Goal: Transaction & Acquisition: Purchase product/service

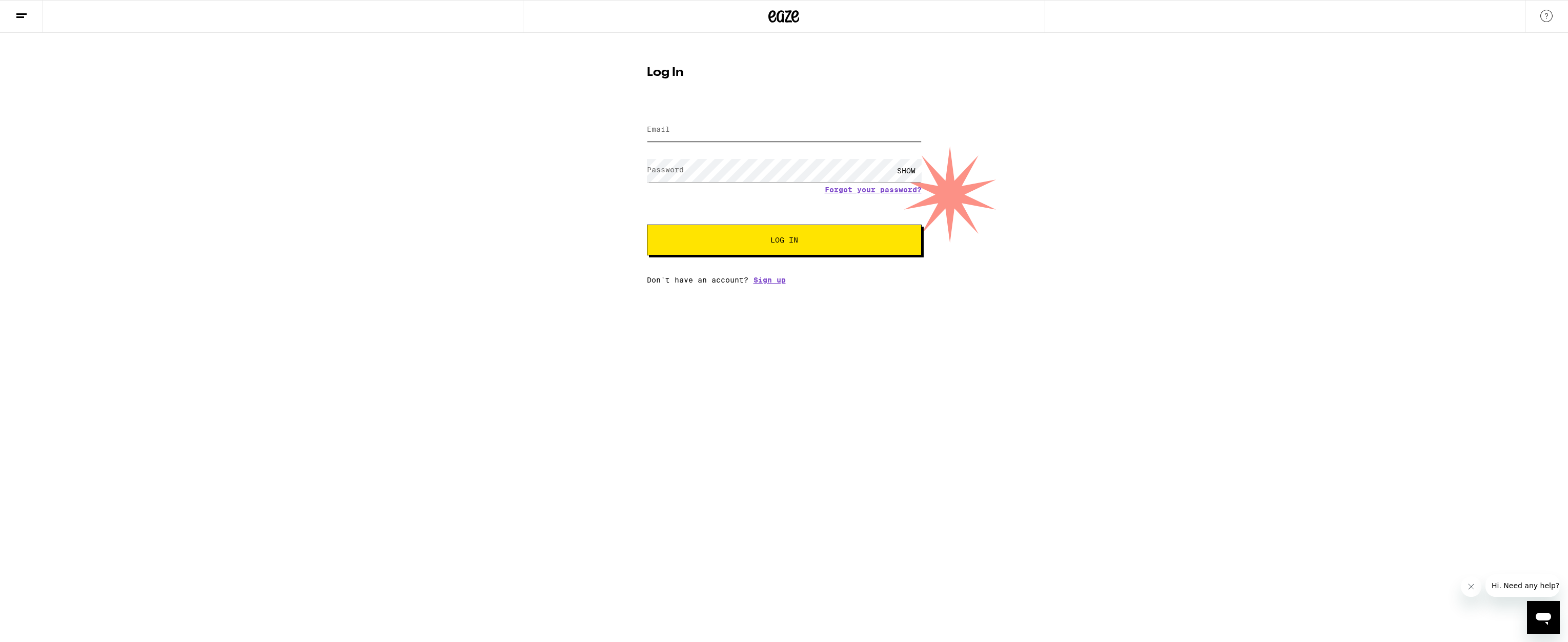
type input "[EMAIL_ADDRESS][DOMAIN_NAME]"
click at [740, 249] on button "Log In" at bounding box center [784, 240] width 275 height 31
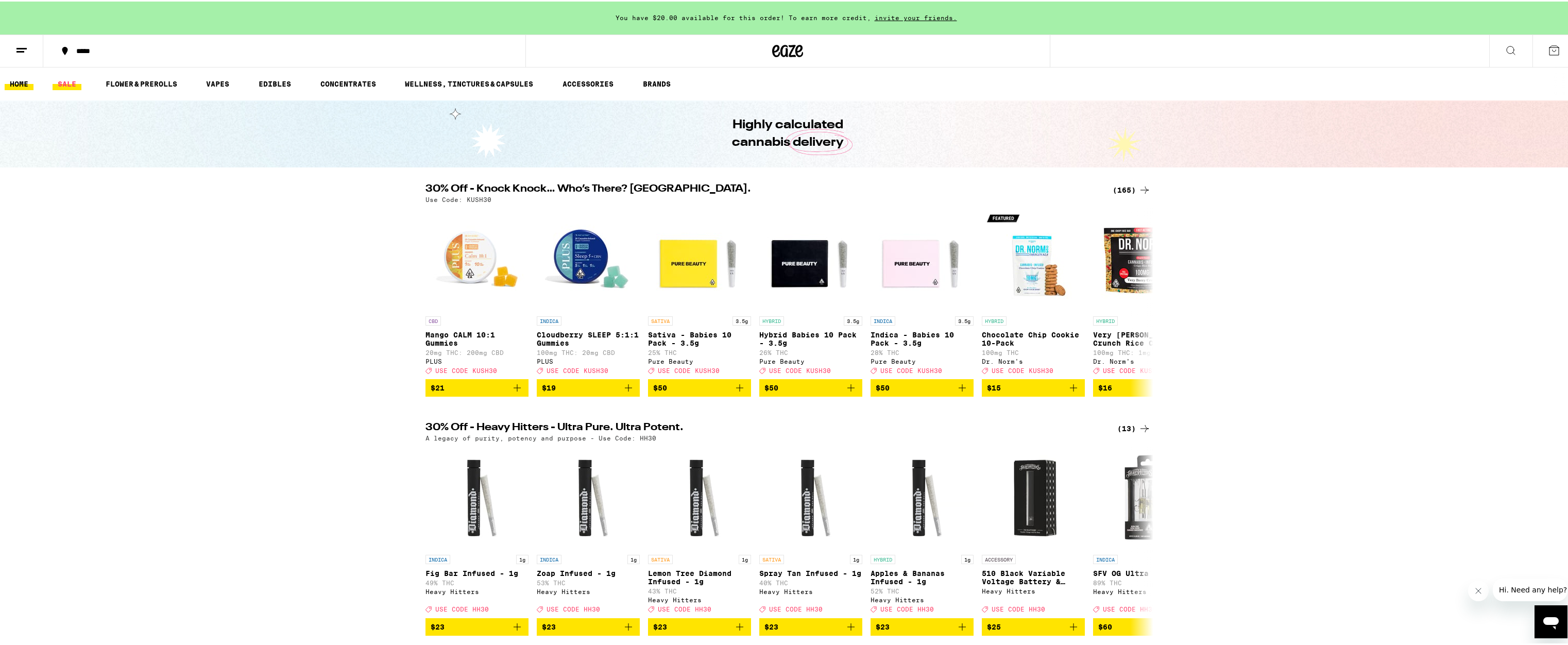
click at [57, 81] on link "SALE" at bounding box center [67, 83] width 29 height 12
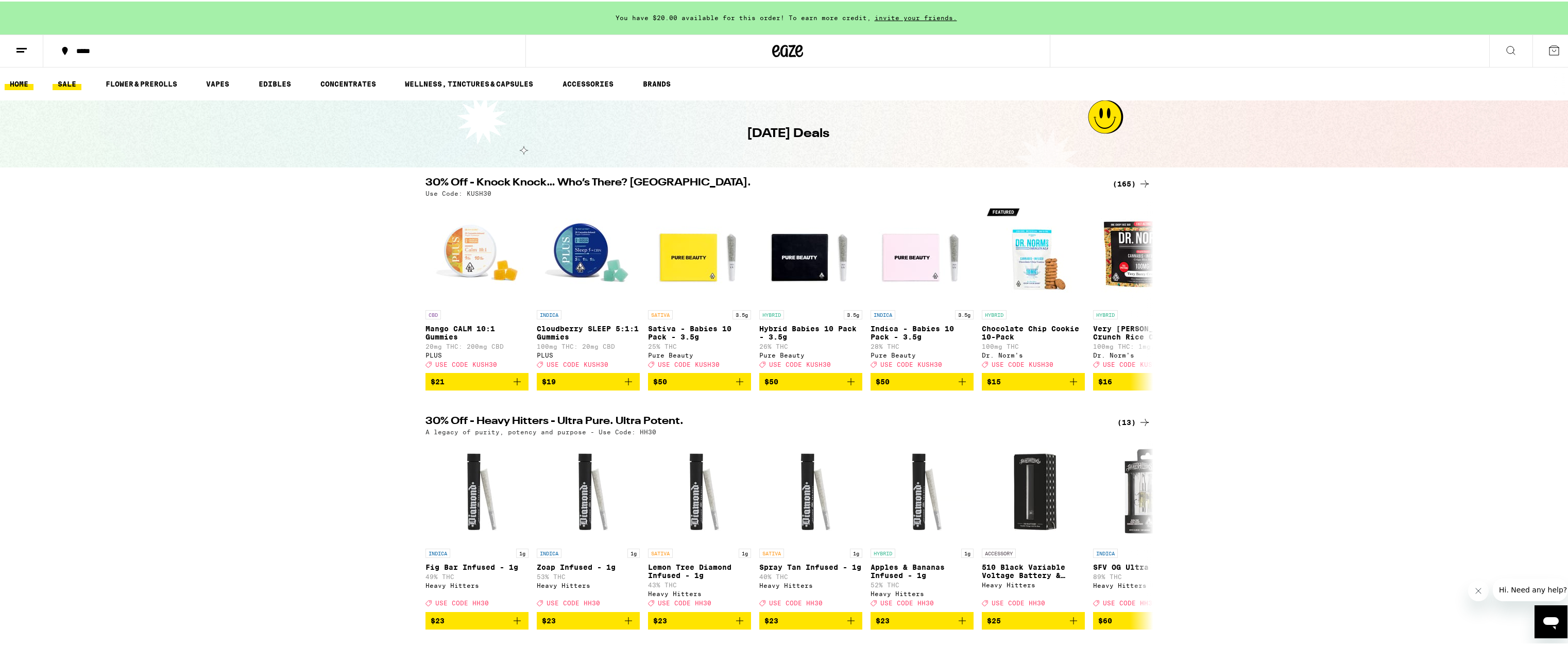
click at [23, 87] on link "HOME" at bounding box center [19, 83] width 29 height 12
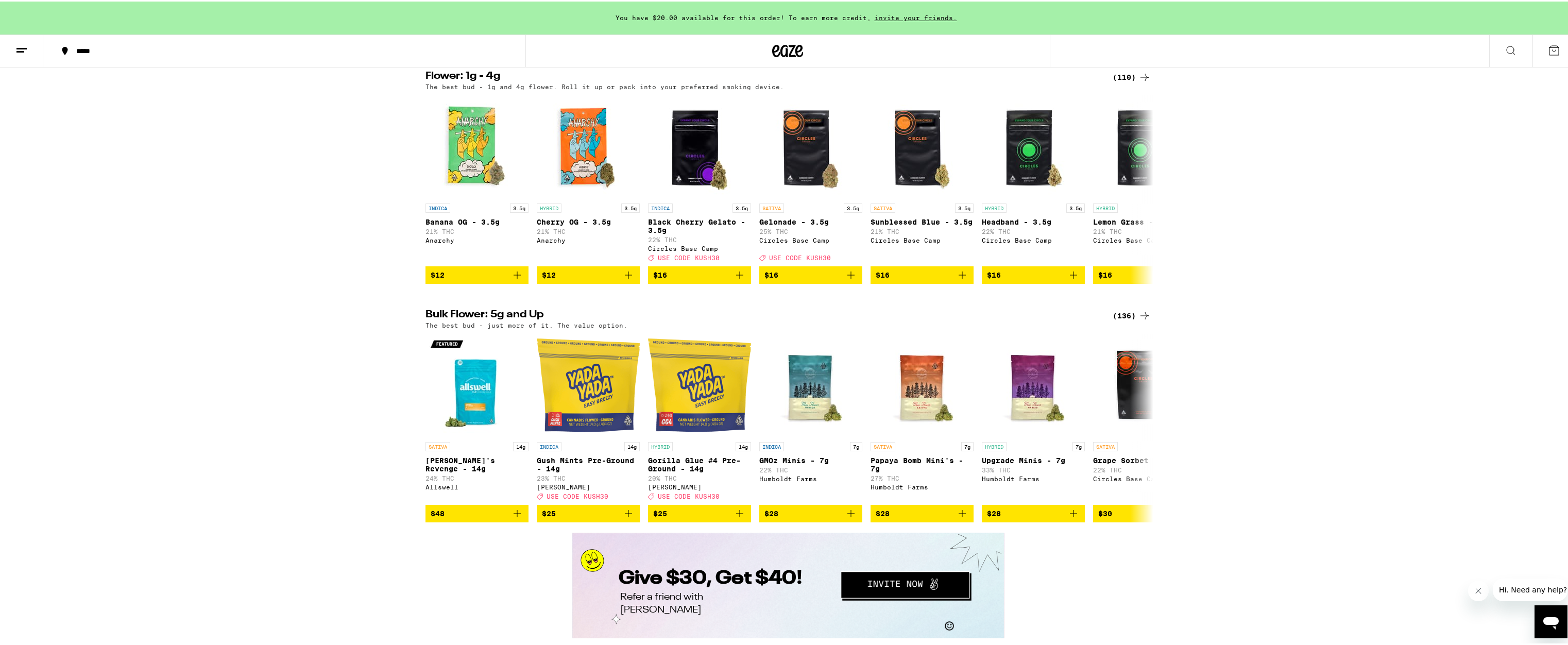
scroll to position [1379, 0]
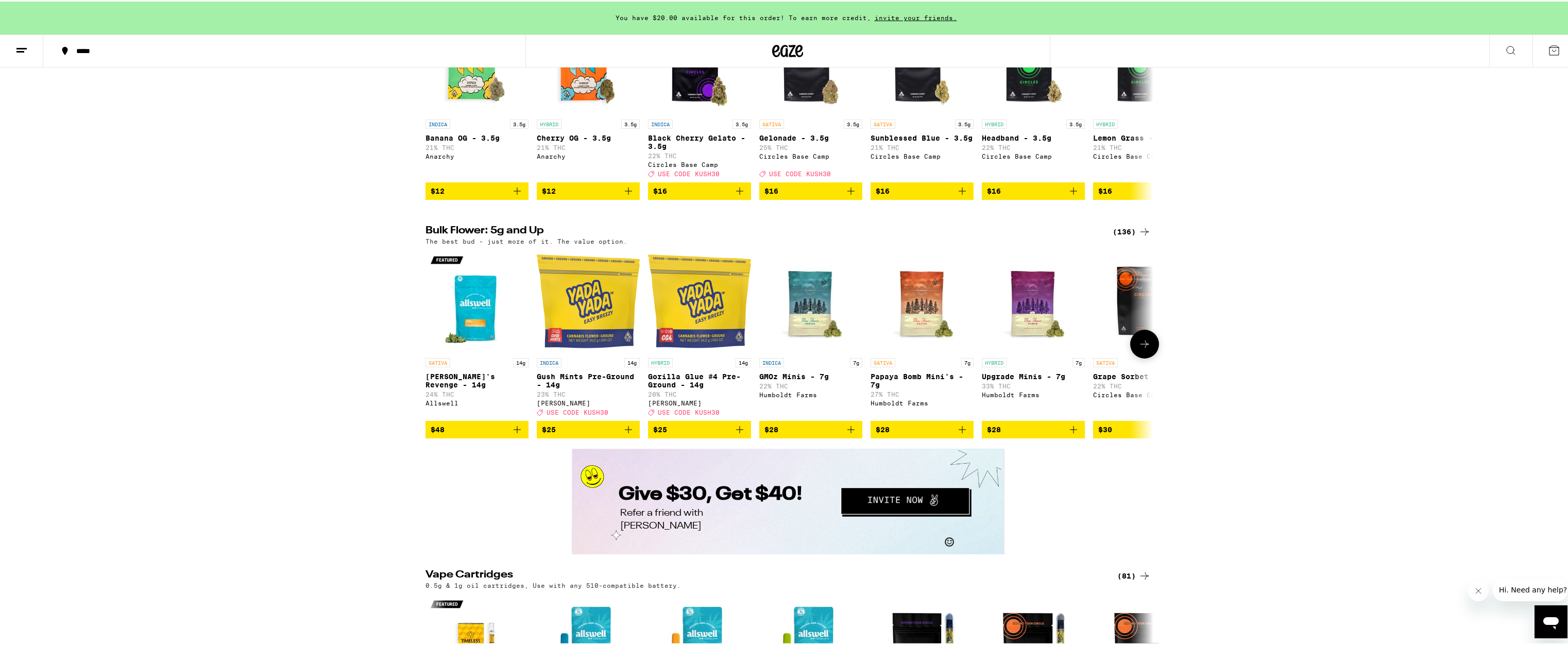
click at [735, 434] on icon "Add to bag" at bounding box center [740, 428] width 12 height 12
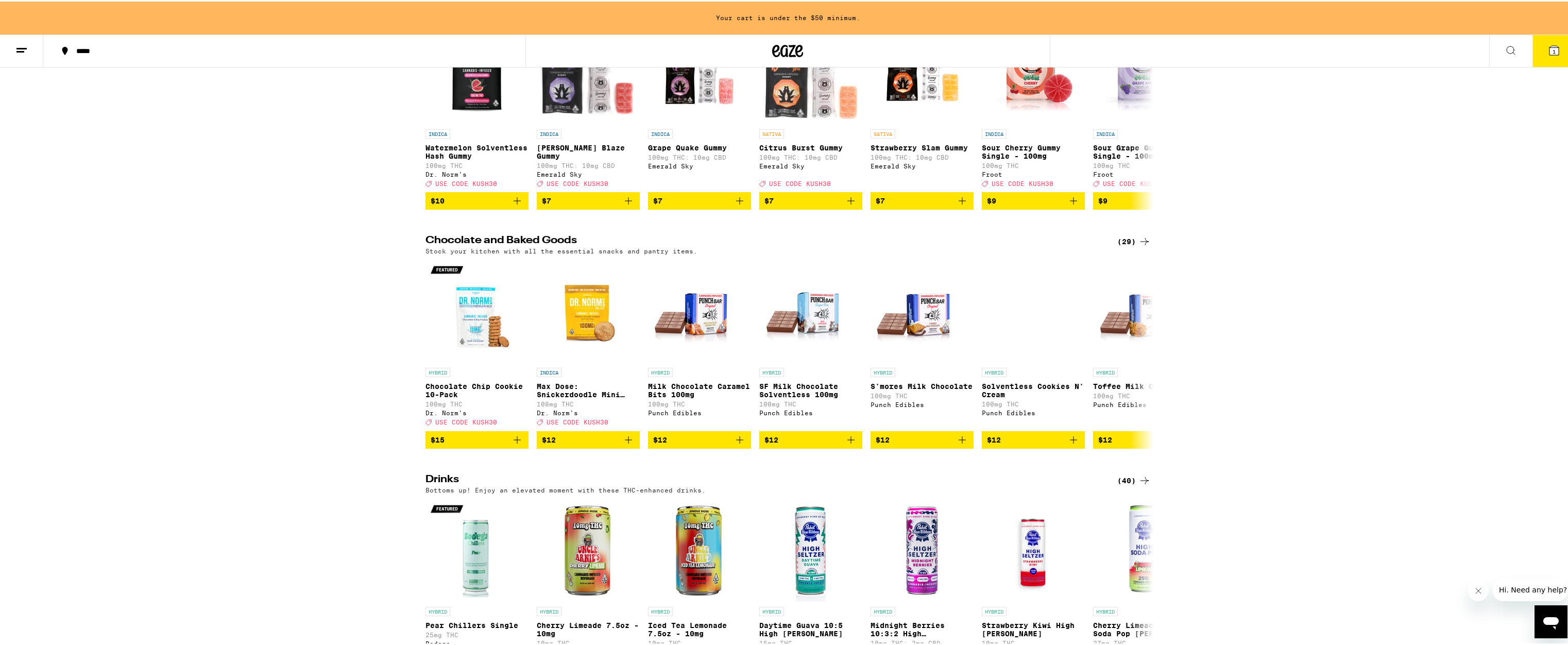
scroll to position [3477, 0]
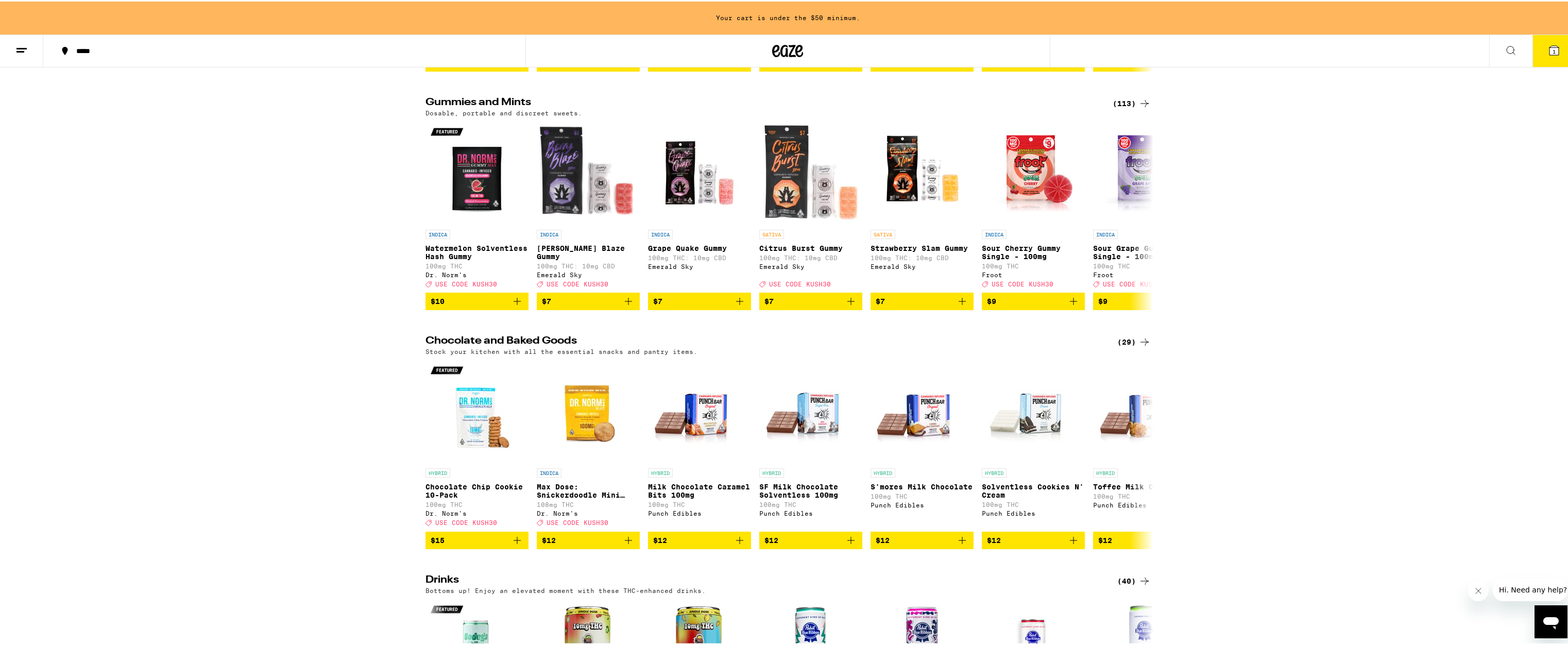
click at [1142, 106] on icon at bounding box center [1144, 102] width 8 height 7
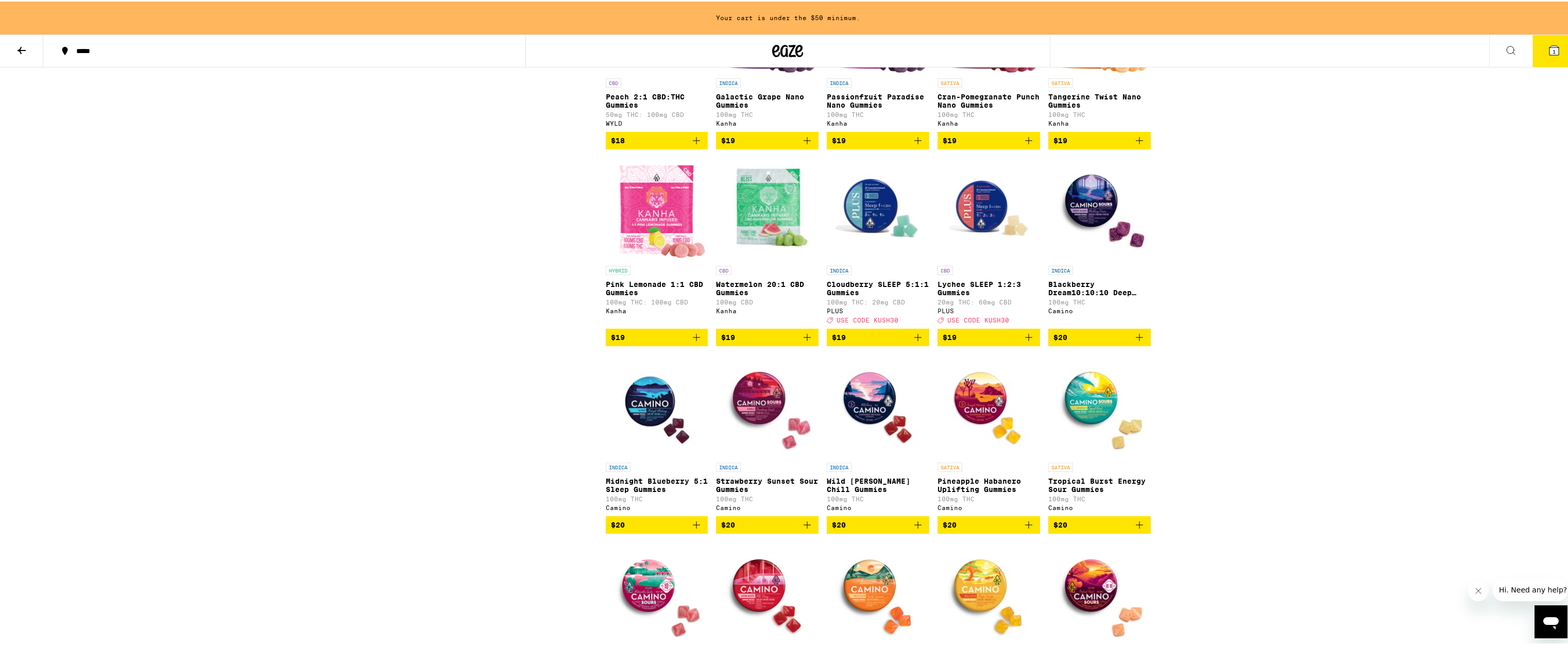
scroll to position [2614, 0]
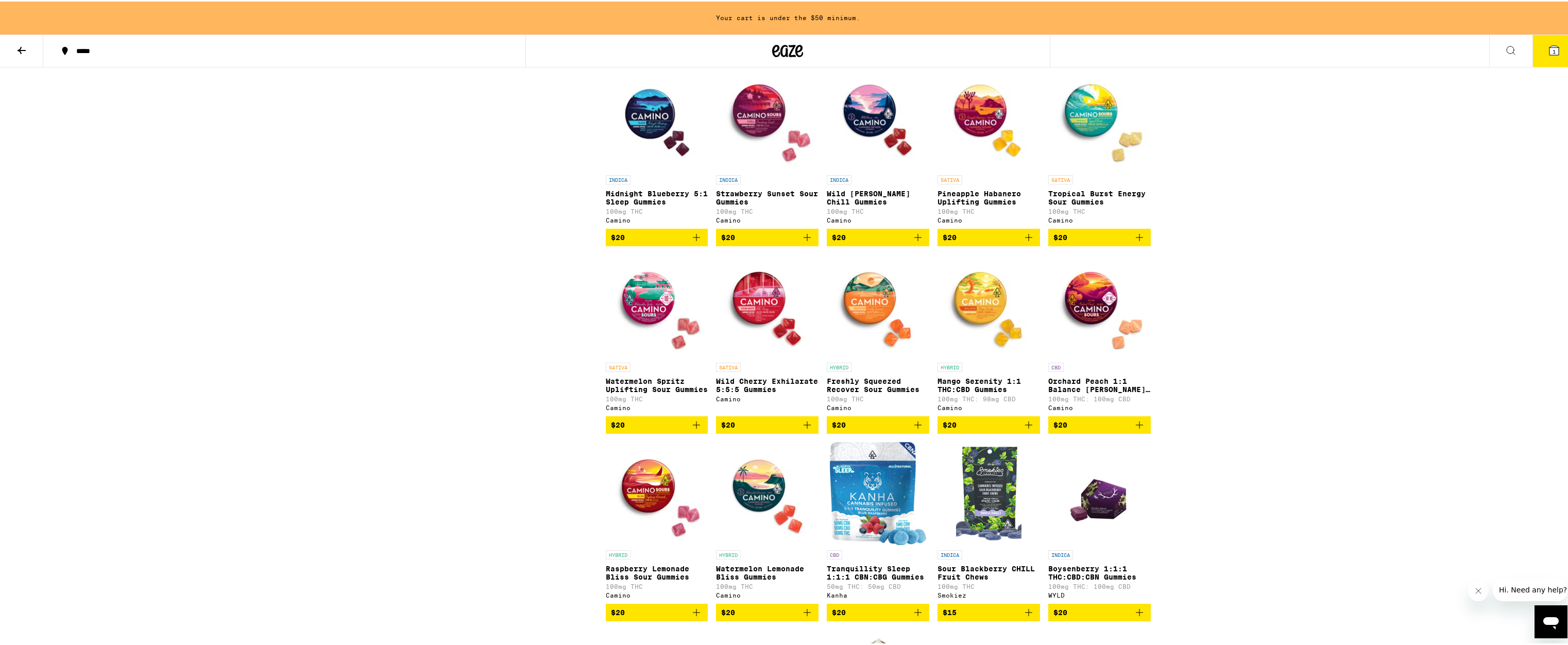
click at [643, 168] on img "Open page for Midnight Blueberry 5:1 Sleep Gummies from Camino" at bounding box center [657, 117] width 103 height 103
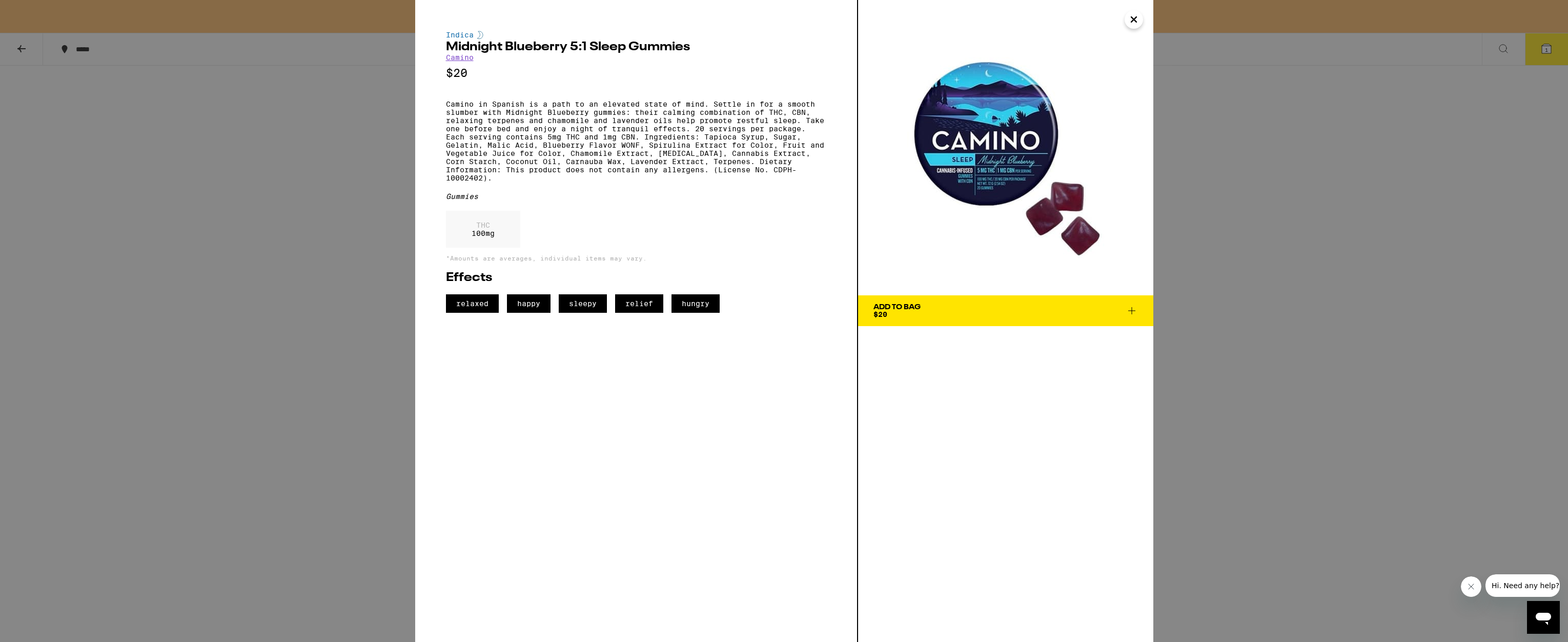
click at [1132, 15] on icon "Close" at bounding box center [1134, 19] width 12 height 15
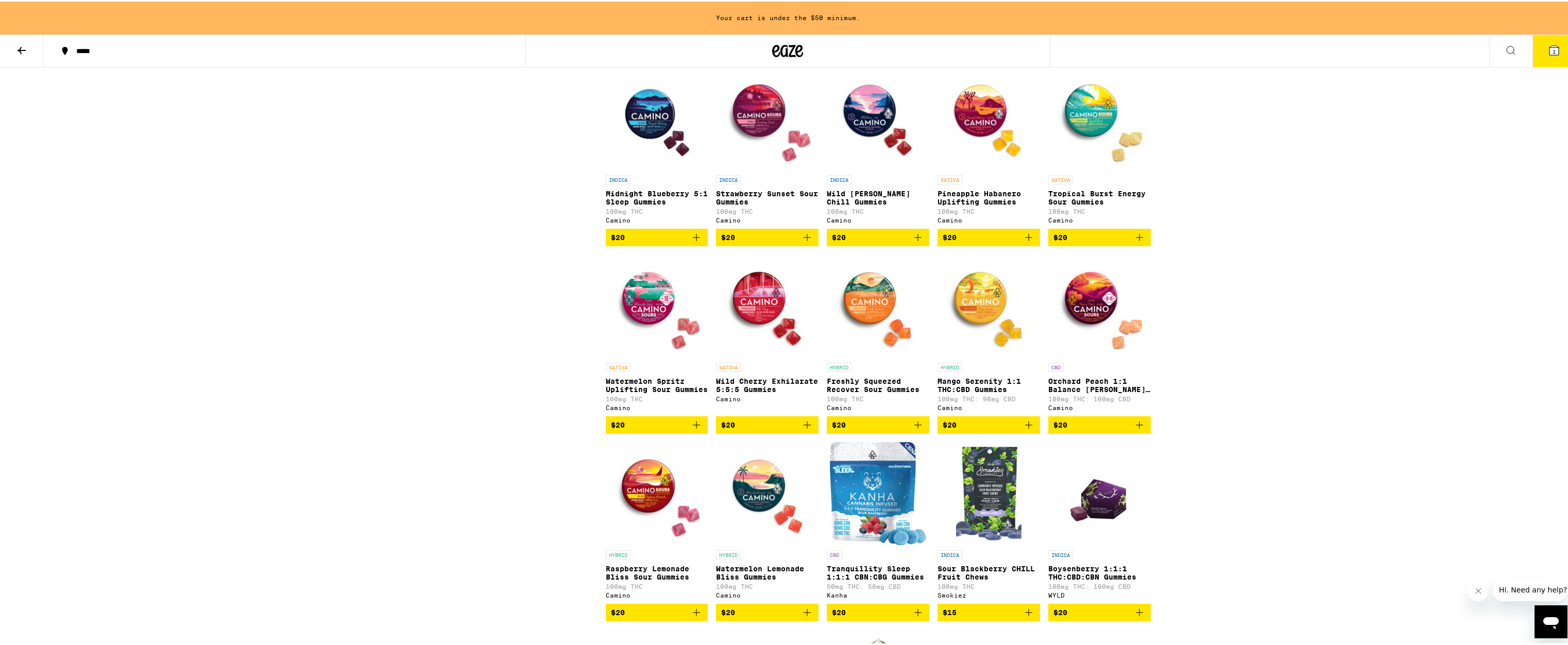
click at [803, 242] on icon "Add to bag" at bounding box center [807, 236] width 12 height 12
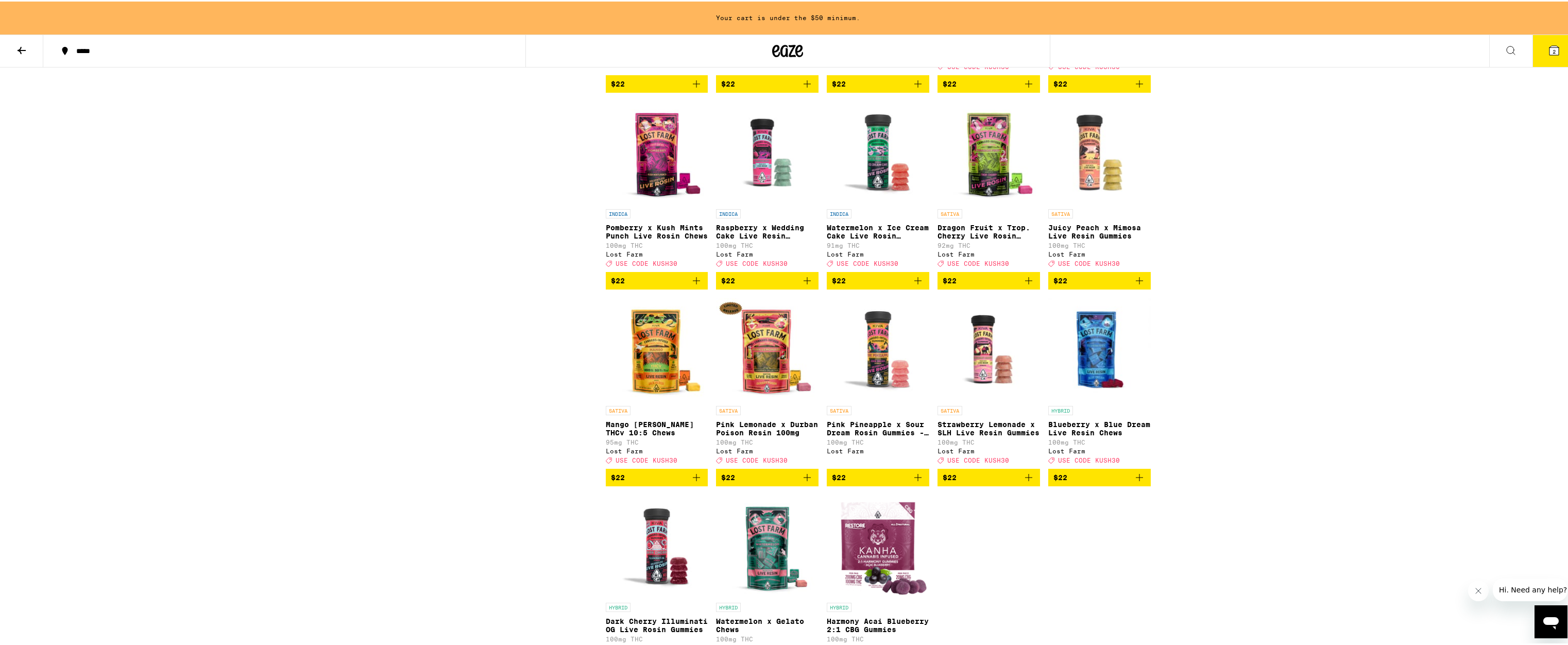
scroll to position [4125, 0]
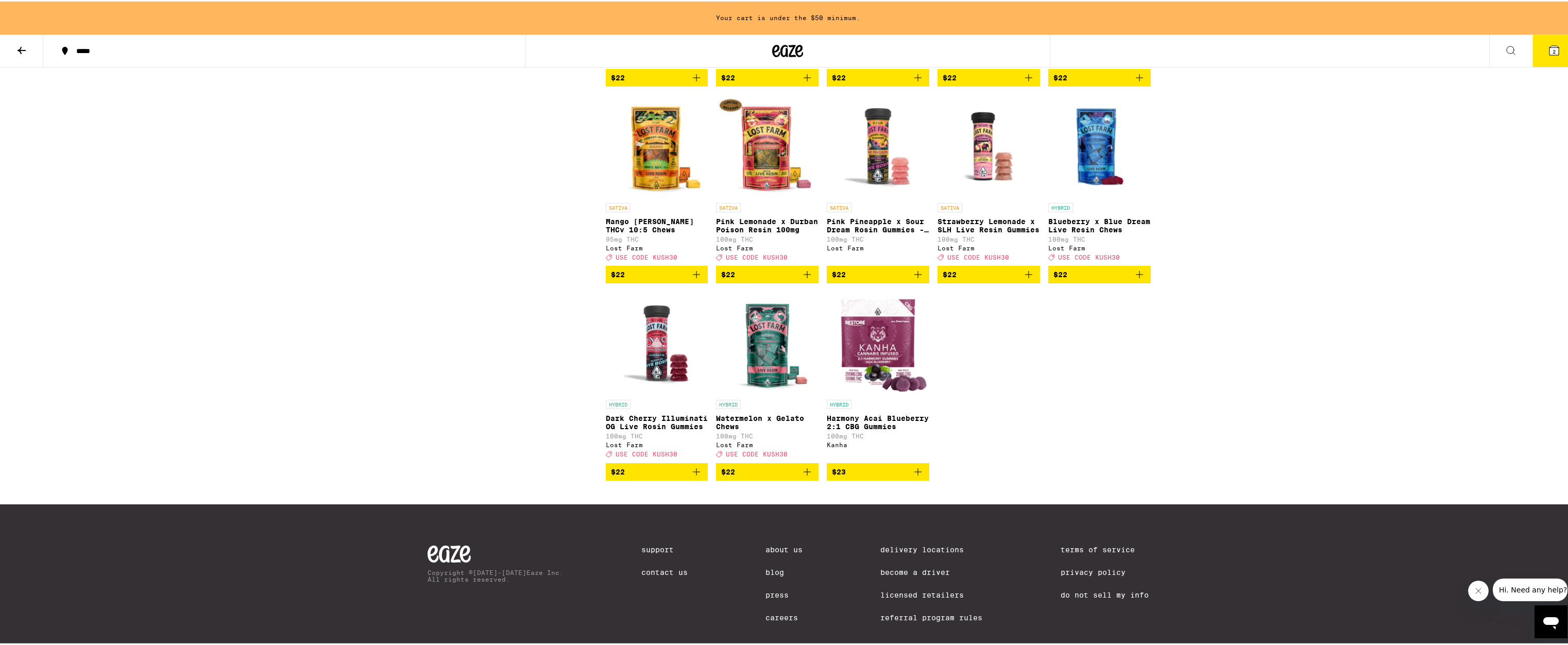
click at [803, 279] on icon "Add to bag" at bounding box center [807, 273] width 12 height 12
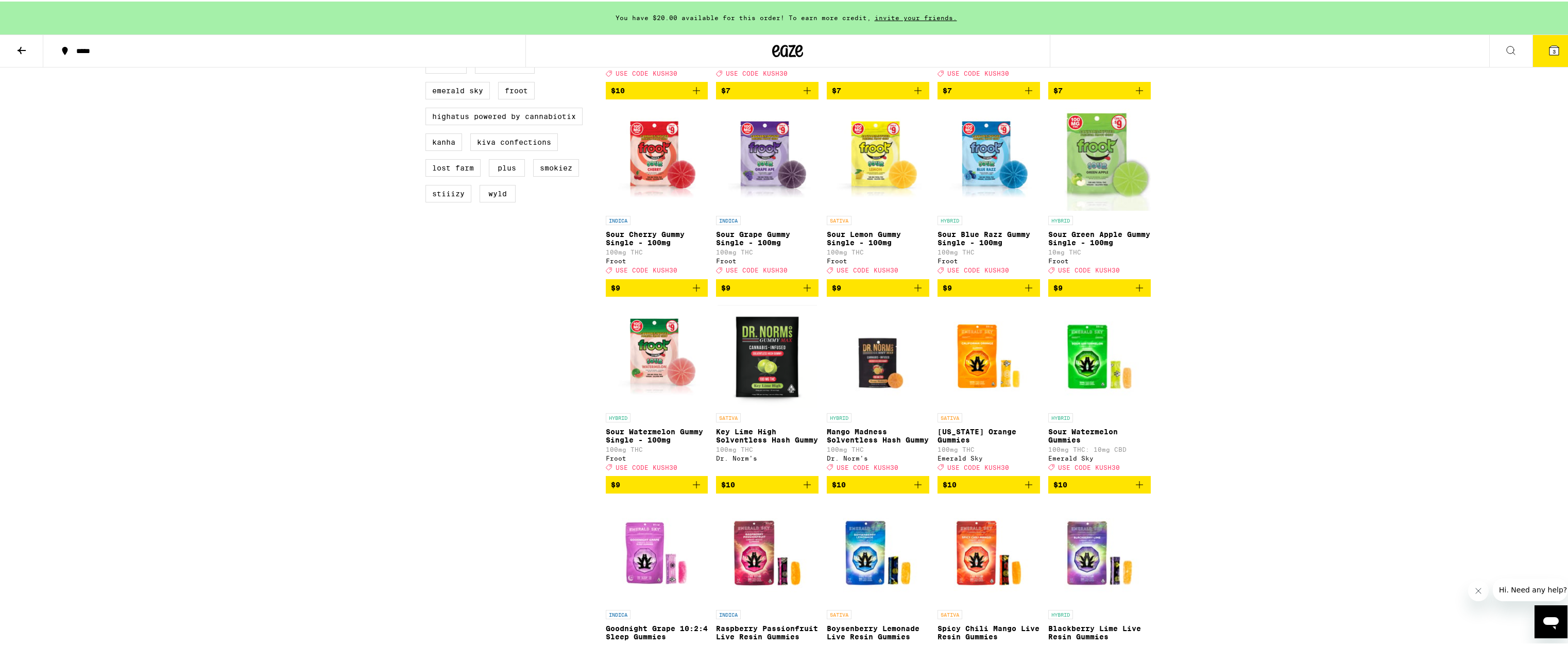
scroll to position [0, 0]
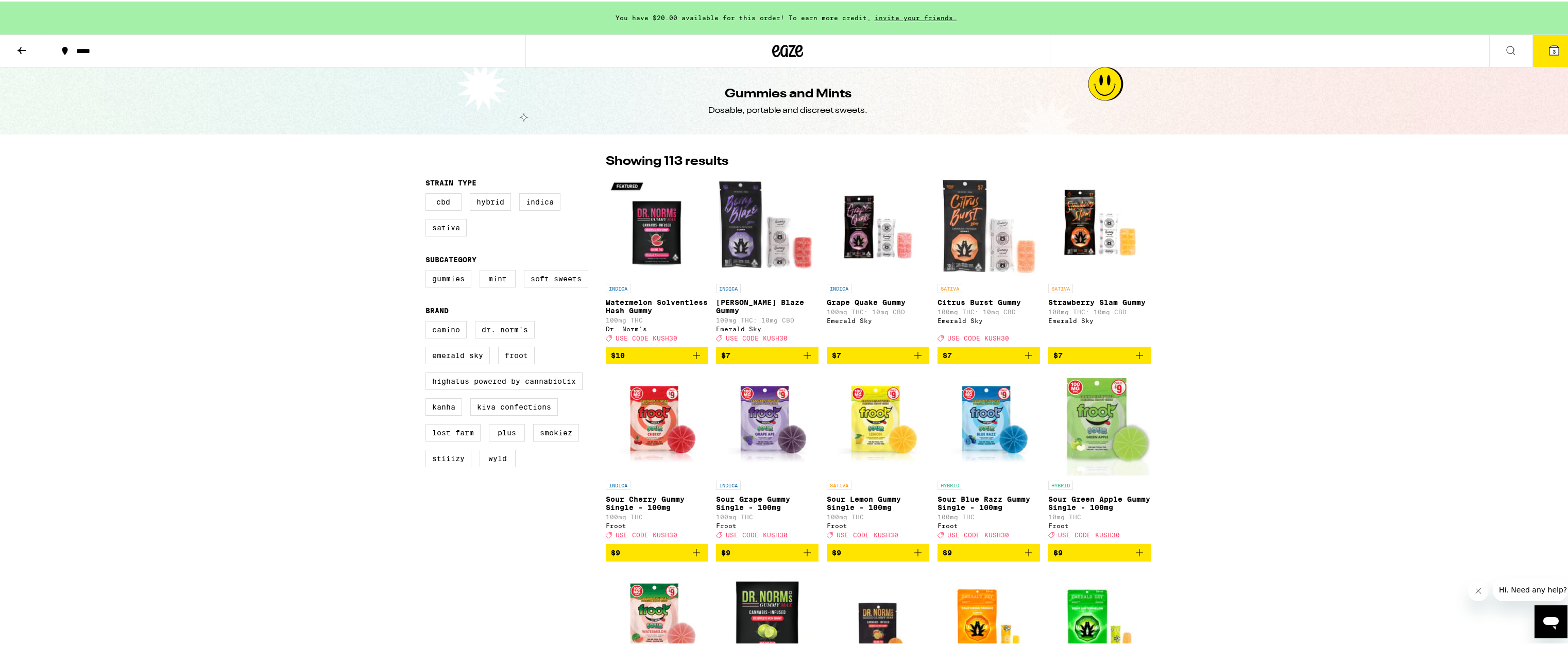
click at [20, 45] on icon at bounding box center [21, 49] width 12 height 12
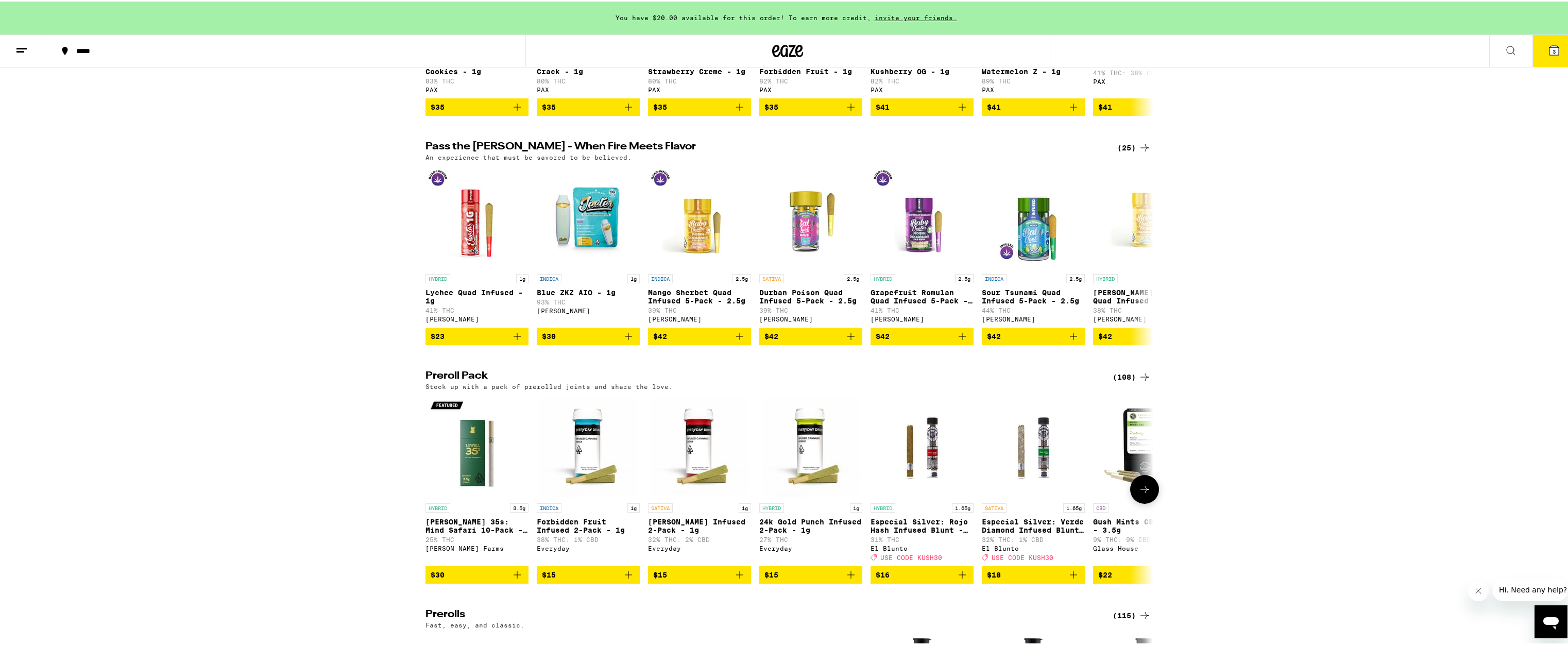
scroll to position [2827, 0]
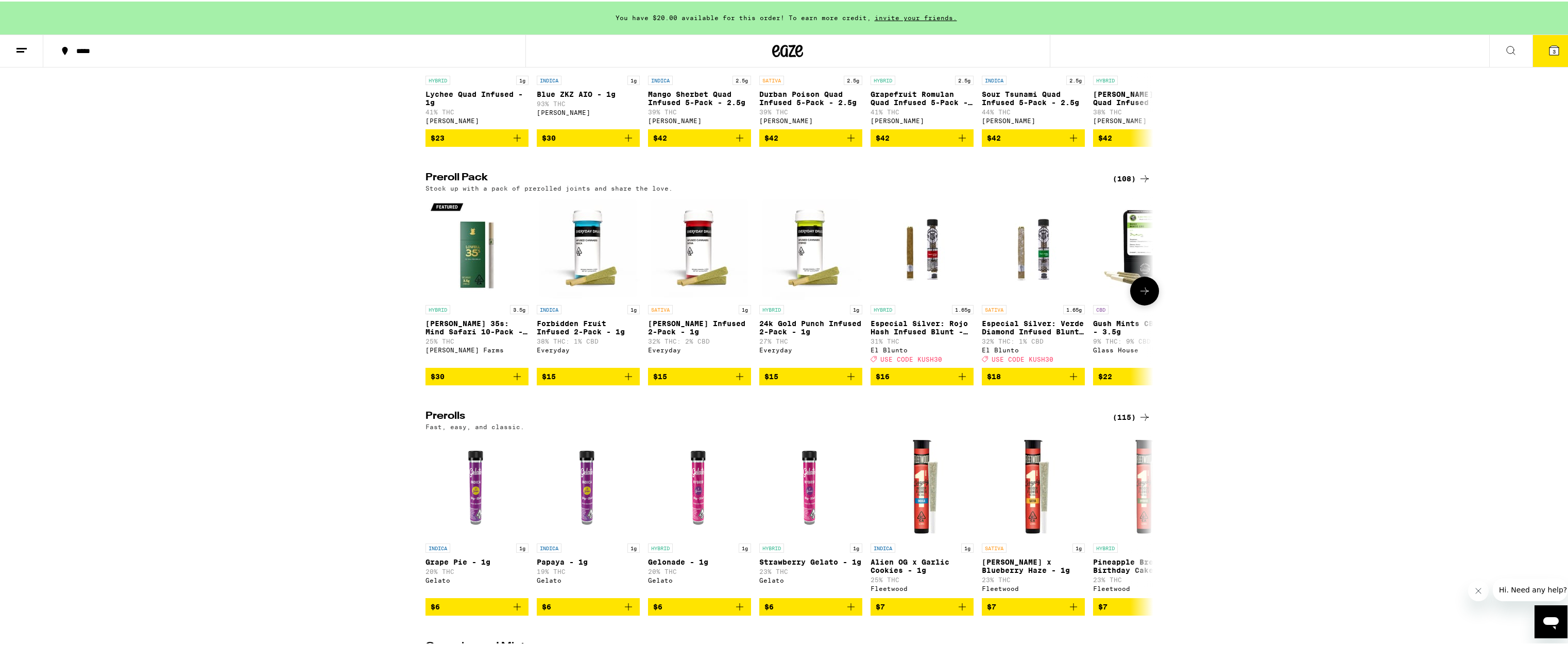
click at [1142, 296] on icon at bounding box center [1145, 289] width 12 height 12
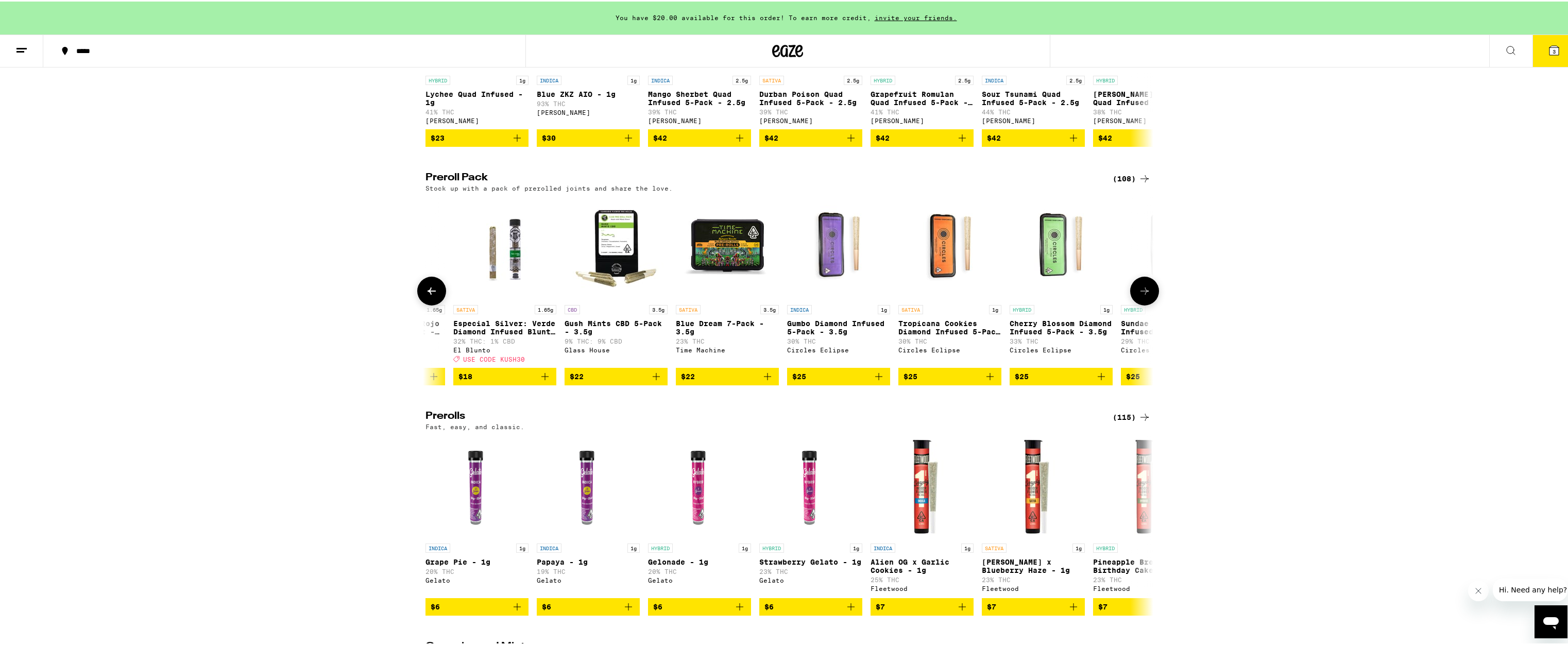
scroll to position [0, 613]
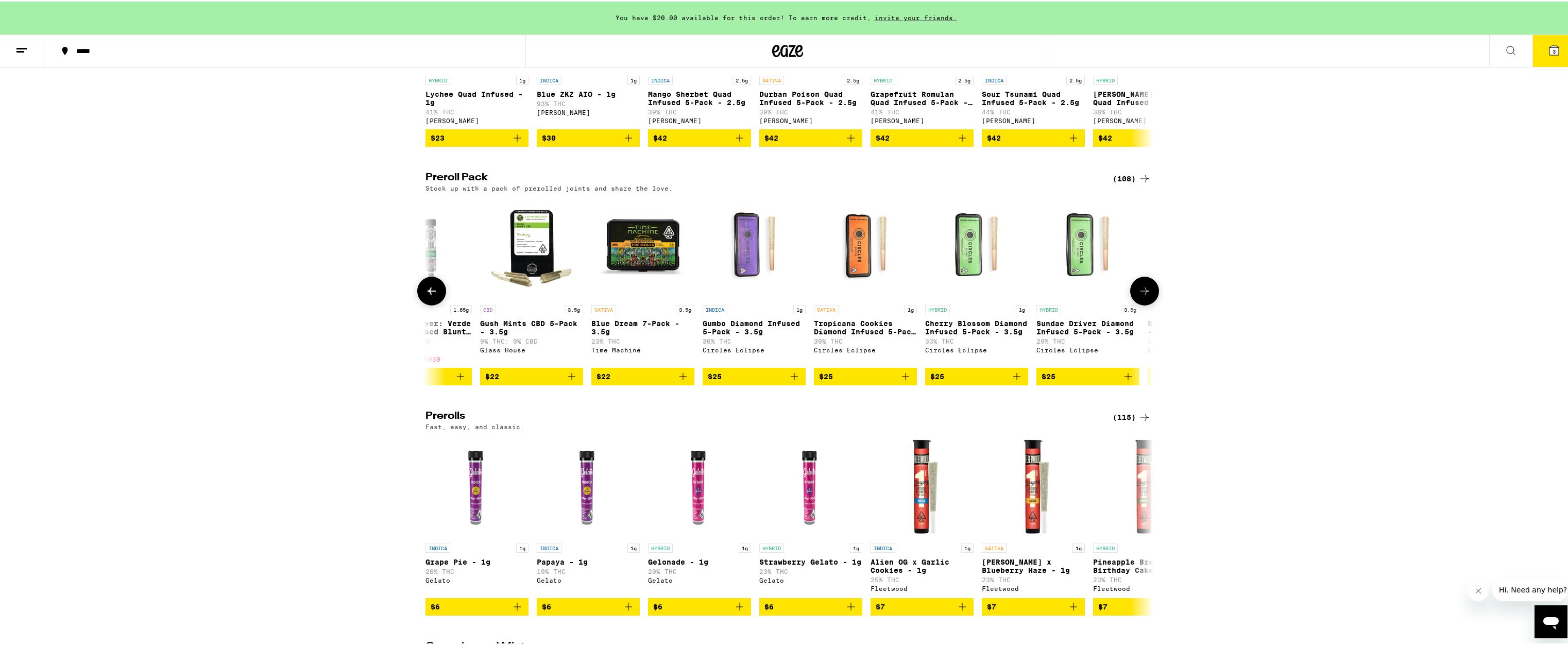
click at [1141, 296] on icon at bounding box center [1145, 289] width 12 height 12
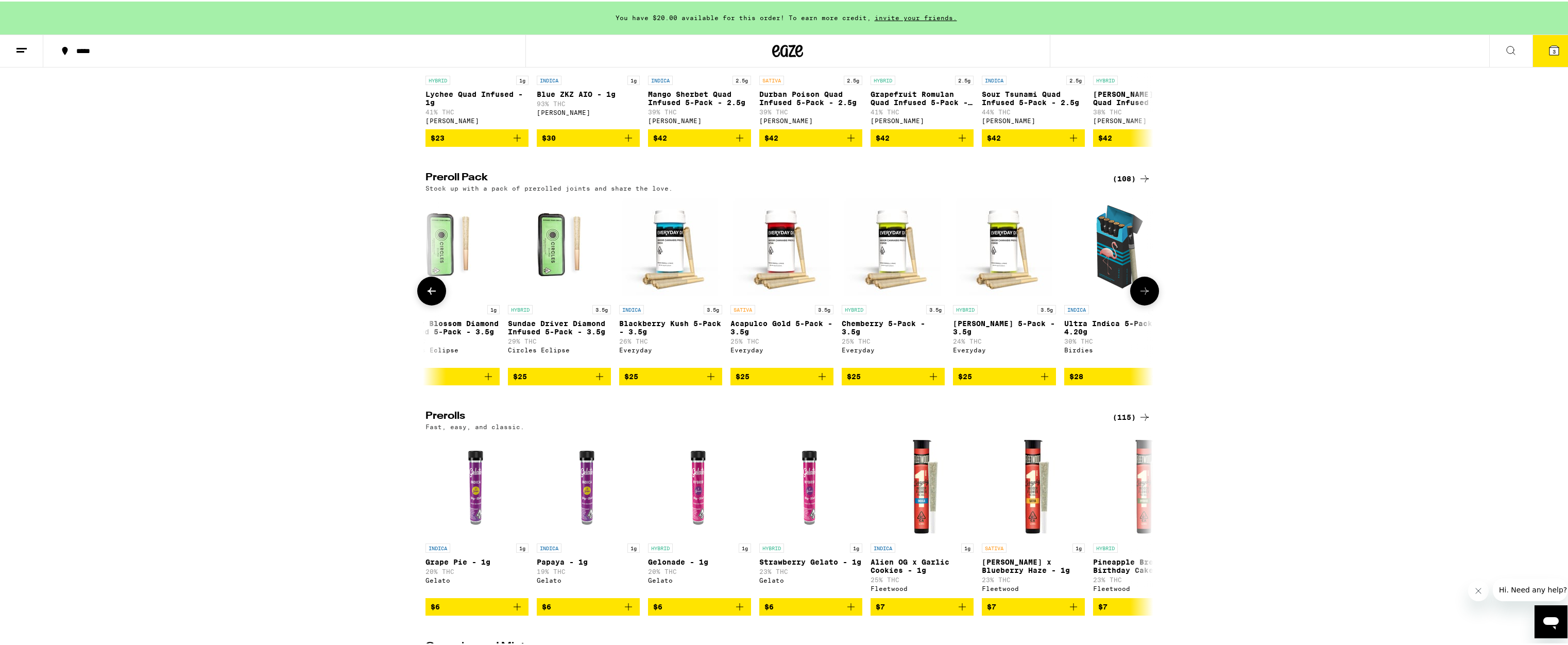
scroll to position [0, 1226]
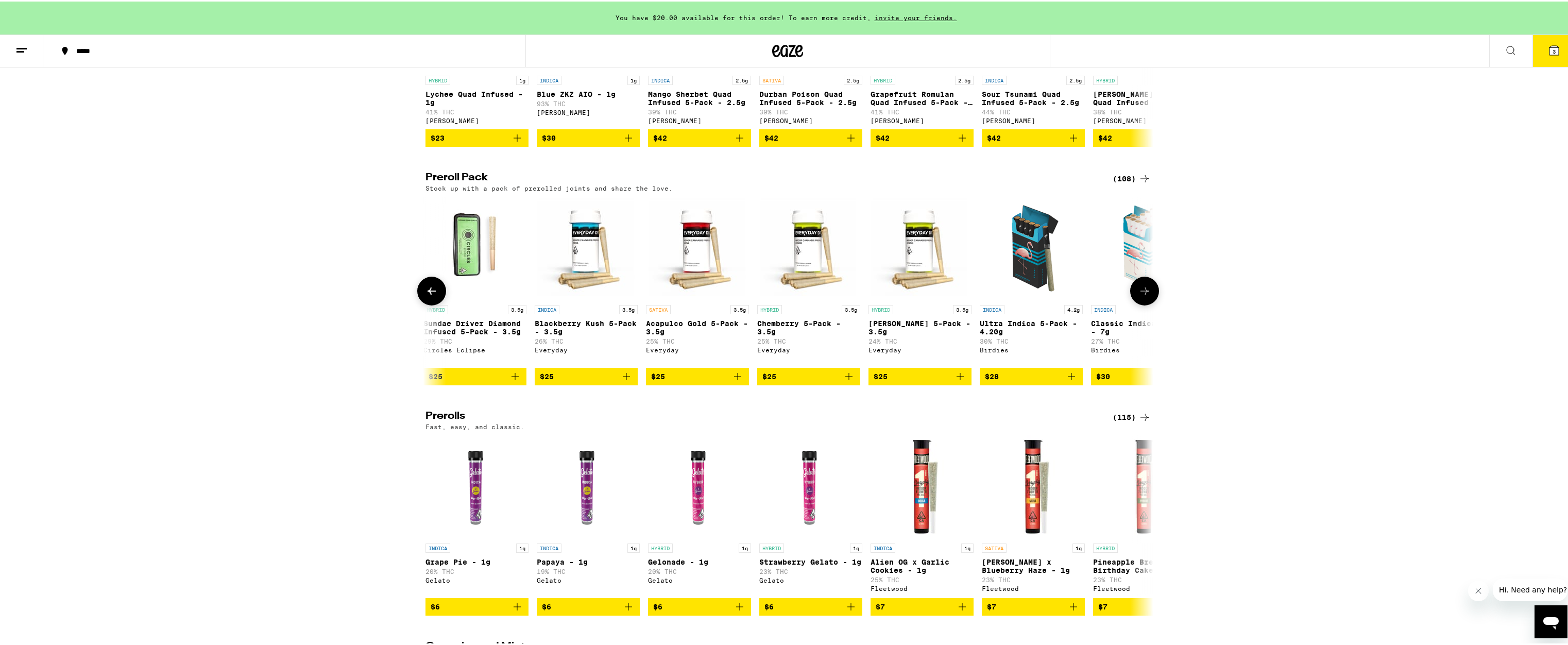
click at [1139, 296] on icon at bounding box center [1145, 289] width 12 height 12
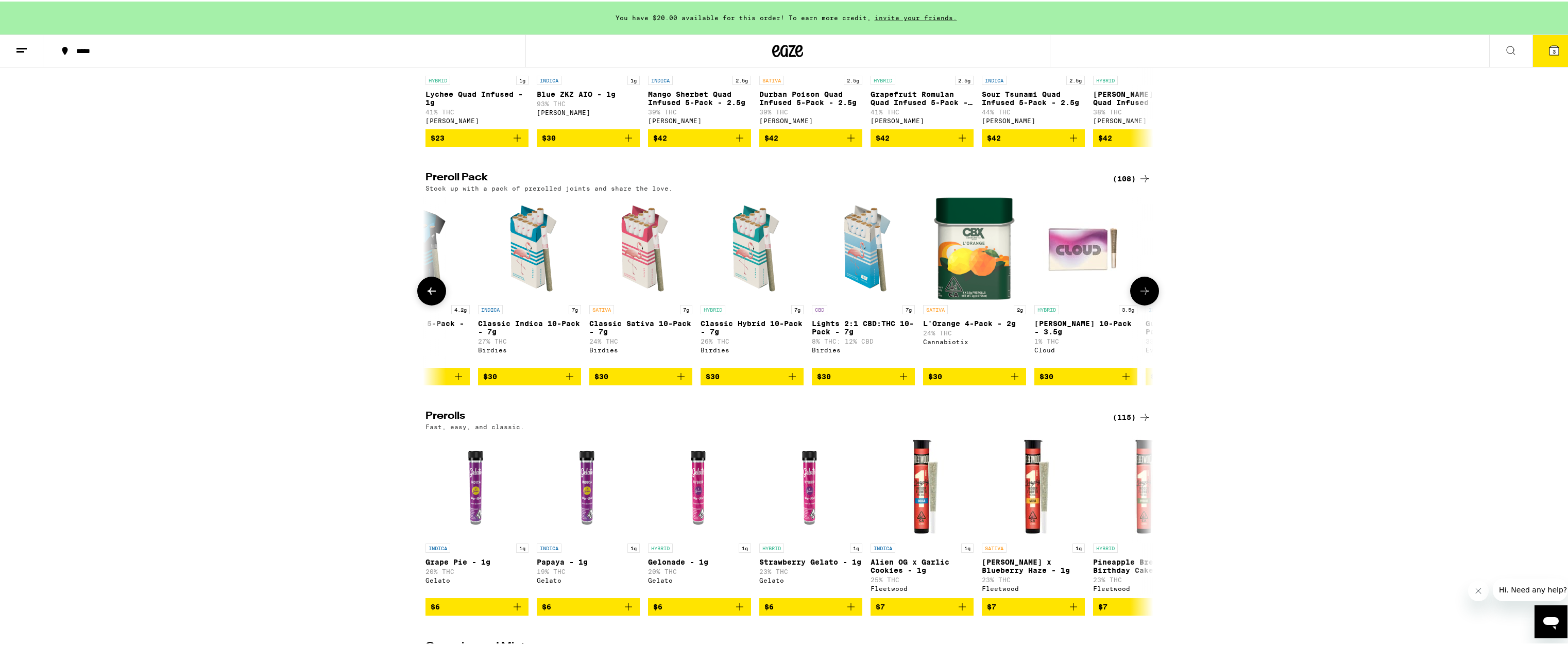
click at [1139, 296] on icon at bounding box center [1145, 289] width 12 height 12
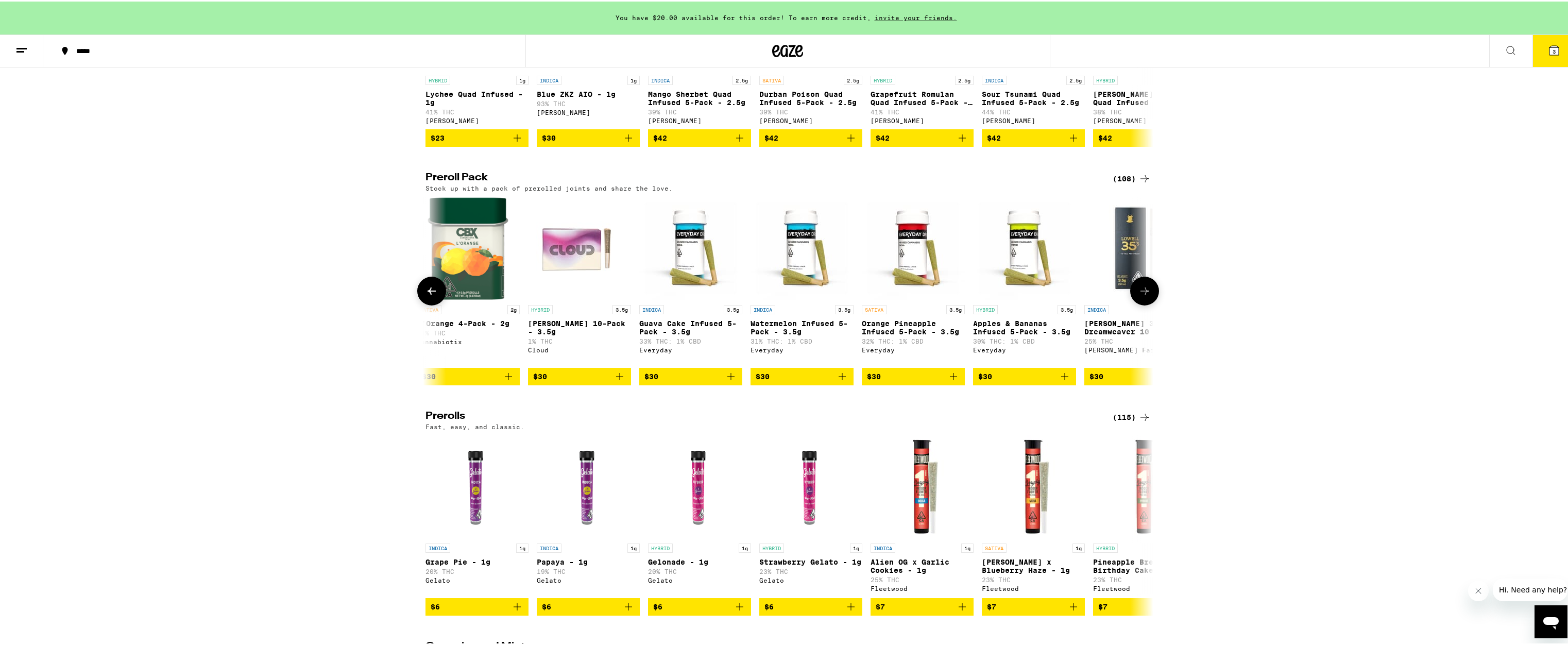
scroll to position [0, 2452]
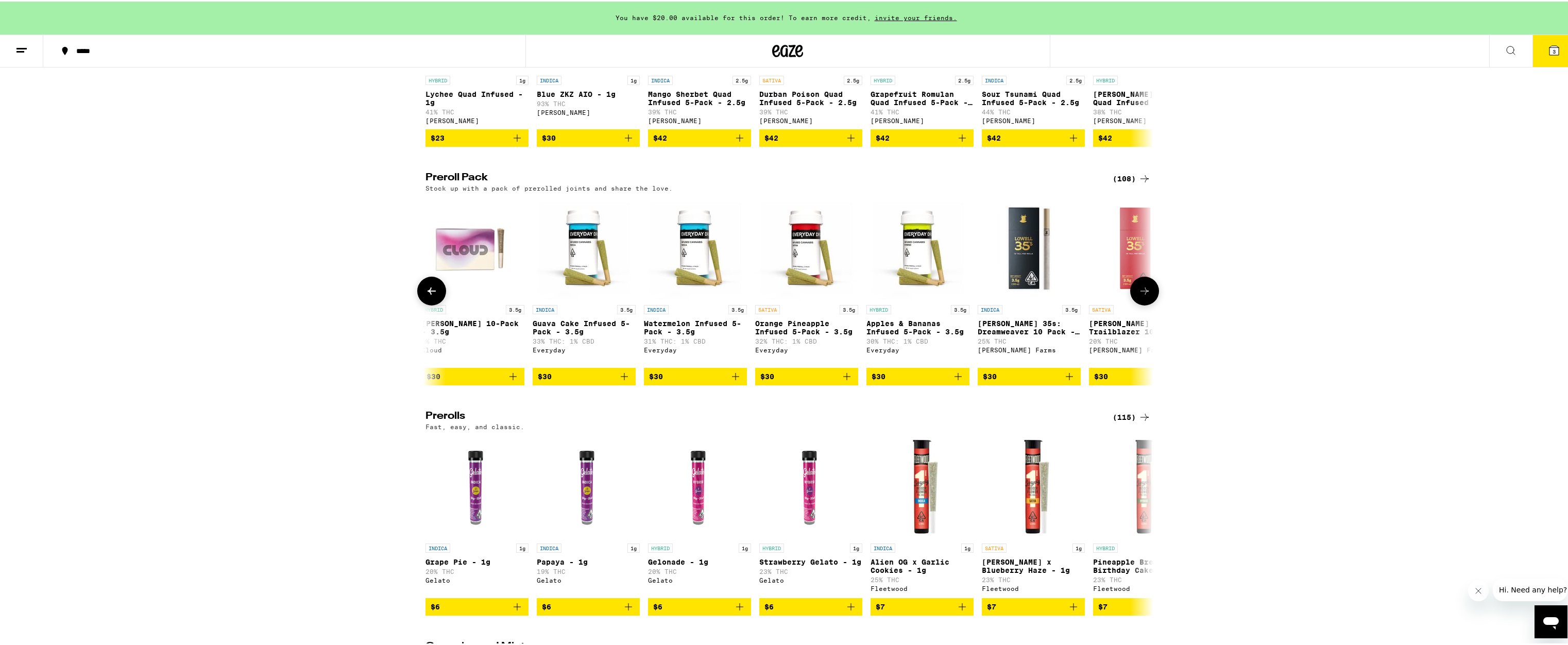
click at [1144, 296] on icon at bounding box center [1145, 289] width 12 height 12
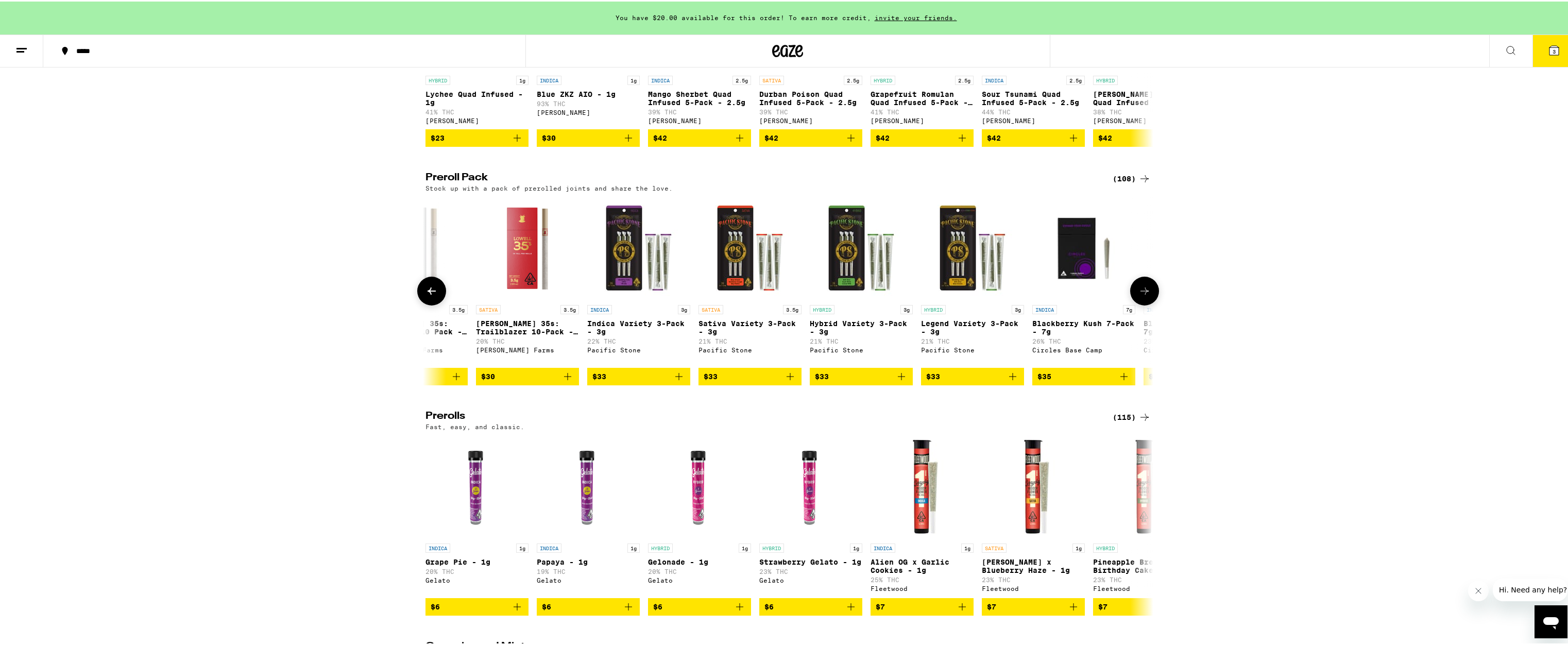
click at [1143, 296] on icon at bounding box center [1145, 289] width 12 height 12
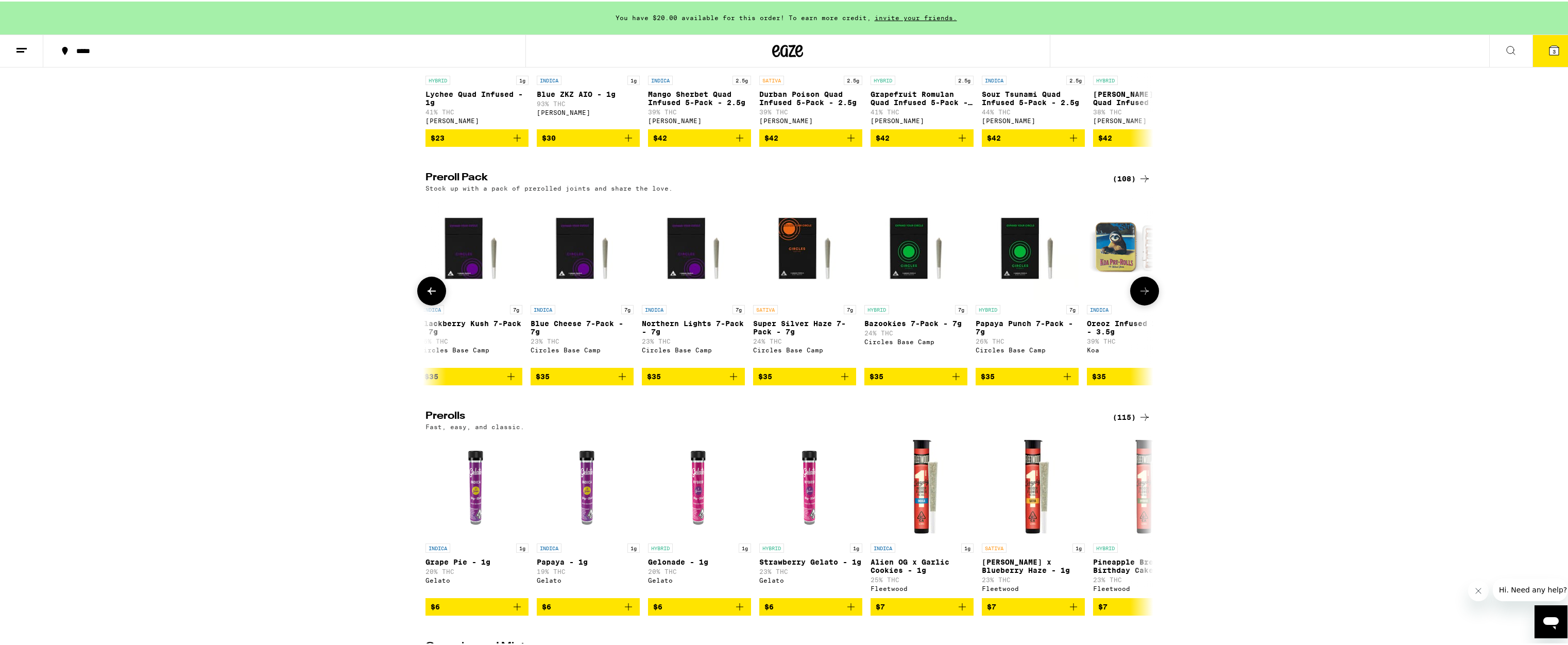
click at [426, 296] on icon at bounding box center [432, 289] width 12 height 12
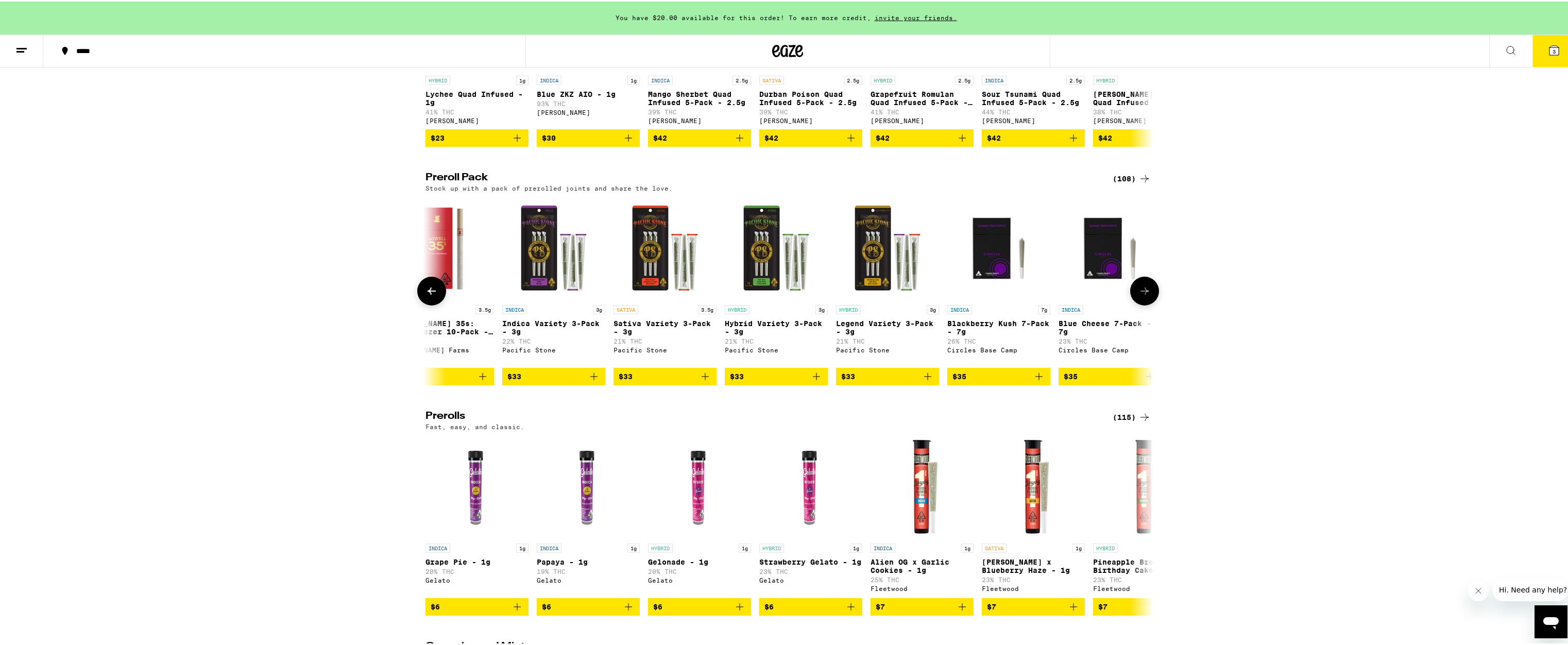
scroll to position [0, 3066]
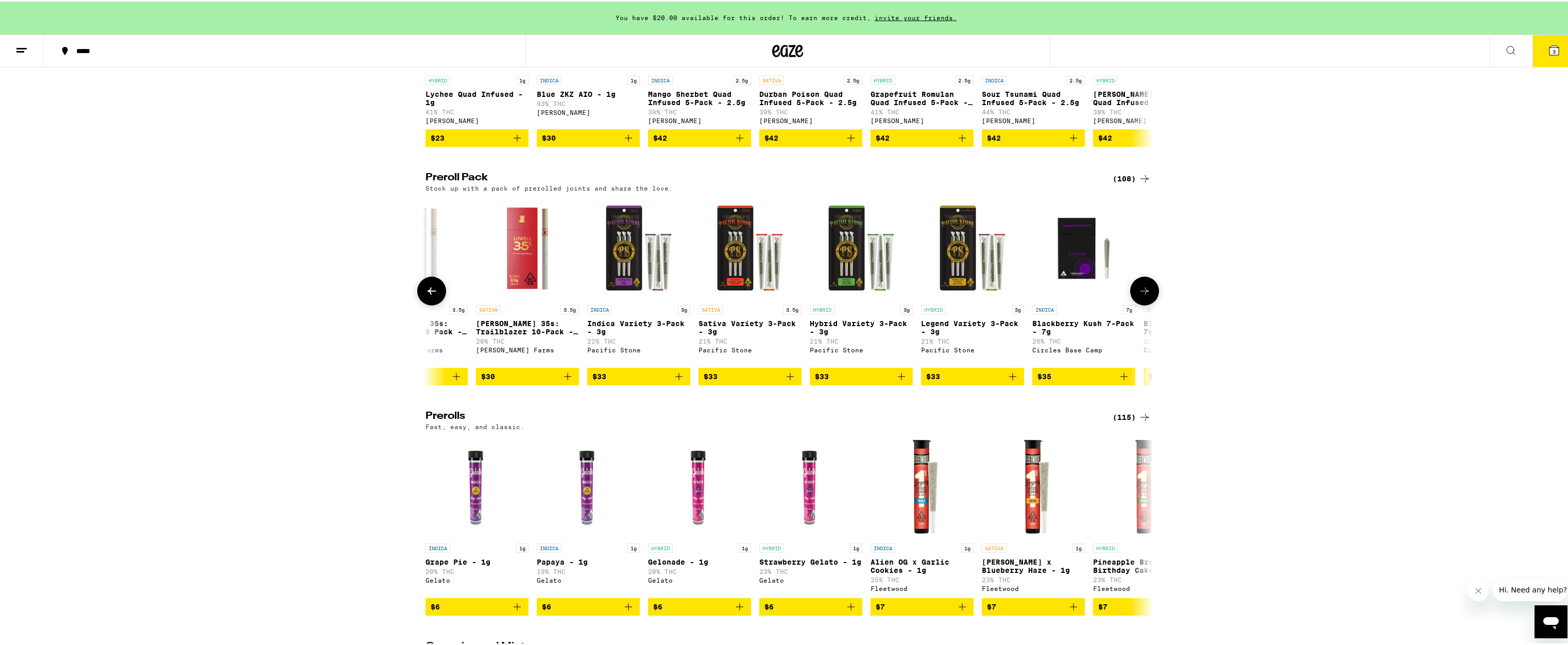
click at [427, 296] on icon at bounding box center [432, 289] width 12 height 12
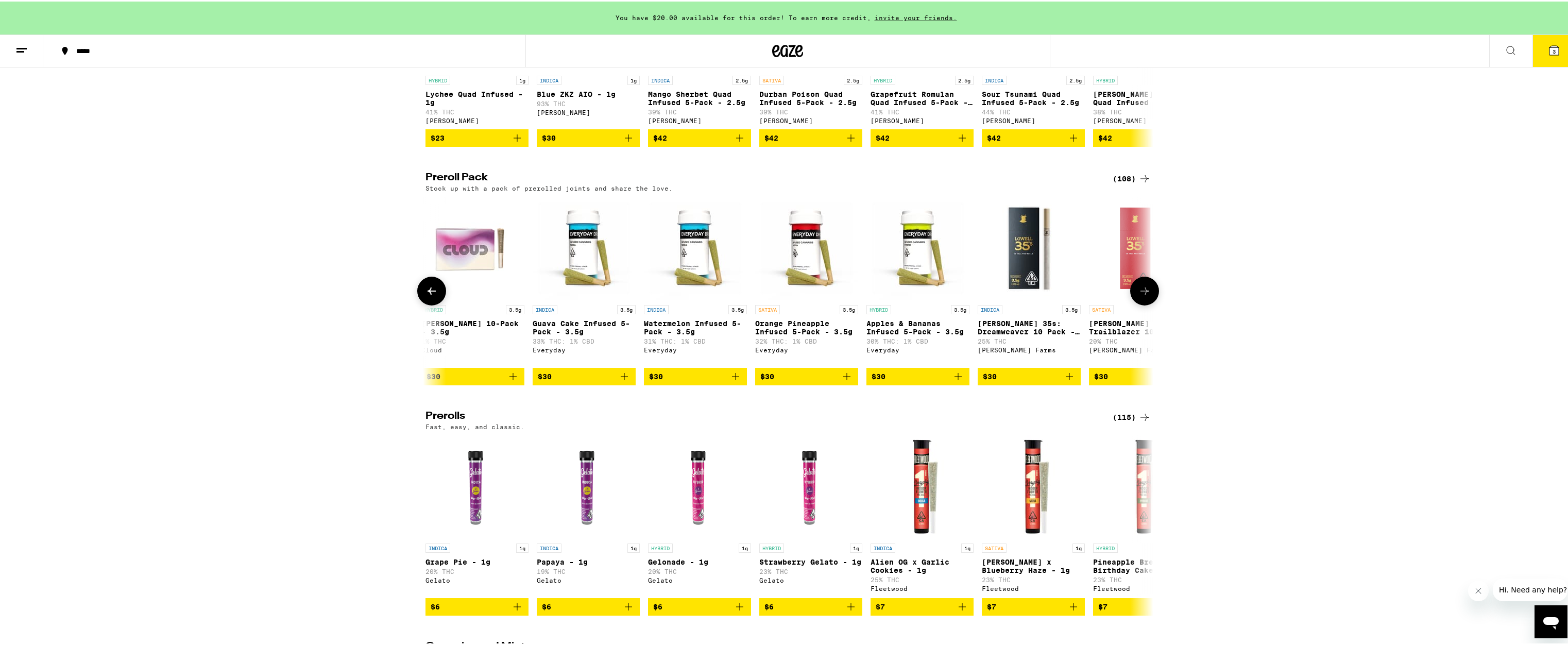
click at [427, 296] on icon at bounding box center [432, 289] width 12 height 12
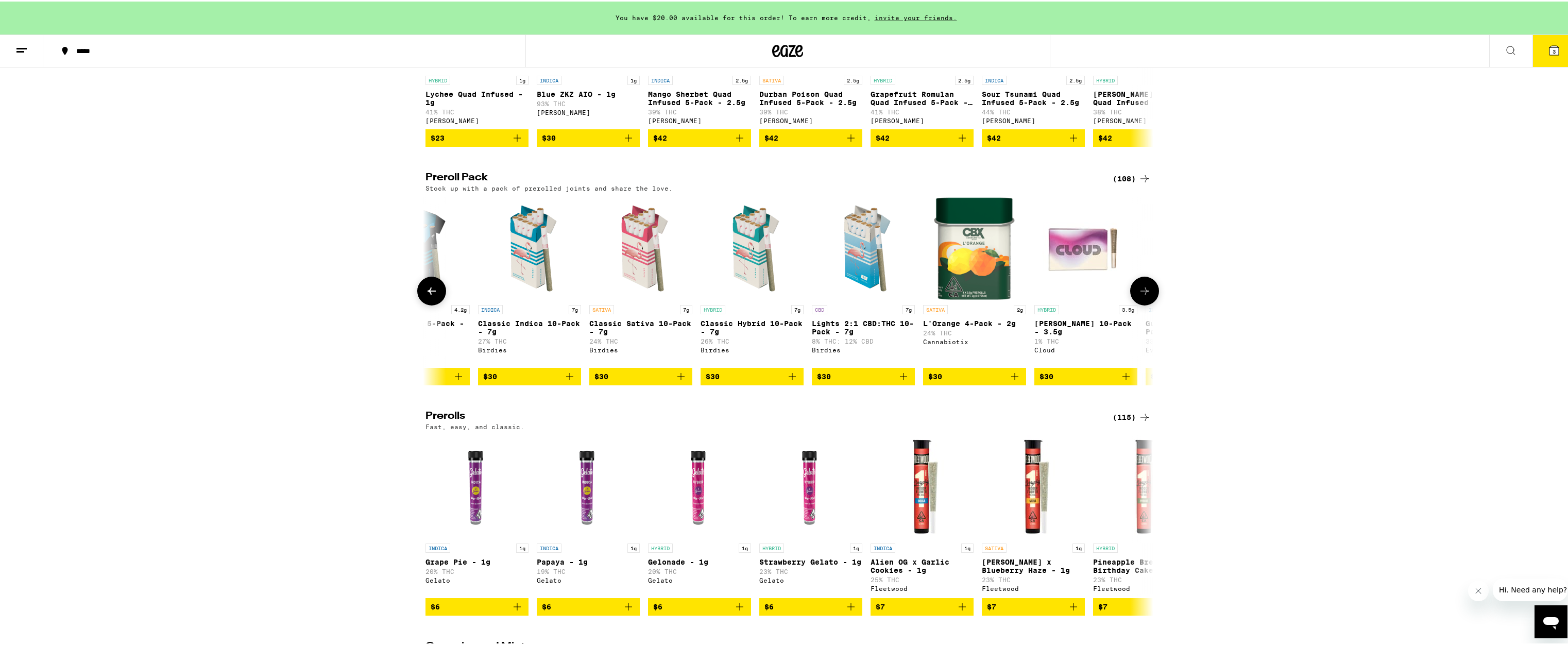
click at [427, 296] on icon at bounding box center [432, 289] width 12 height 12
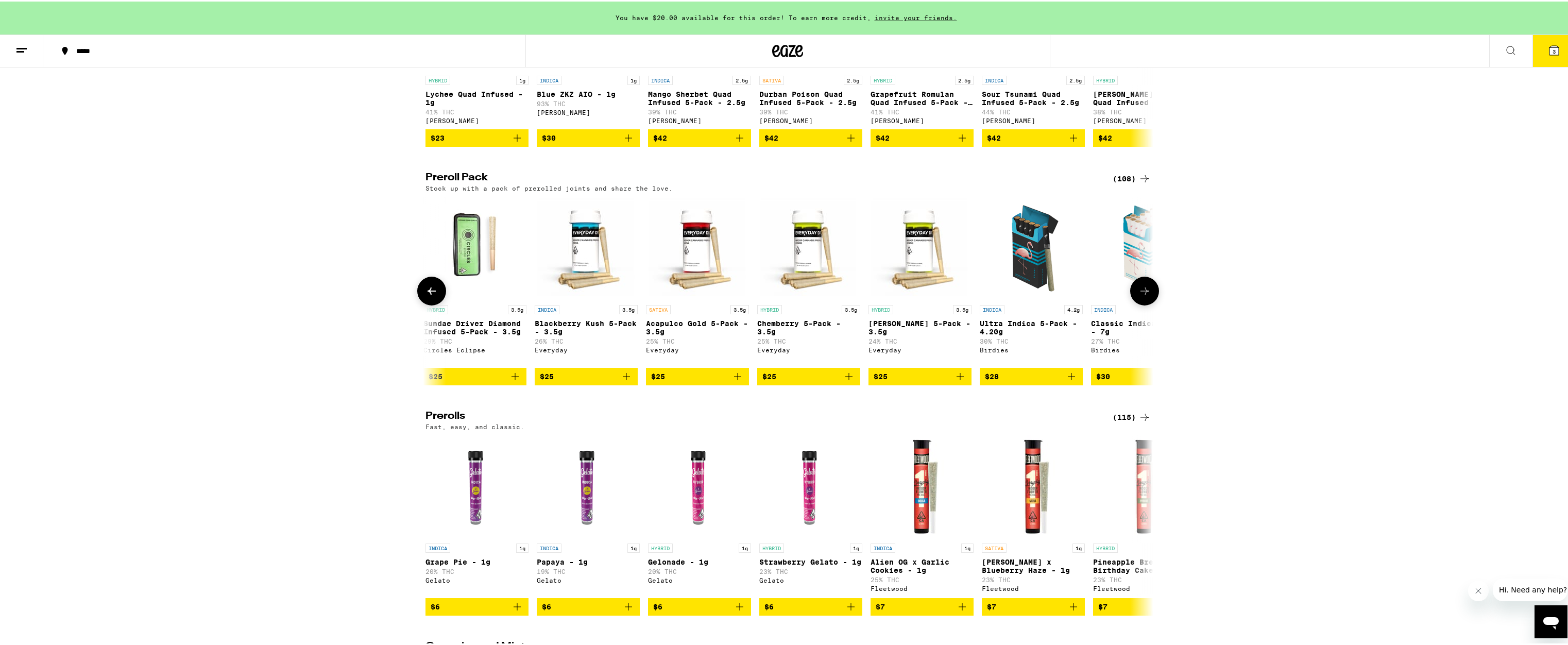
click at [428, 296] on icon at bounding box center [432, 289] width 12 height 12
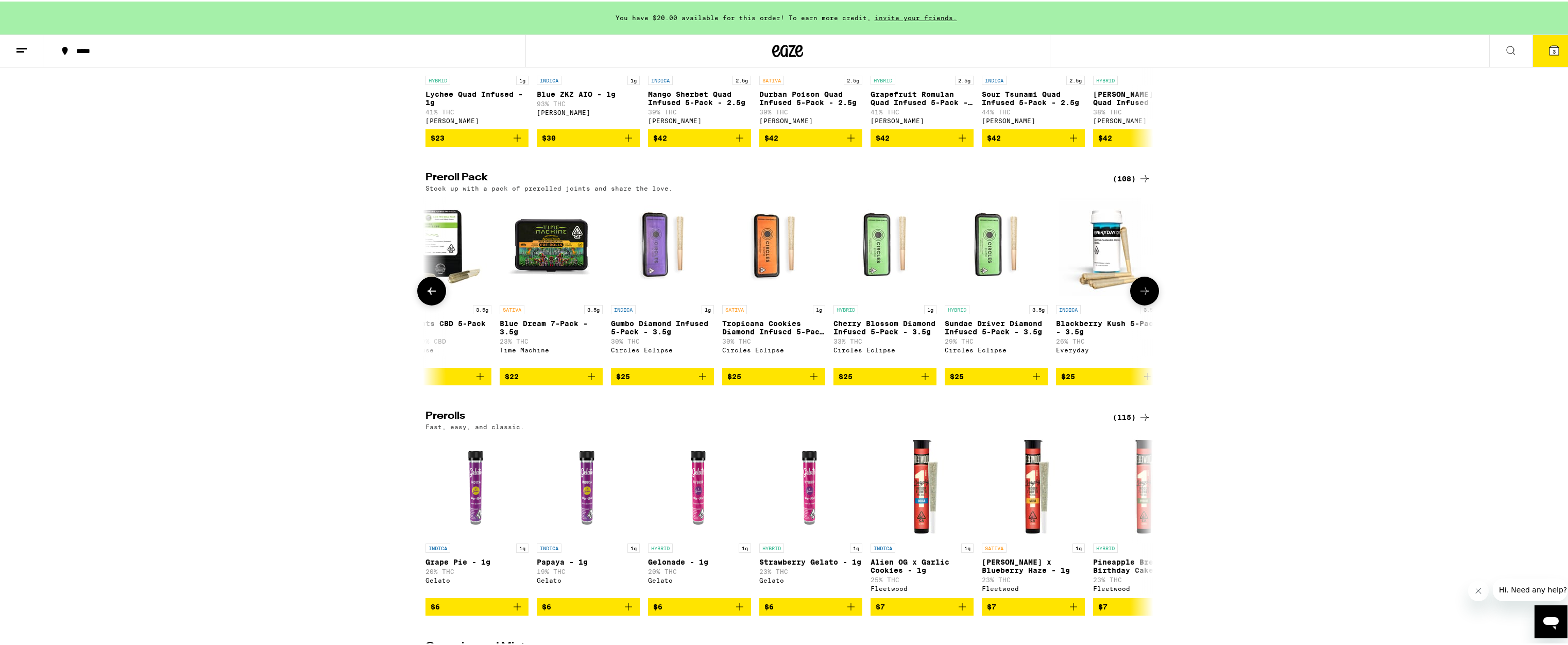
scroll to position [0, 613]
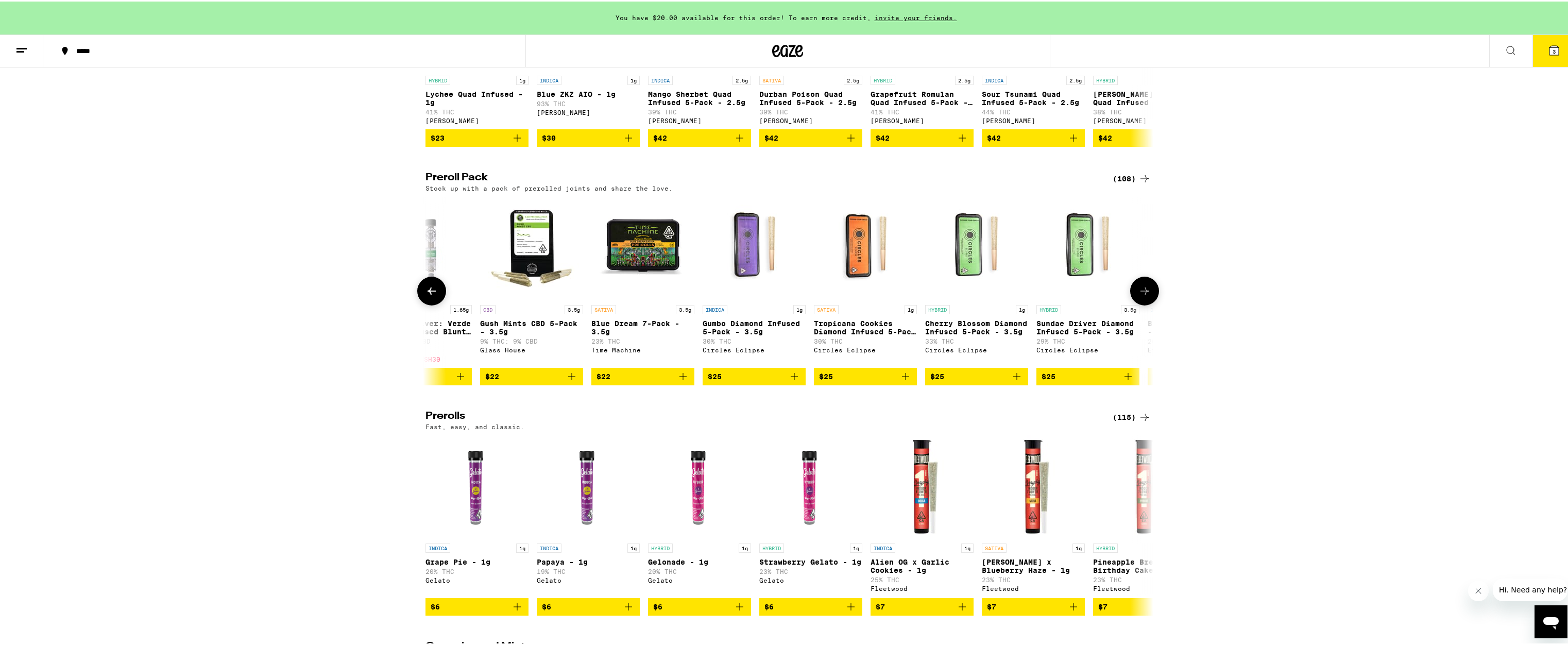
click at [1143, 296] on icon at bounding box center [1145, 289] width 12 height 12
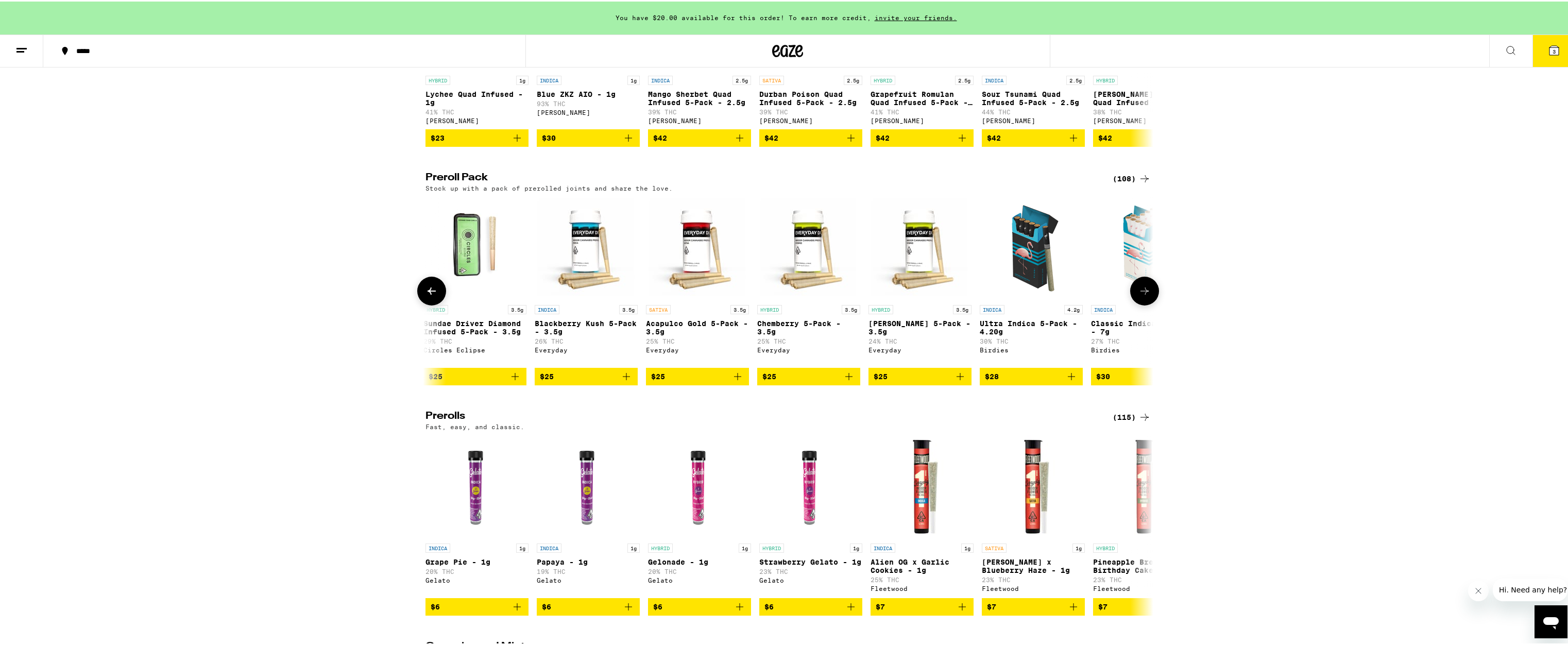
click at [1143, 296] on icon at bounding box center [1145, 289] width 12 height 12
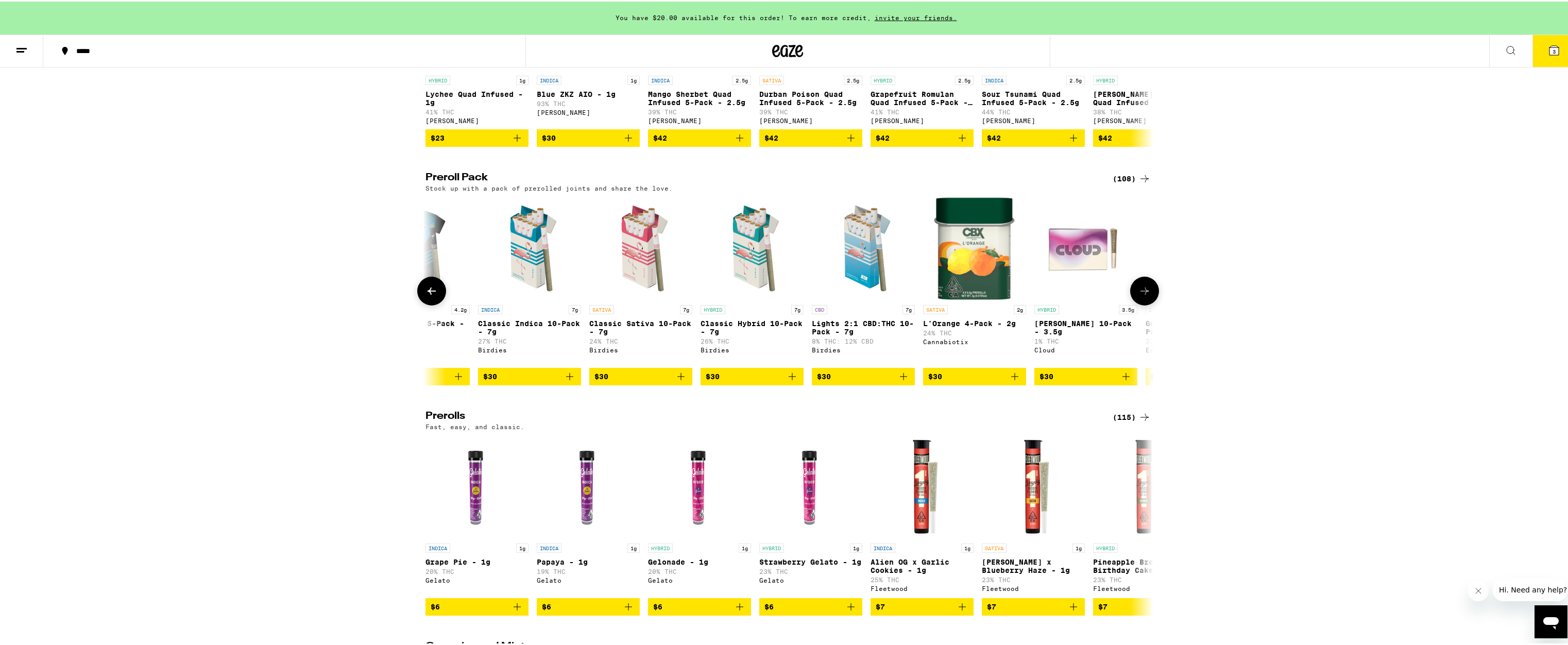
click at [1143, 296] on icon at bounding box center [1145, 289] width 12 height 12
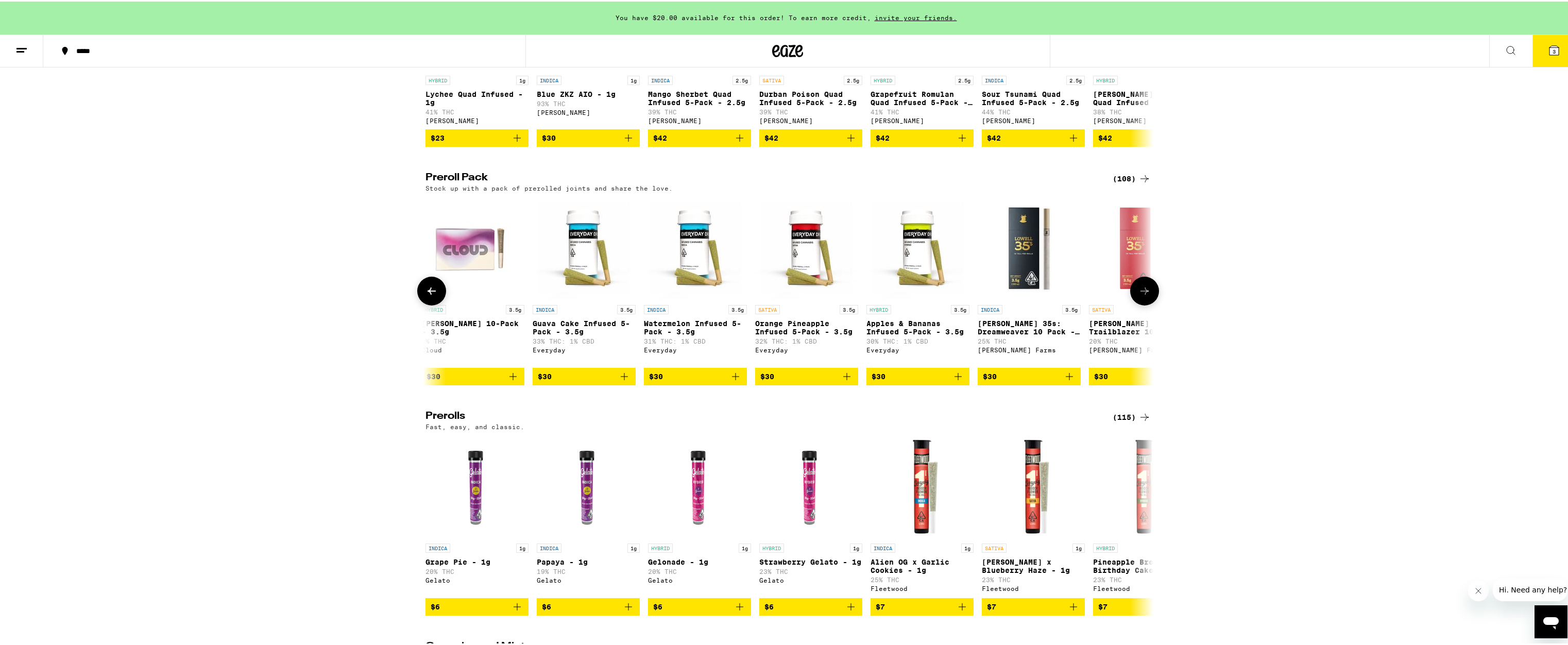
click at [1143, 296] on icon at bounding box center [1145, 289] width 12 height 12
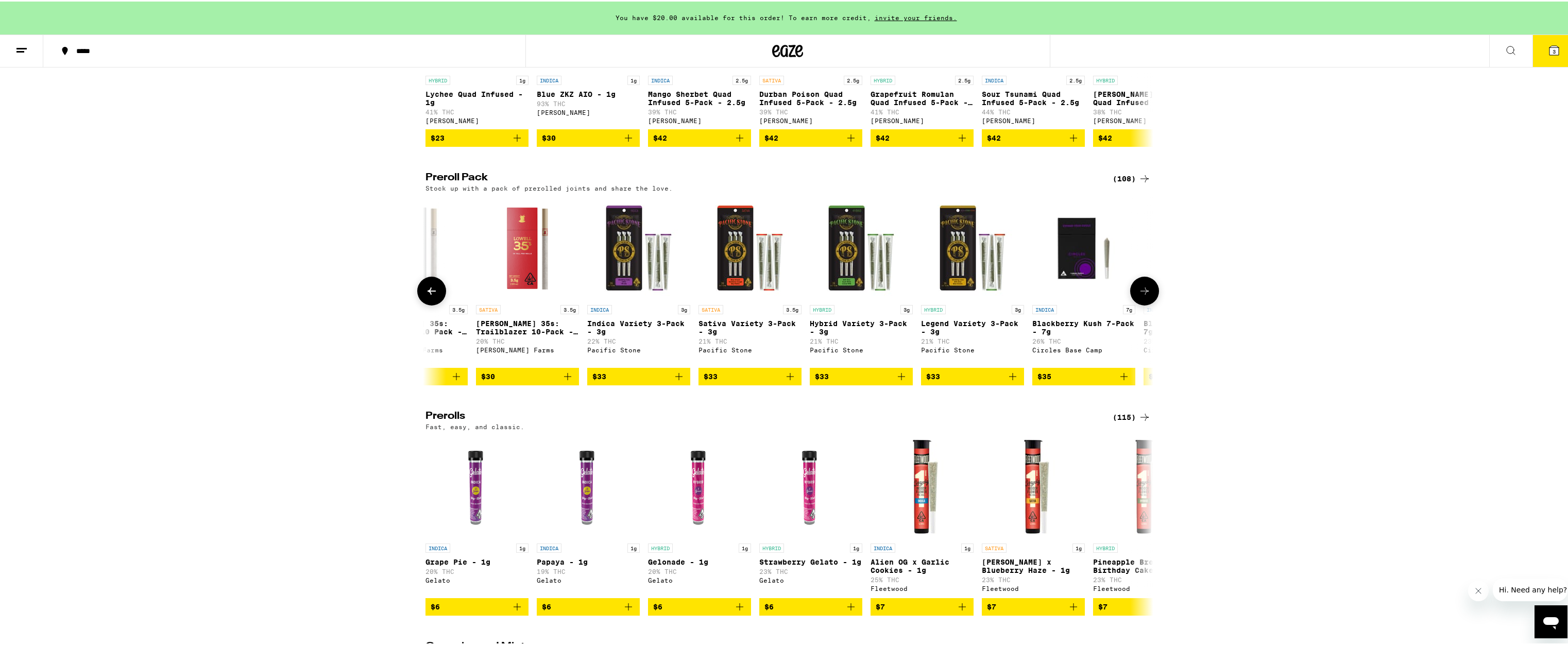
click at [1143, 296] on icon at bounding box center [1145, 289] width 12 height 12
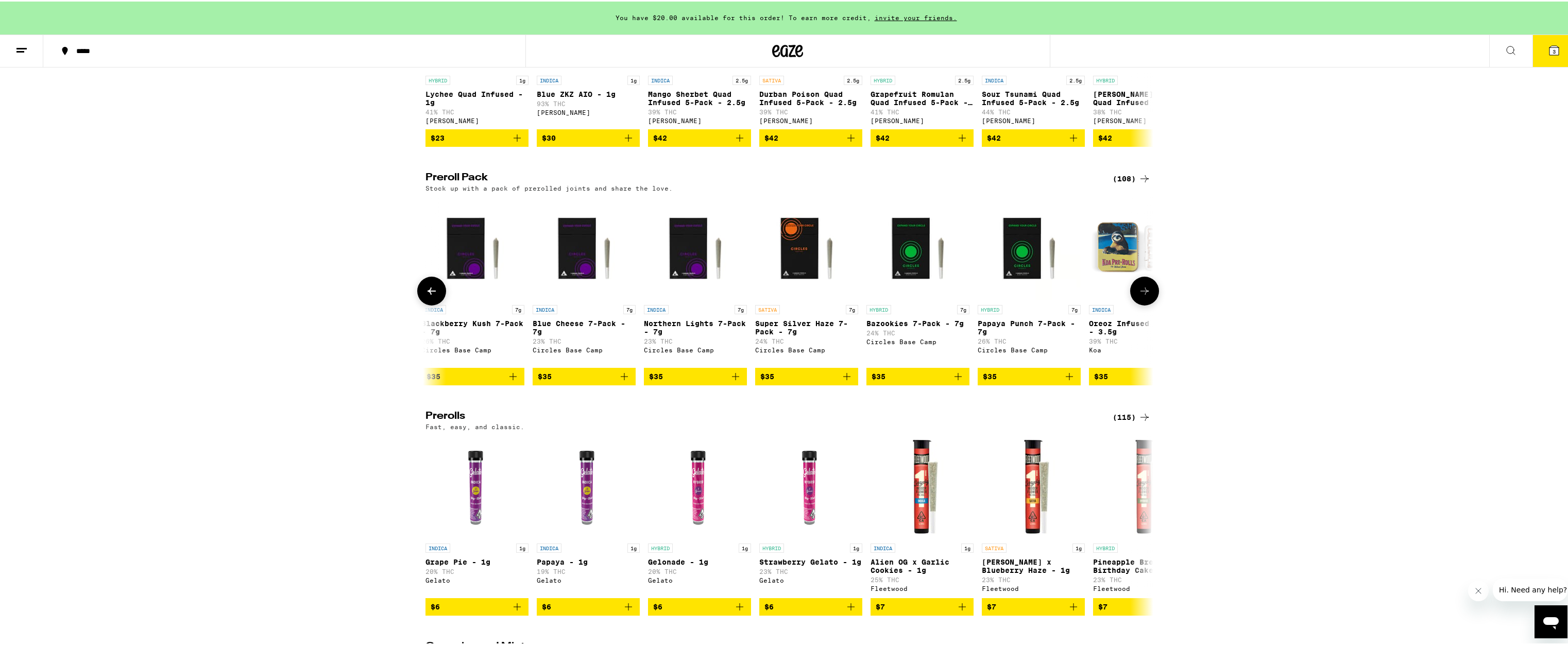
scroll to position [0, 3679]
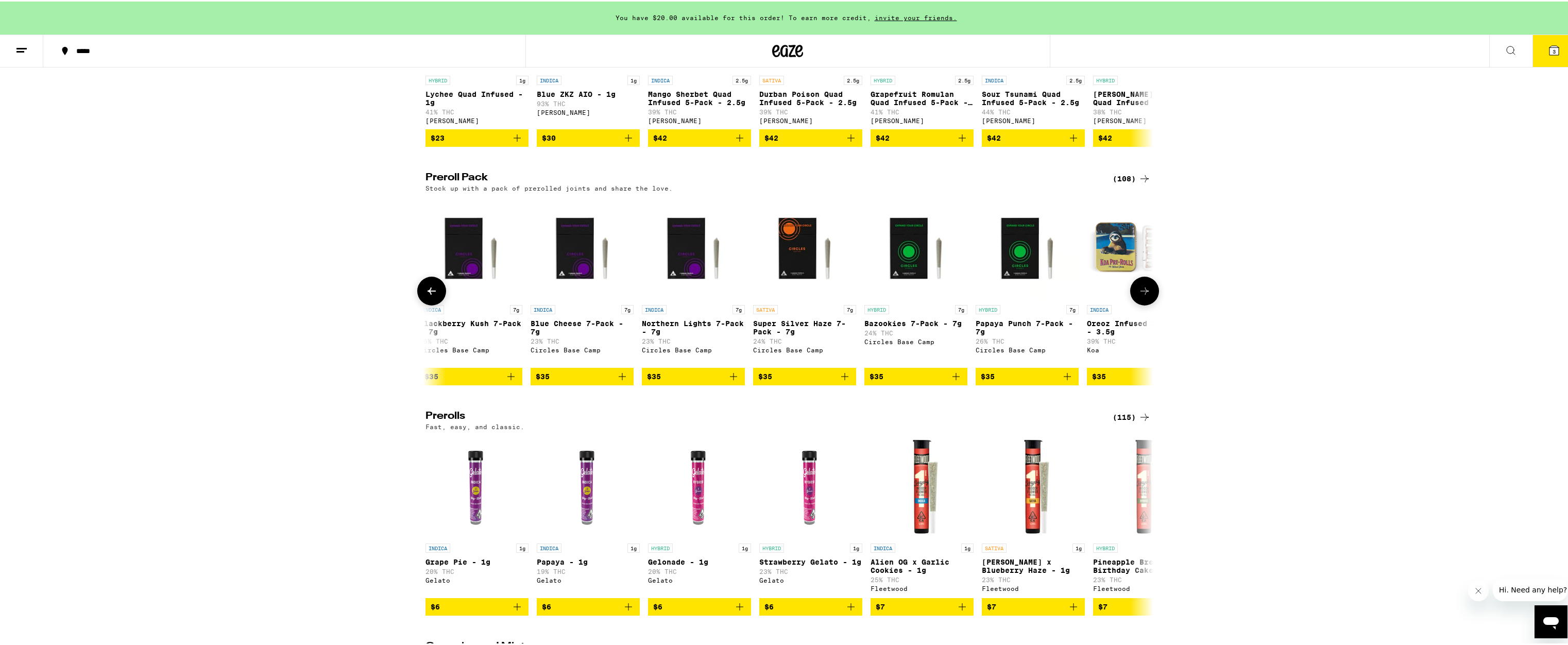
click at [841, 379] on icon "Add to bag" at bounding box center [845, 375] width 7 height 7
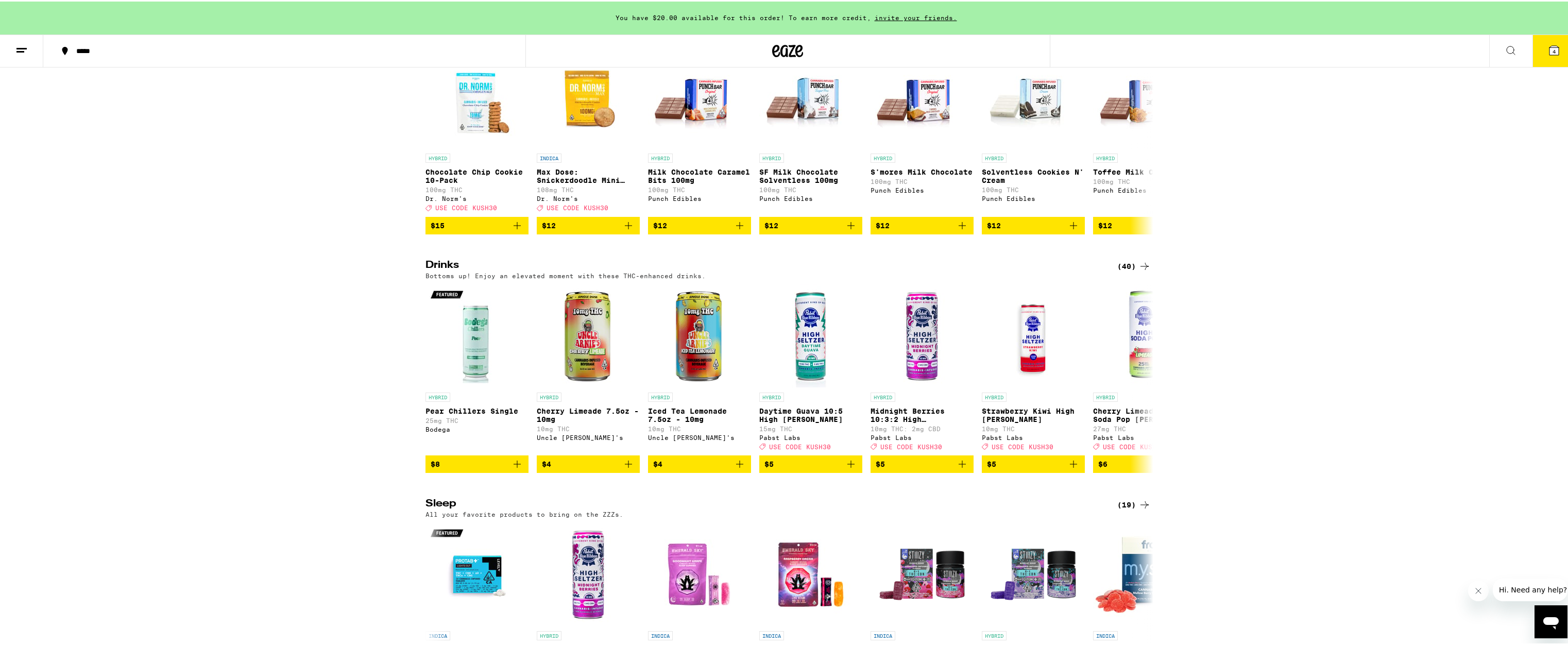
scroll to position [3713, 0]
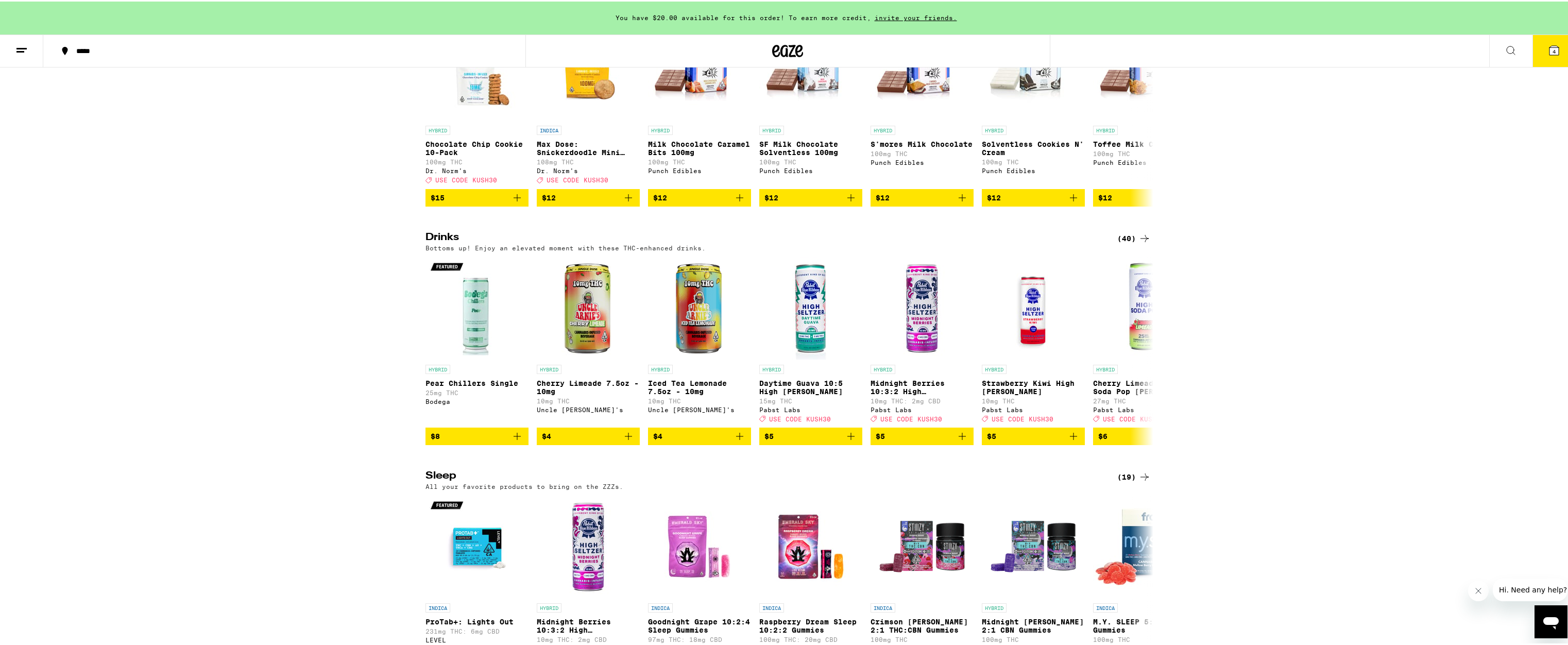
click at [1126, 243] on div "(40)" at bounding box center [1134, 237] width 34 height 12
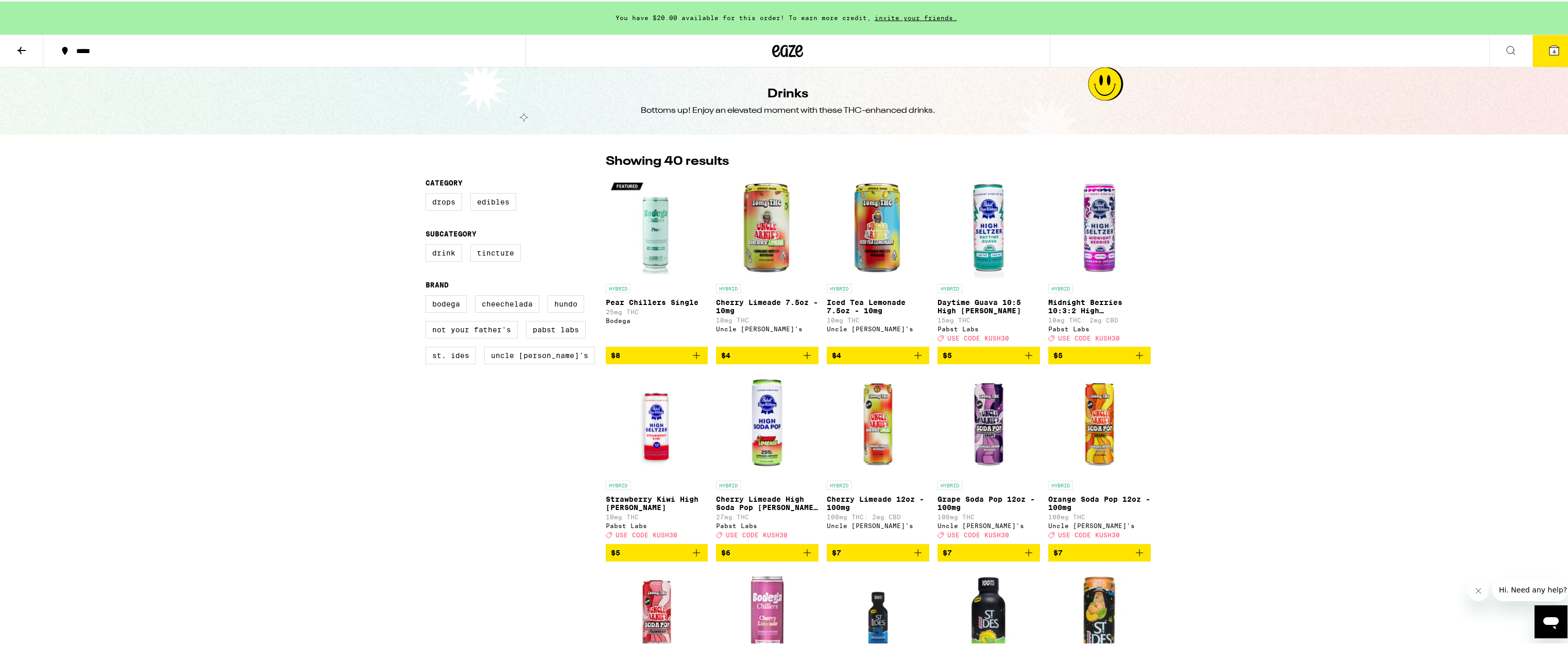
click at [1023, 358] on icon "Add to bag" at bounding box center [1029, 354] width 12 height 12
click at [913, 360] on icon "Add to bag" at bounding box center [918, 354] width 12 height 12
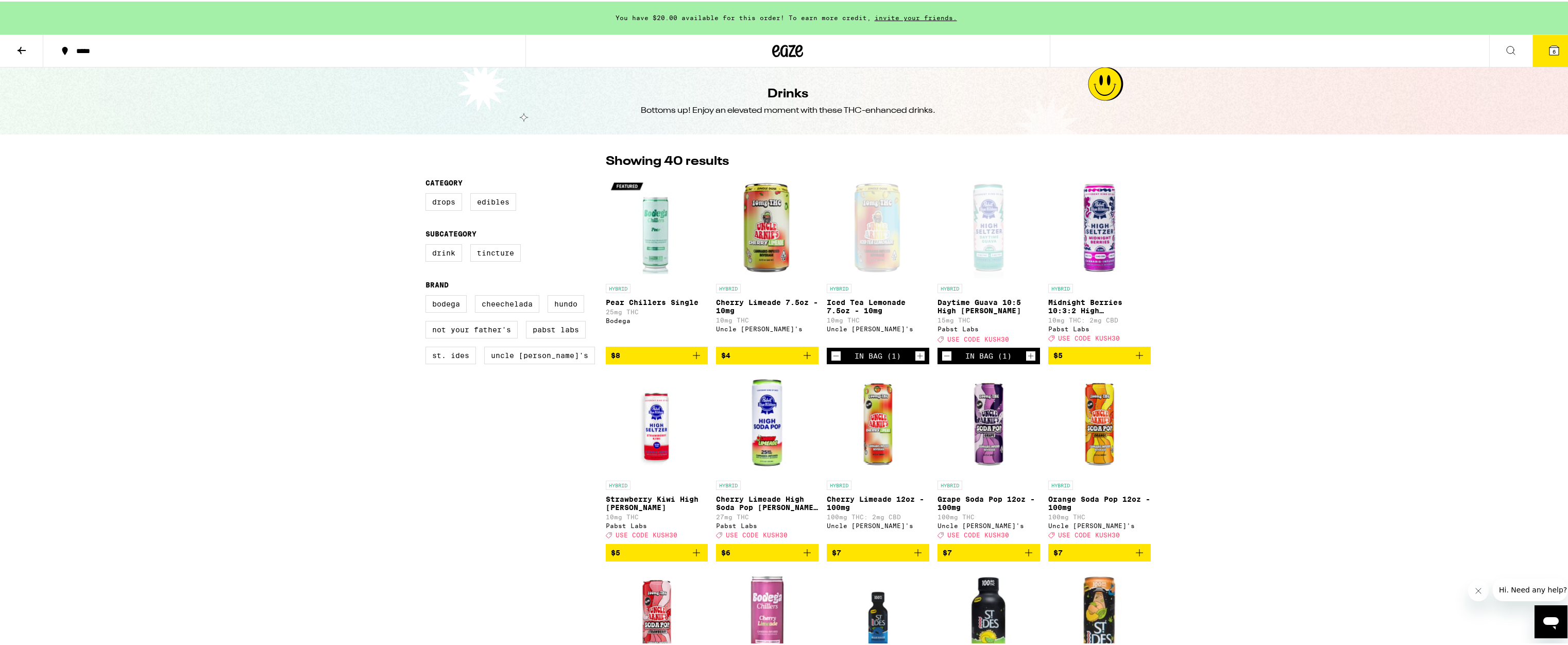
click at [801, 359] on icon "Add to bag" at bounding box center [807, 354] width 12 height 12
click at [1551, 53] on icon at bounding box center [1554, 48] width 9 height 9
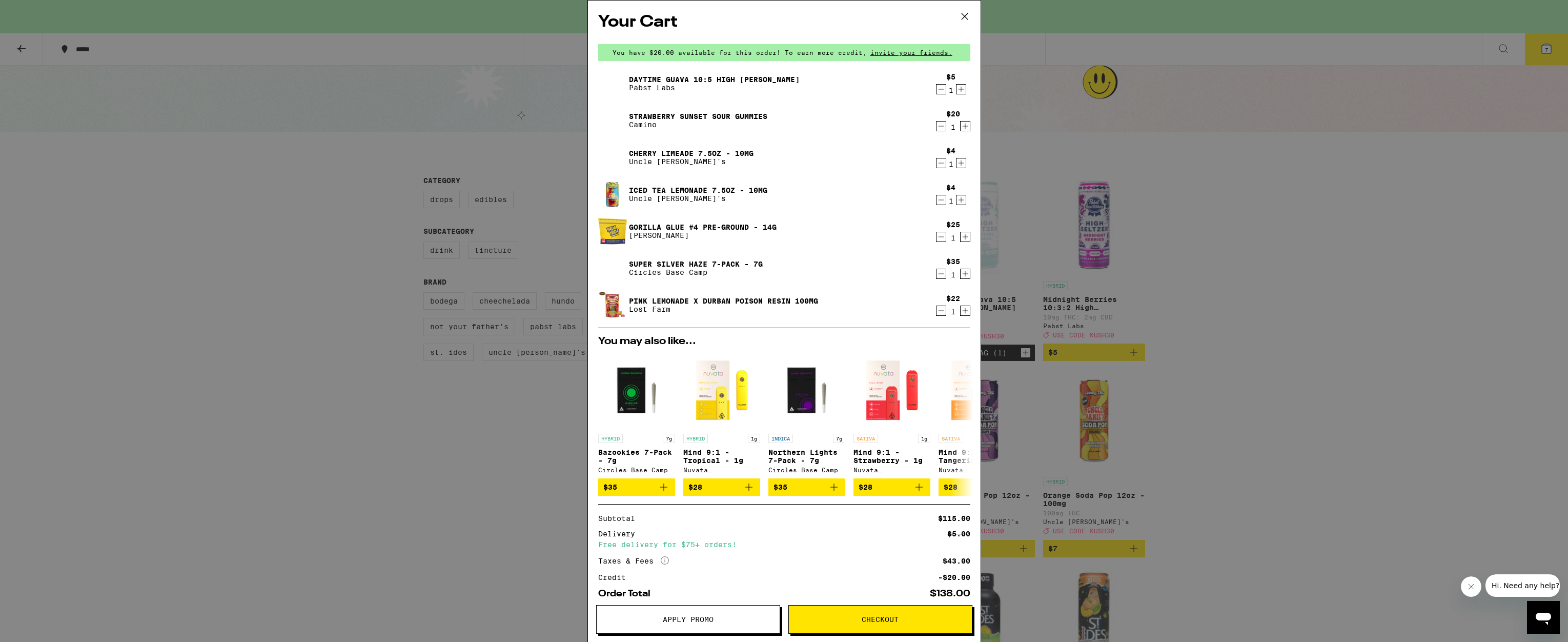
click at [1284, 303] on div "Your Cart You have $20.00 available for this order! To earn more credit, invite…" at bounding box center [784, 321] width 1568 height 642
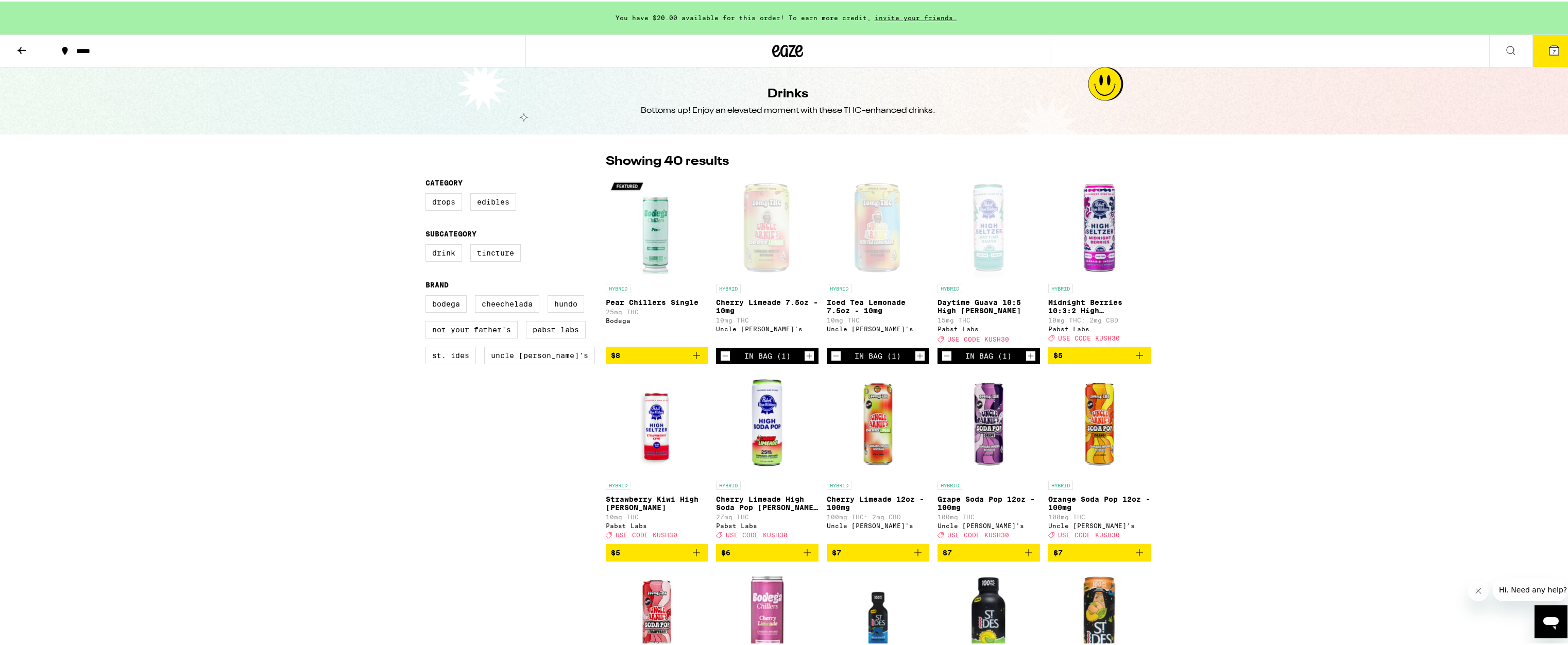
drag, startPoint x: 16, startPoint y: 51, endPoint x: 26, endPoint y: 58, distance: 12.2
click at [18, 51] on icon at bounding box center [21, 49] width 12 height 12
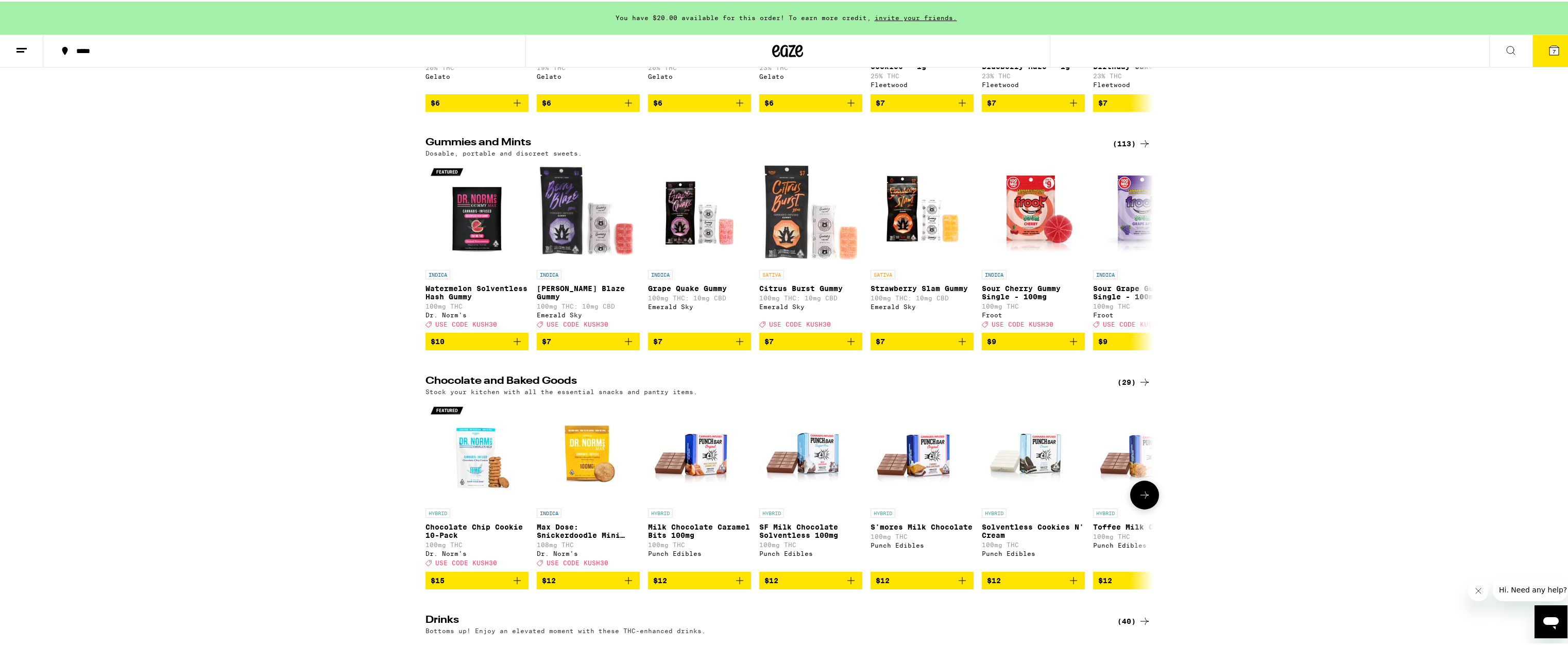
scroll to position [3262, 0]
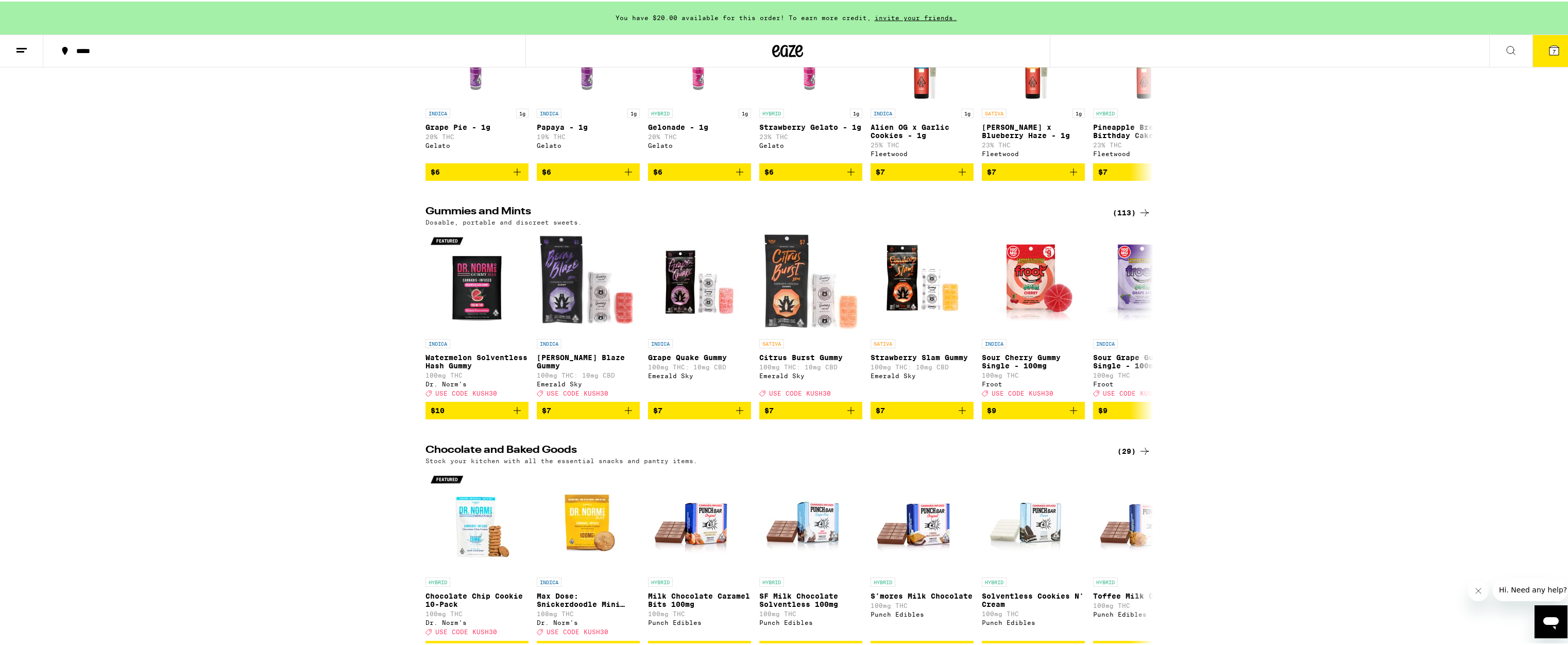
click at [1121, 217] on div "(113)" at bounding box center [1132, 211] width 38 height 12
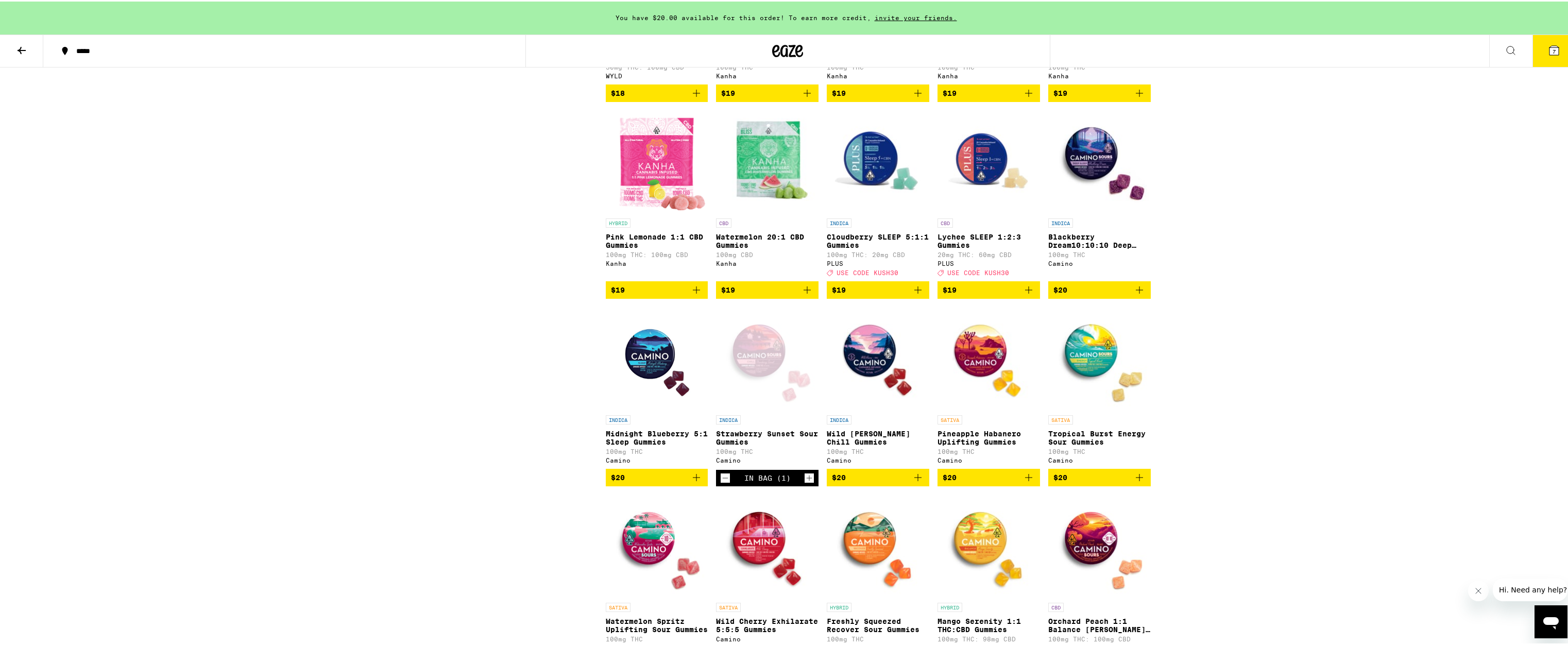
scroll to position [2467, 0]
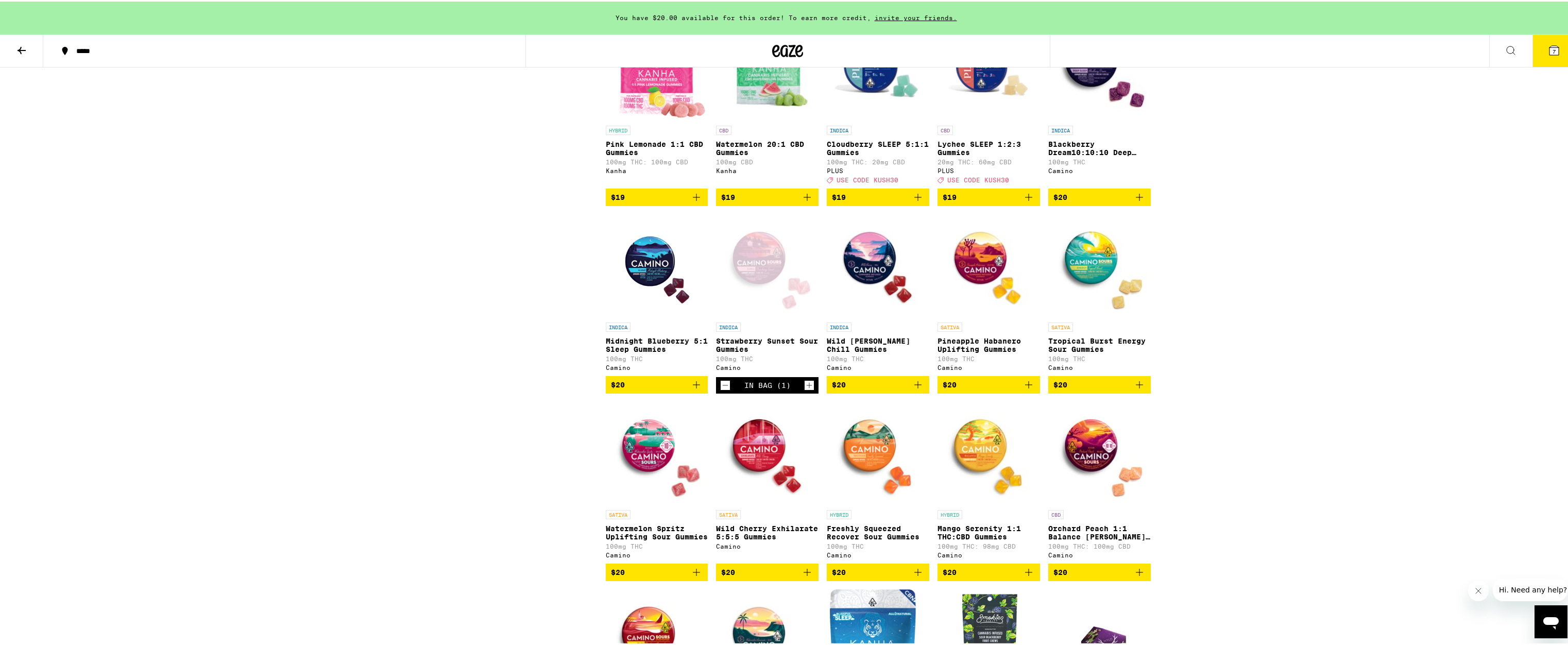
click at [693, 387] on icon "Add to bag" at bounding box center [697, 384] width 7 height 7
click at [611, 390] on icon "Decrement" at bounding box center [615, 384] width 9 height 12
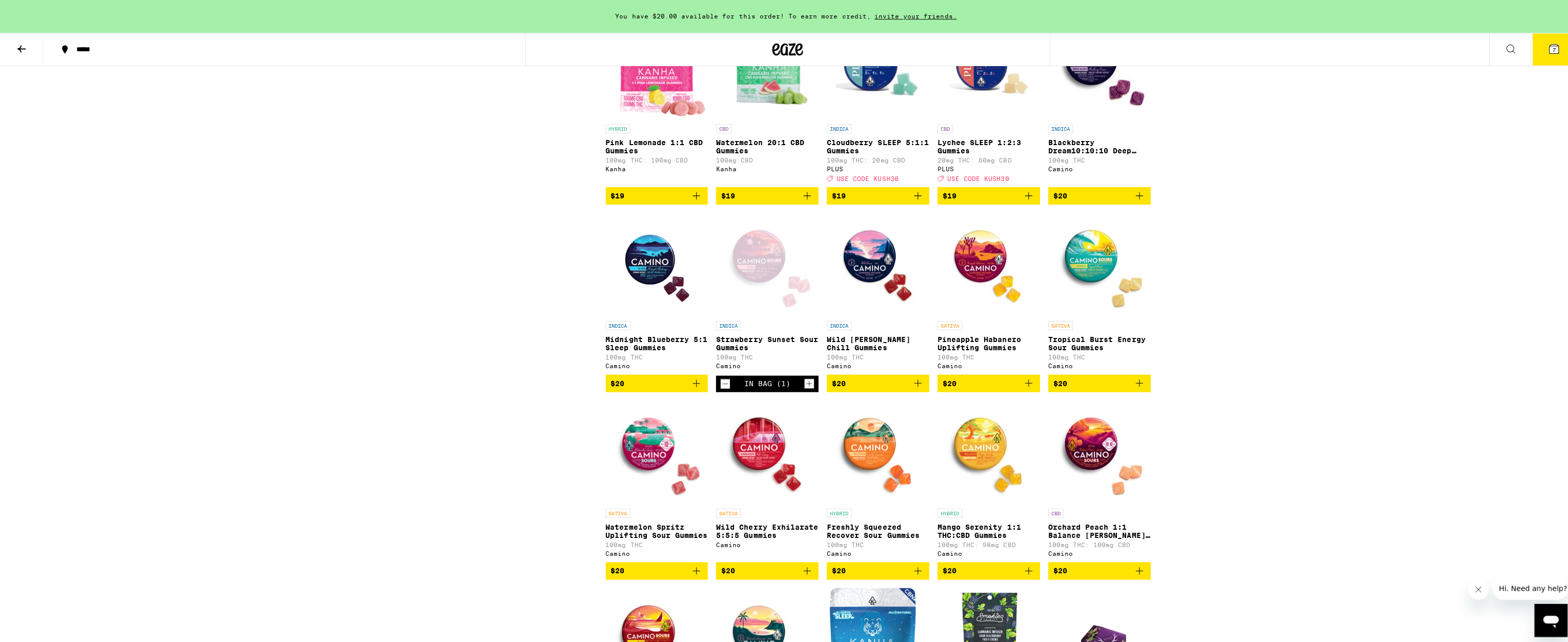
scroll to position [2642, 0]
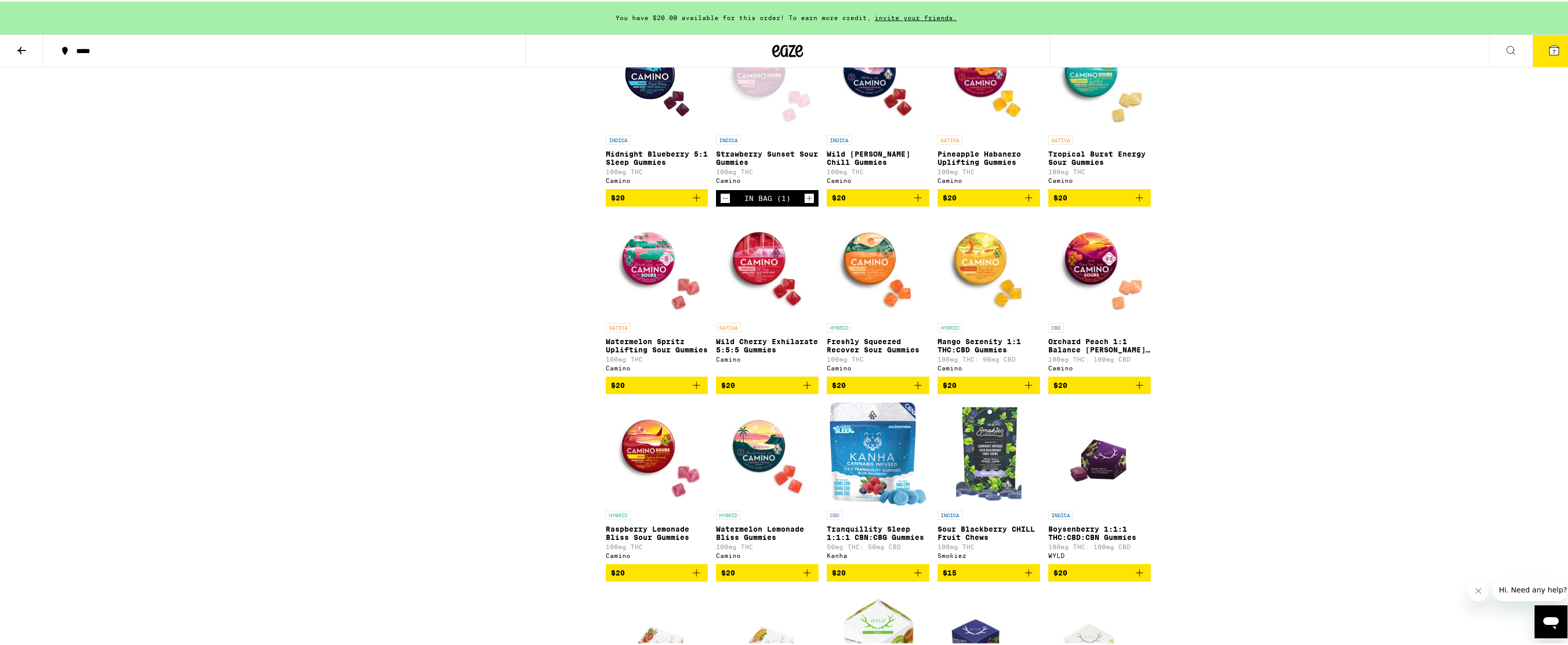
click at [804, 390] on icon "Add to bag" at bounding box center [807, 384] width 12 height 12
drag, startPoint x: 1539, startPoint y: 51, endPoint x: 1545, endPoint y: 49, distance: 6.3
click at [1541, 50] on button "8" at bounding box center [1554, 50] width 43 height 32
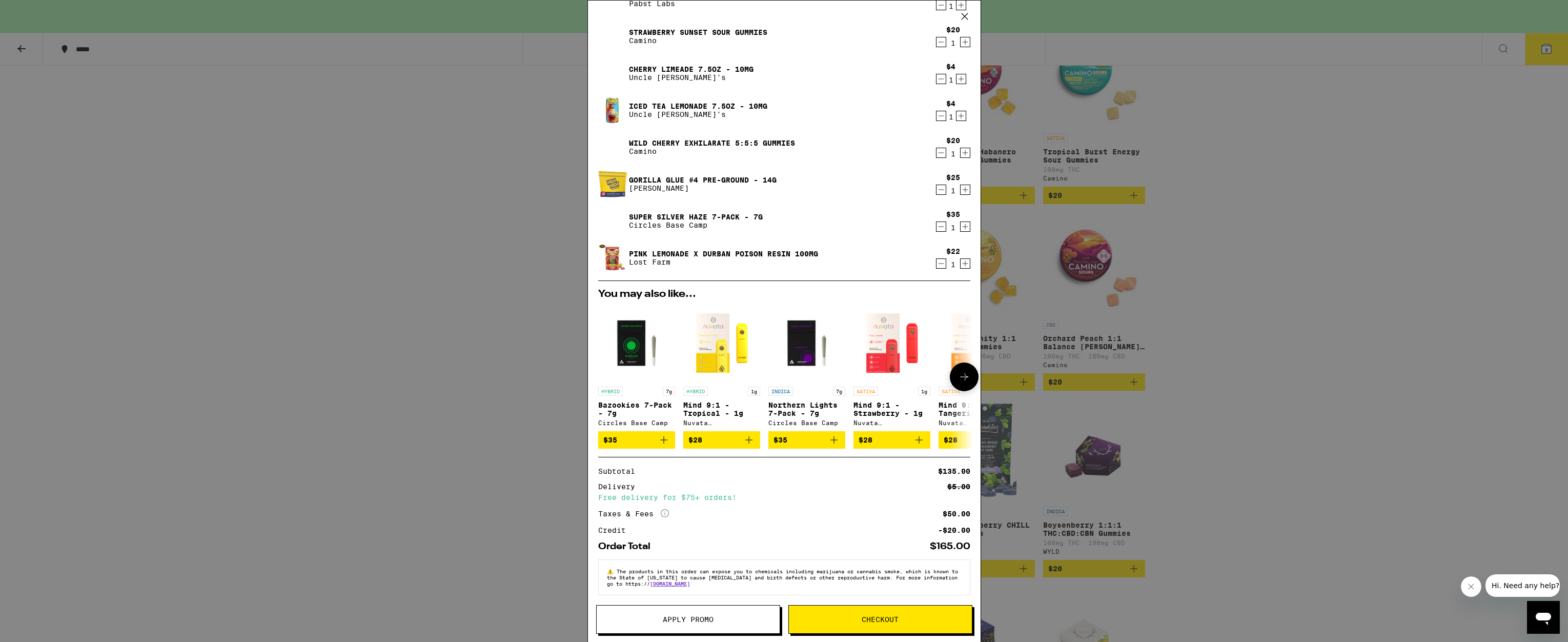
scroll to position [93, 0]
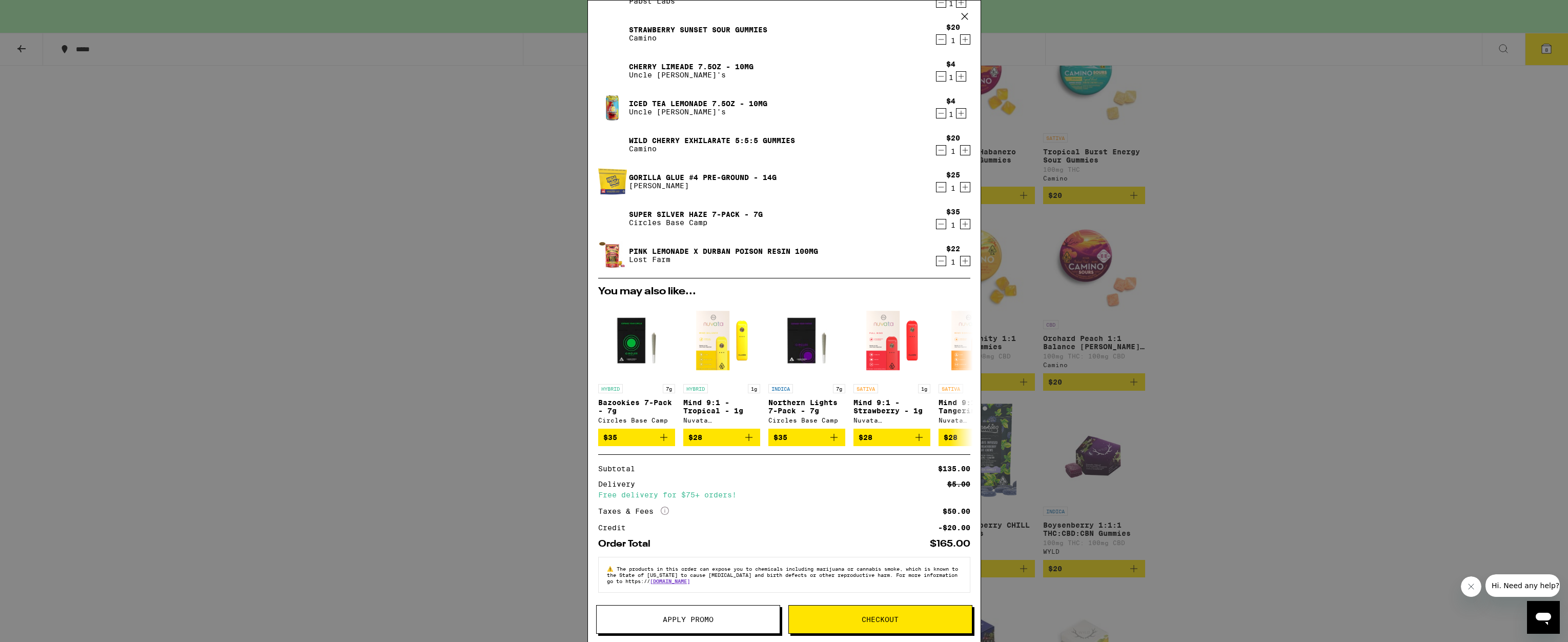
drag, startPoint x: 885, startPoint y: 619, endPoint x: 877, endPoint y: 614, distance: 9.4
click at [884, 619] on span "Checkout" at bounding box center [880, 619] width 37 height 7
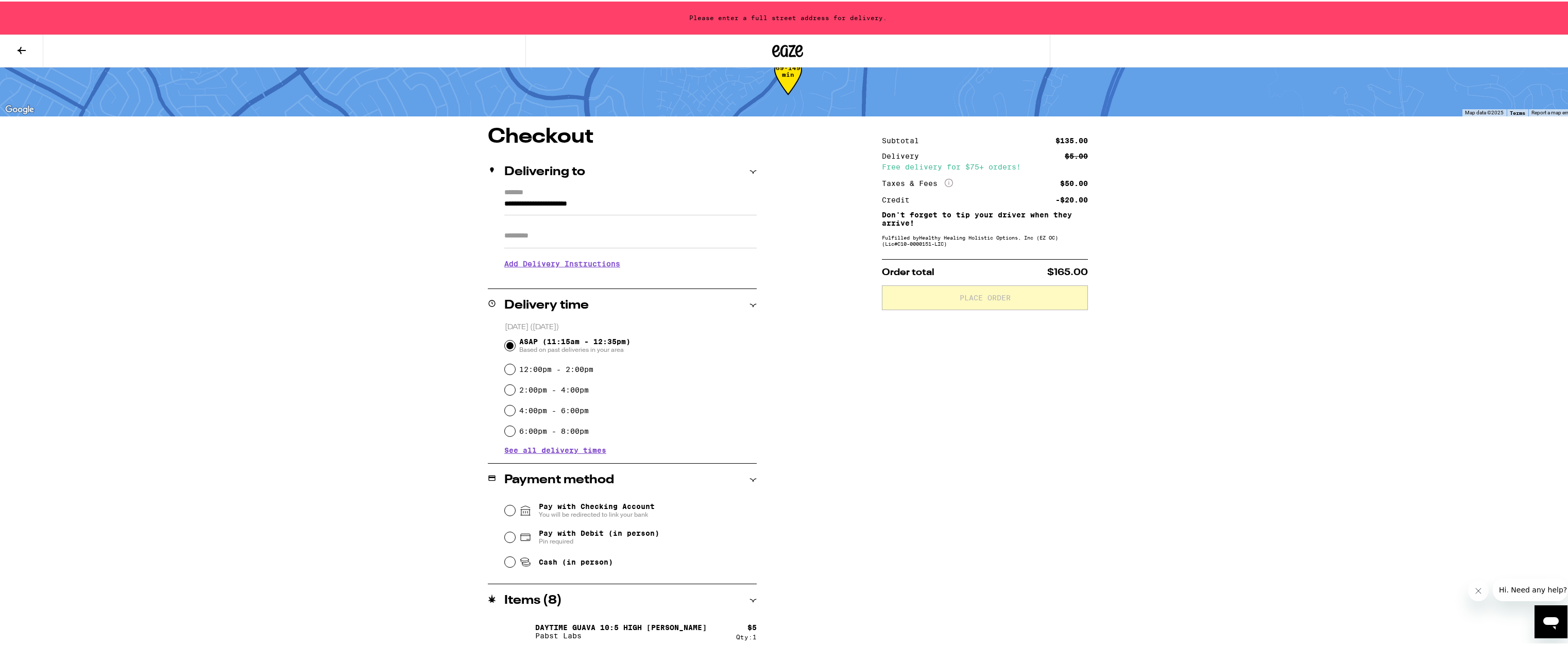
scroll to position [117, 0]
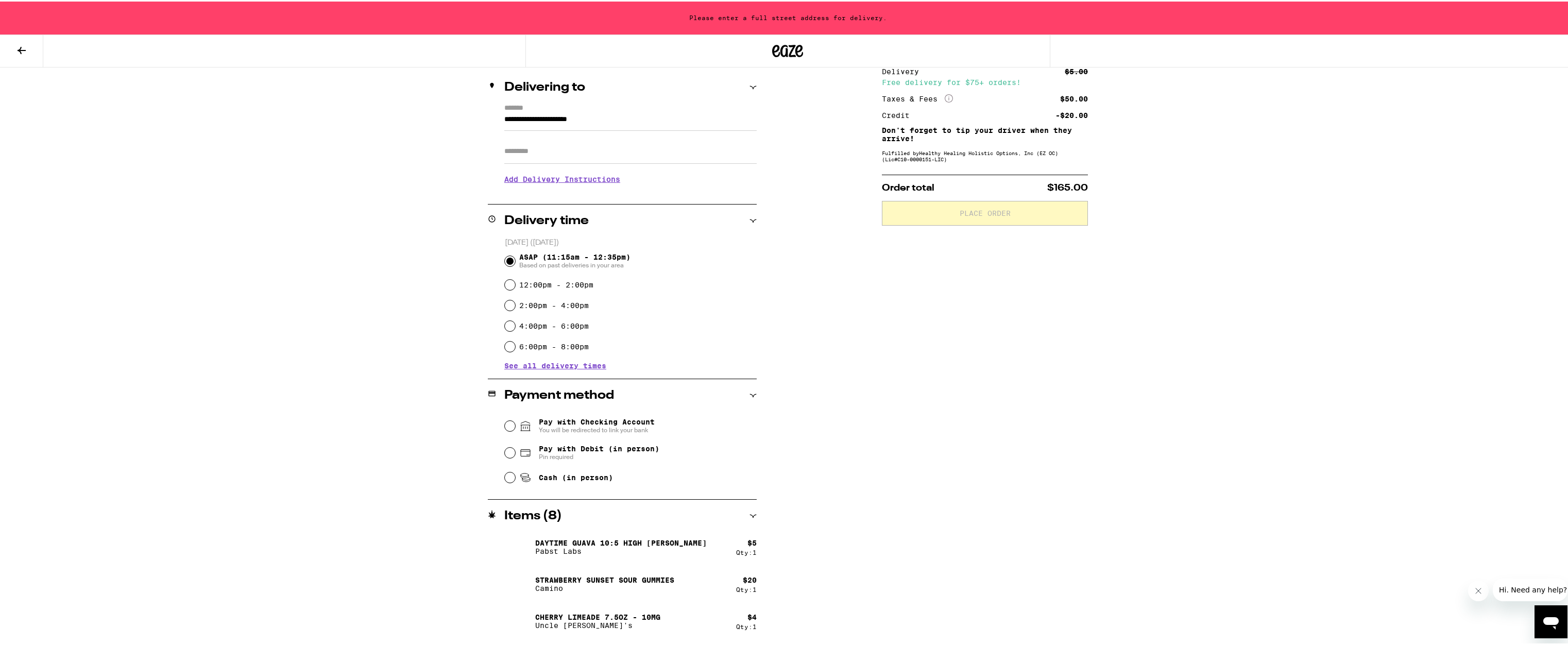
click at [505, 452] on input "Pay with Debit (in person) Pin required" at bounding box center [510, 451] width 10 height 10
radio input "true"
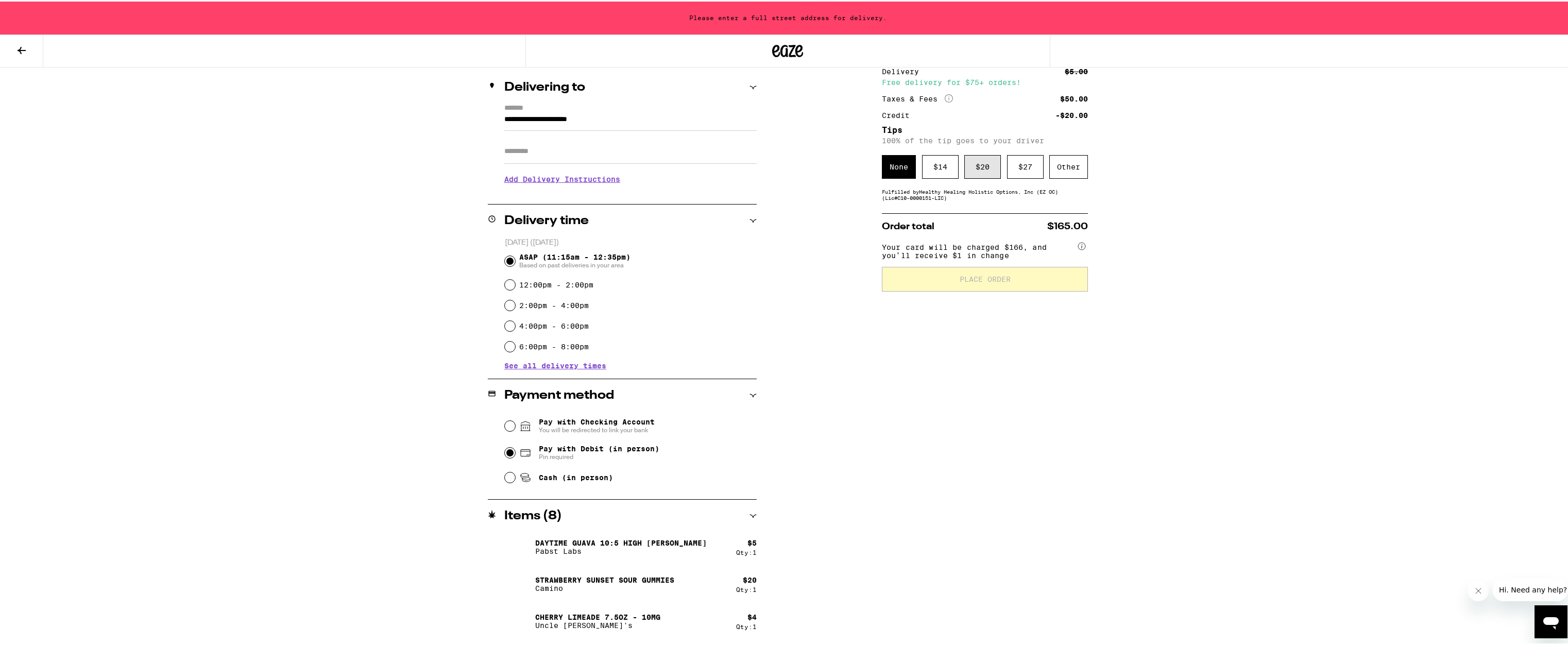
click at [977, 165] on div "$ 20" at bounding box center [983, 165] width 37 height 24
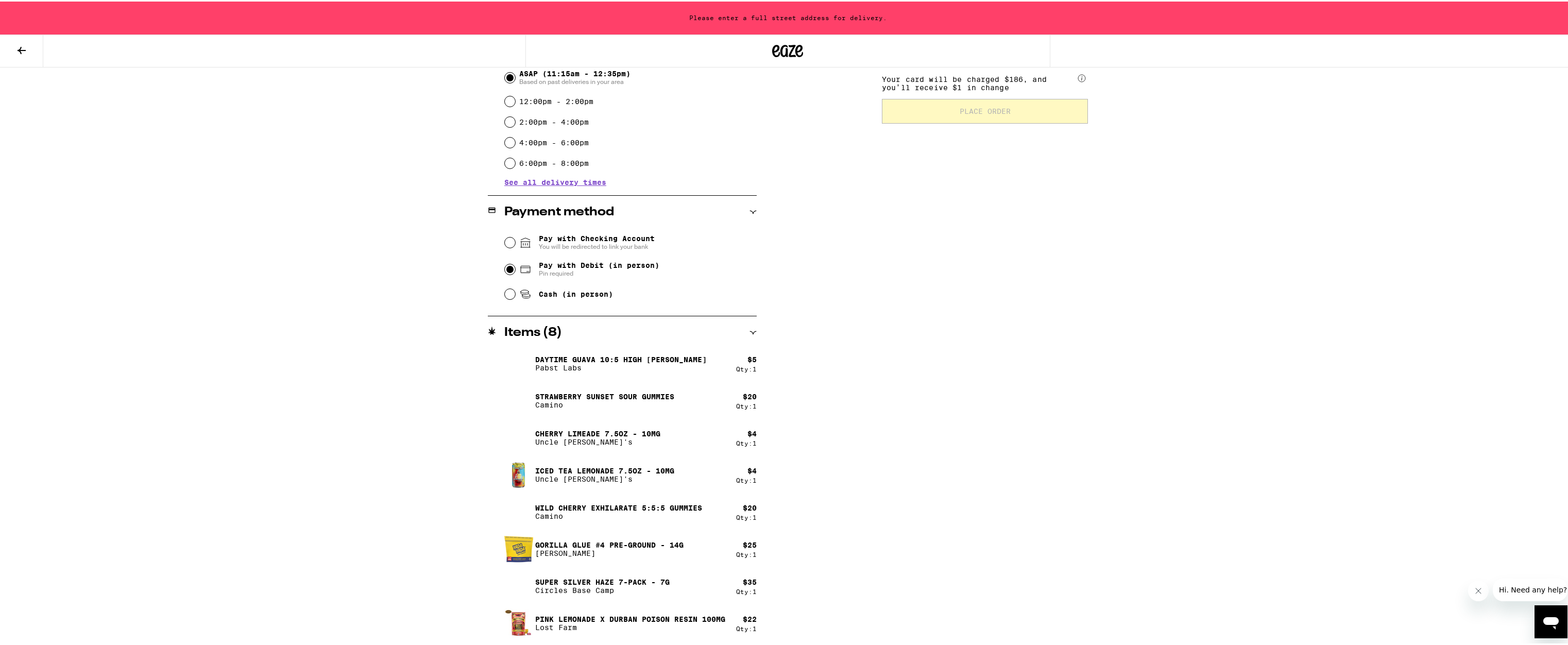
scroll to position [0, 0]
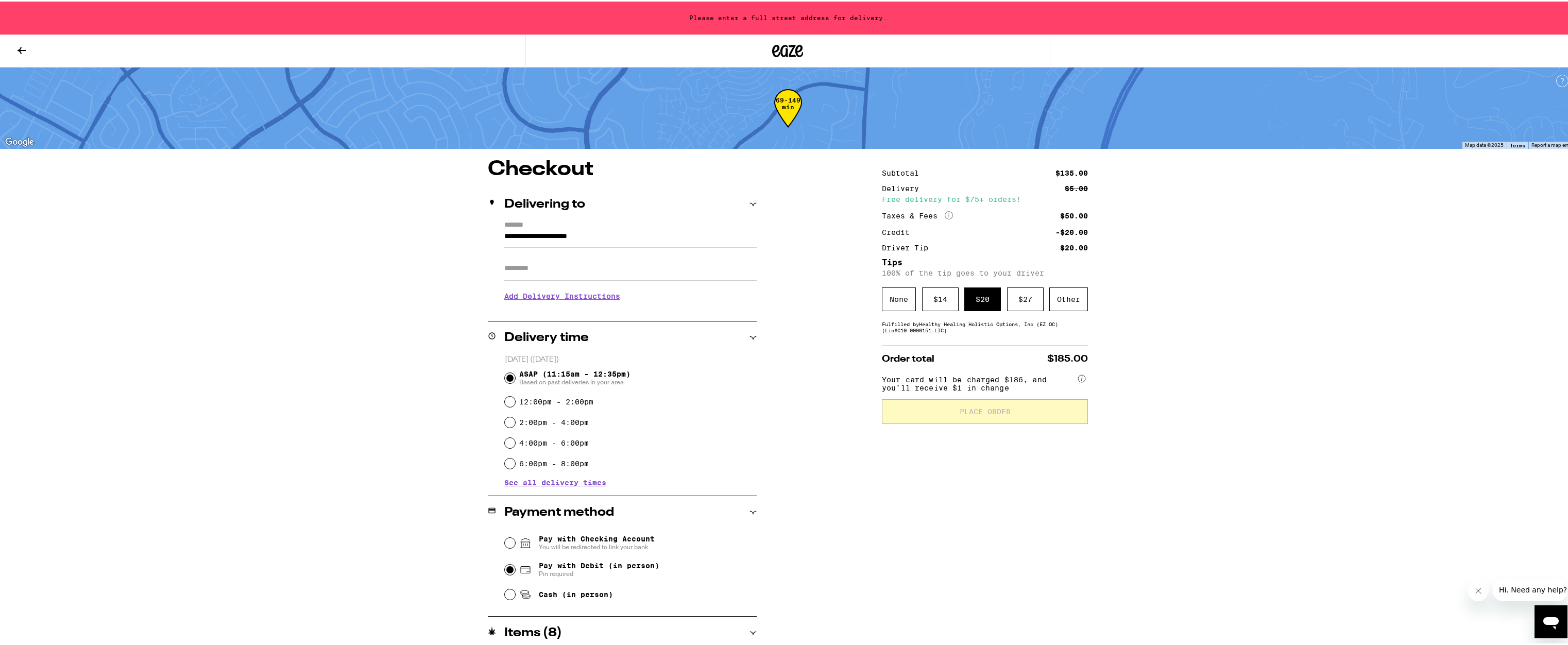
click at [730, 234] on input "**********" at bounding box center [630, 237] width 253 height 18
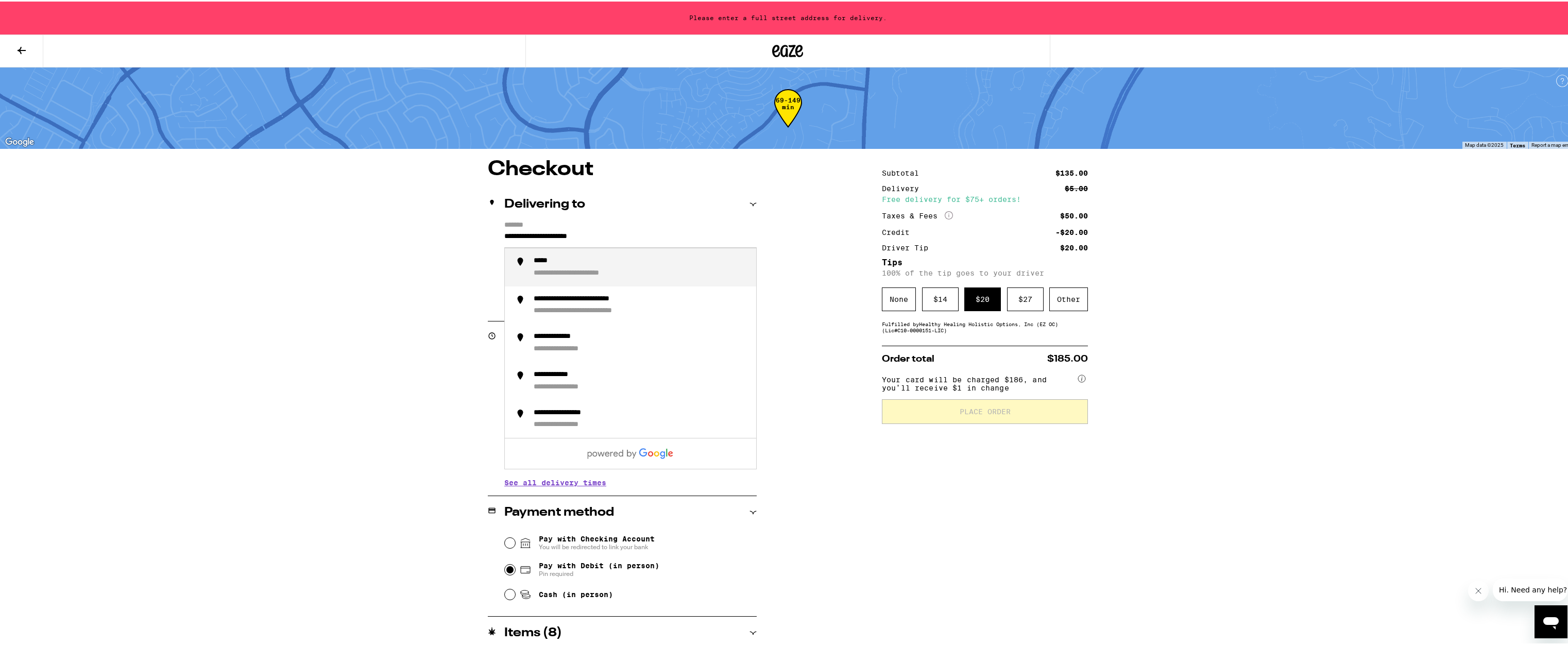
drag, startPoint x: 633, startPoint y: 233, endPoint x: 485, endPoint y: 231, distance: 148.0
click at [488, 231] on div "**********" at bounding box center [622, 264] width 269 height 89
click at [585, 274] on div "**********" at bounding box center [575, 272] width 84 height 9
type input "**********"
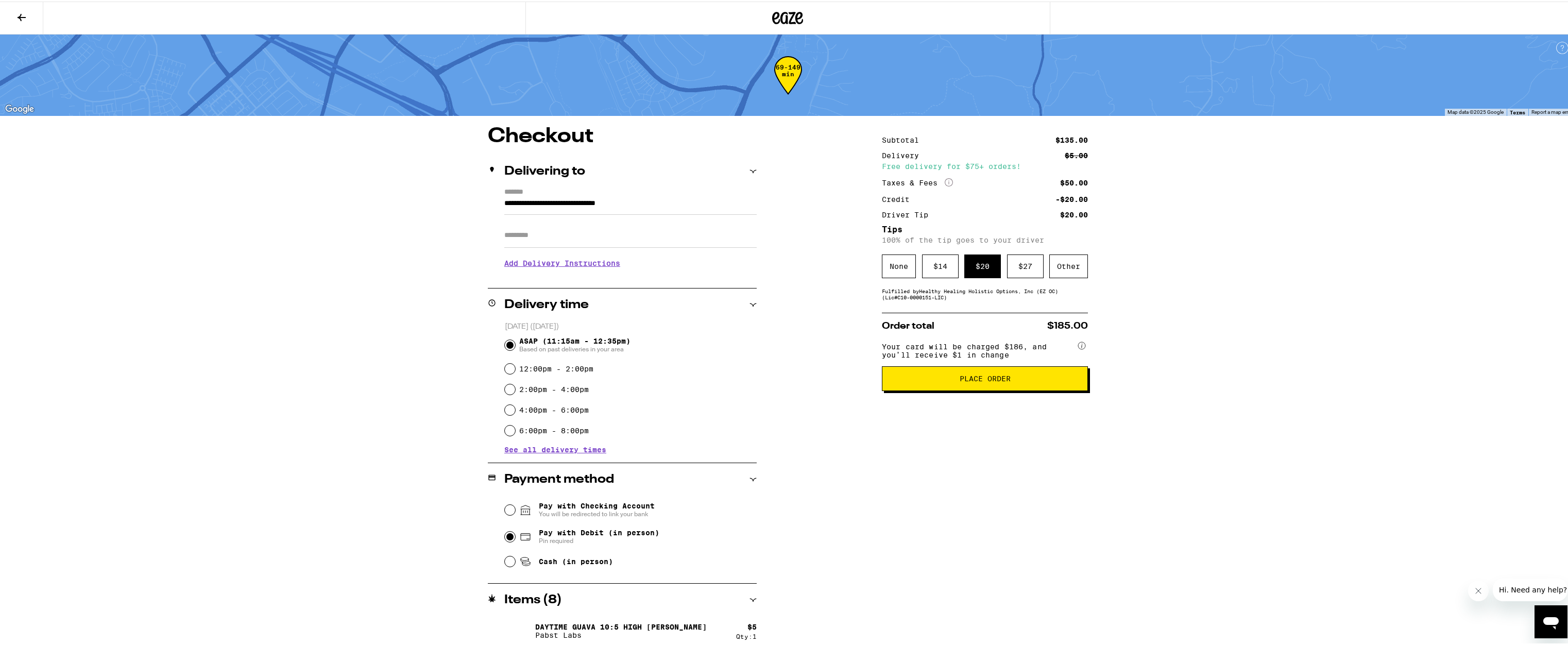
click at [25, 17] on icon at bounding box center [21, 16] width 12 height 12
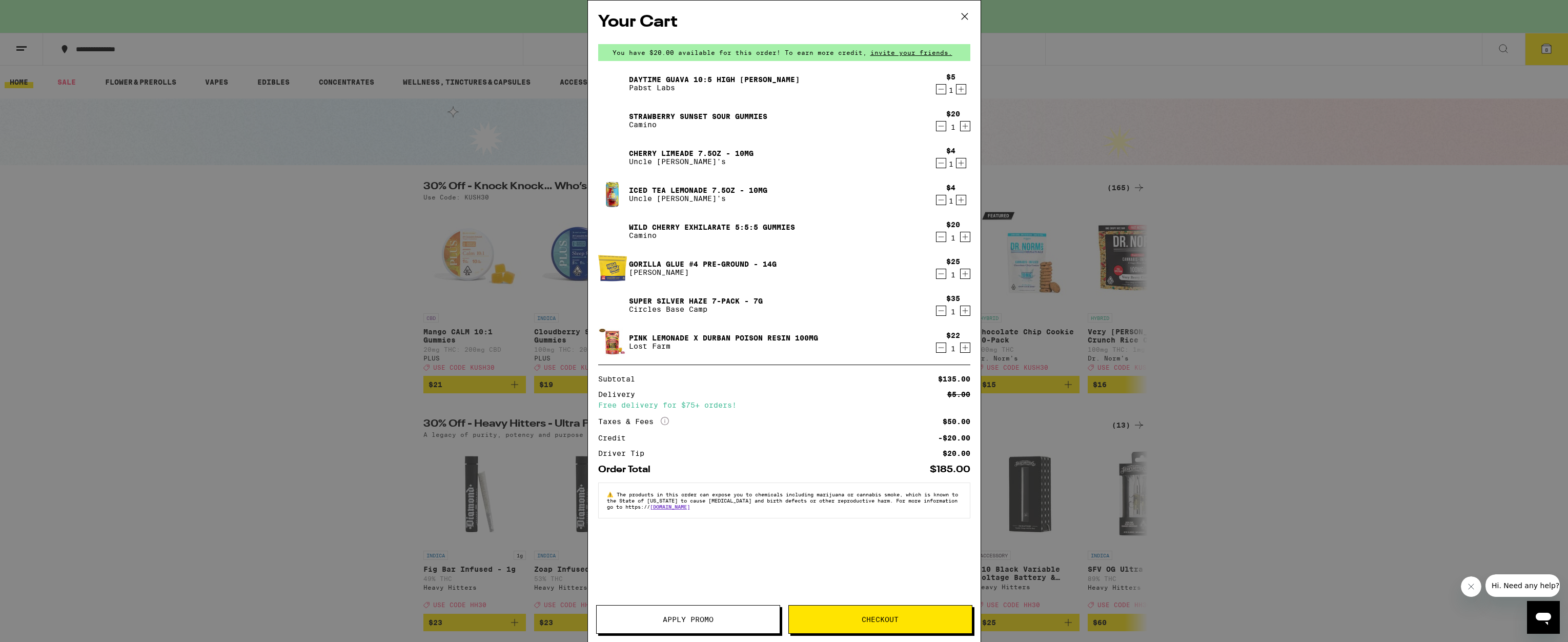
click at [940, 237] on icon "Decrement" at bounding box center [940, 237] width 5 height 0
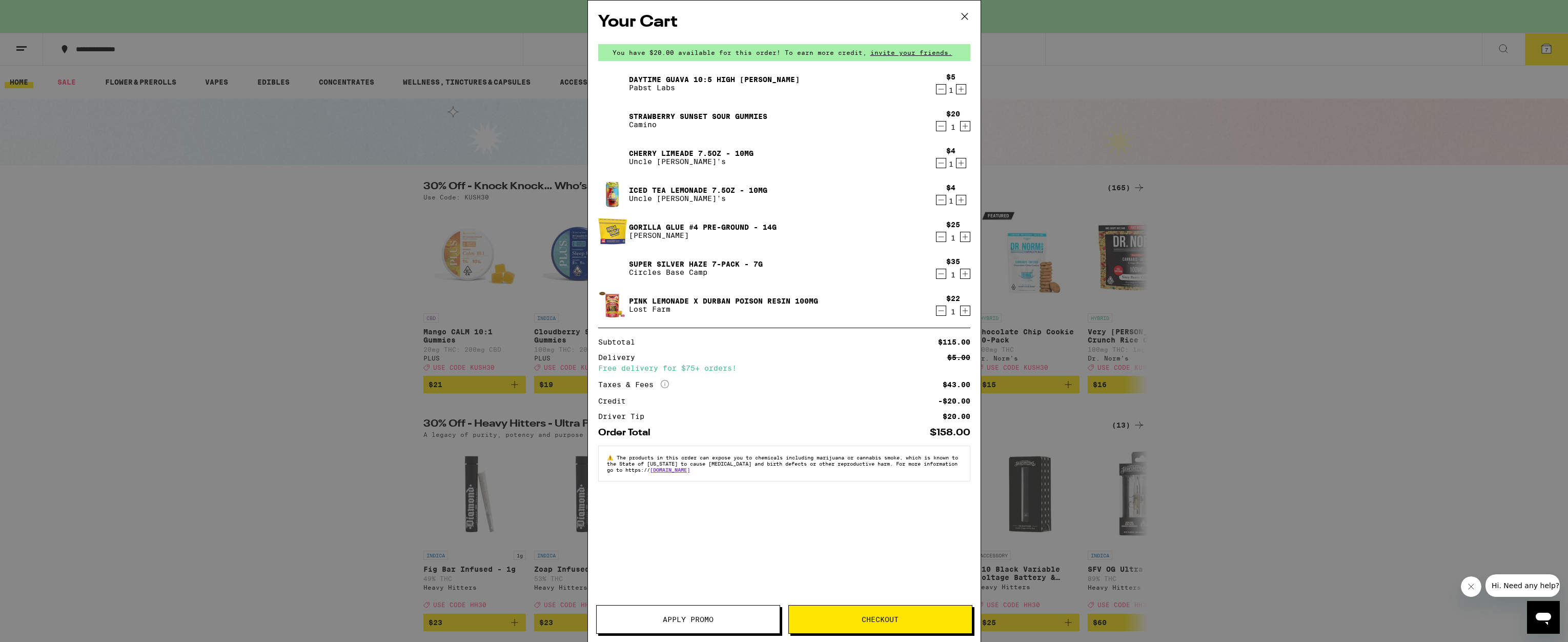
click at [1211, 189] on div "Your Cart You have $20.00 available for this order! To earn more credit, invite…" at bounding box center [784, 321] width 1568 height 642
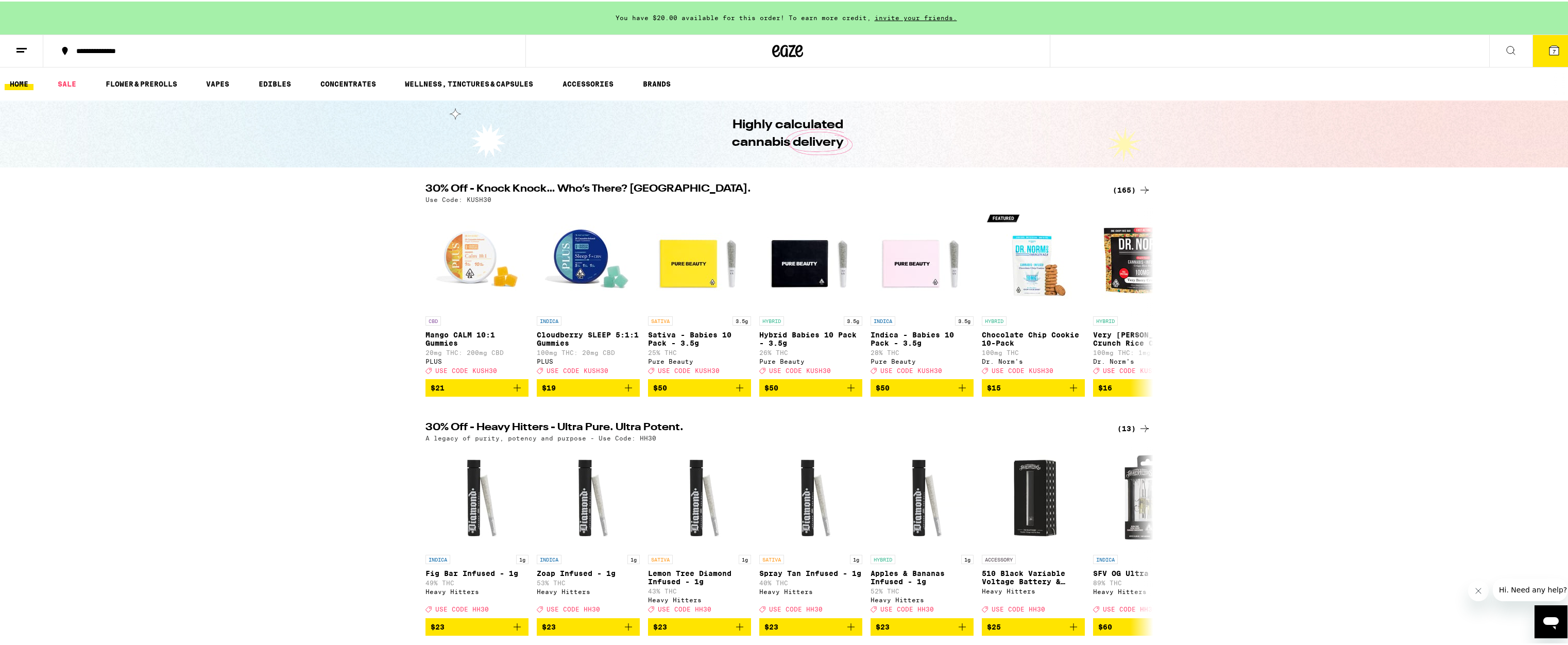
click at [1560, 44] on button "7" at bounding box center [1554, 50] width 43 height 32
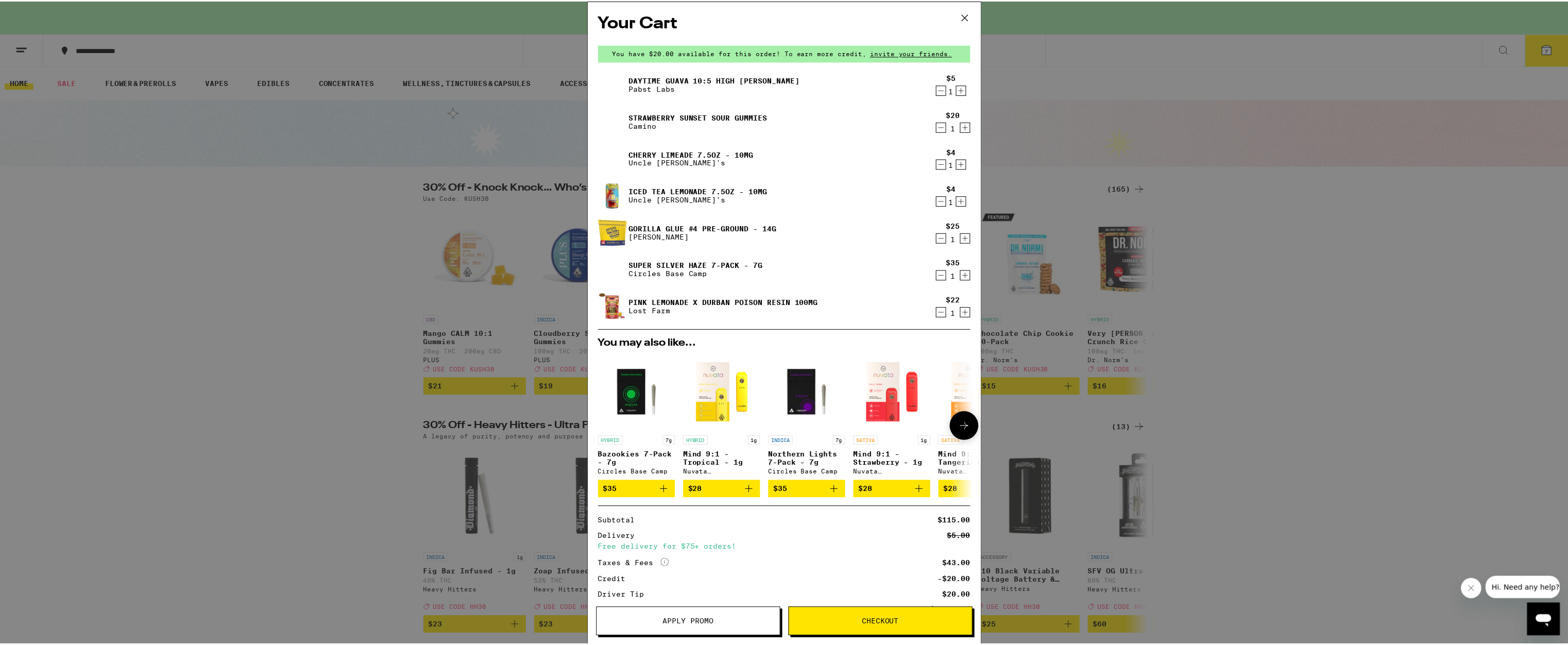
scroll to position [72, 0]
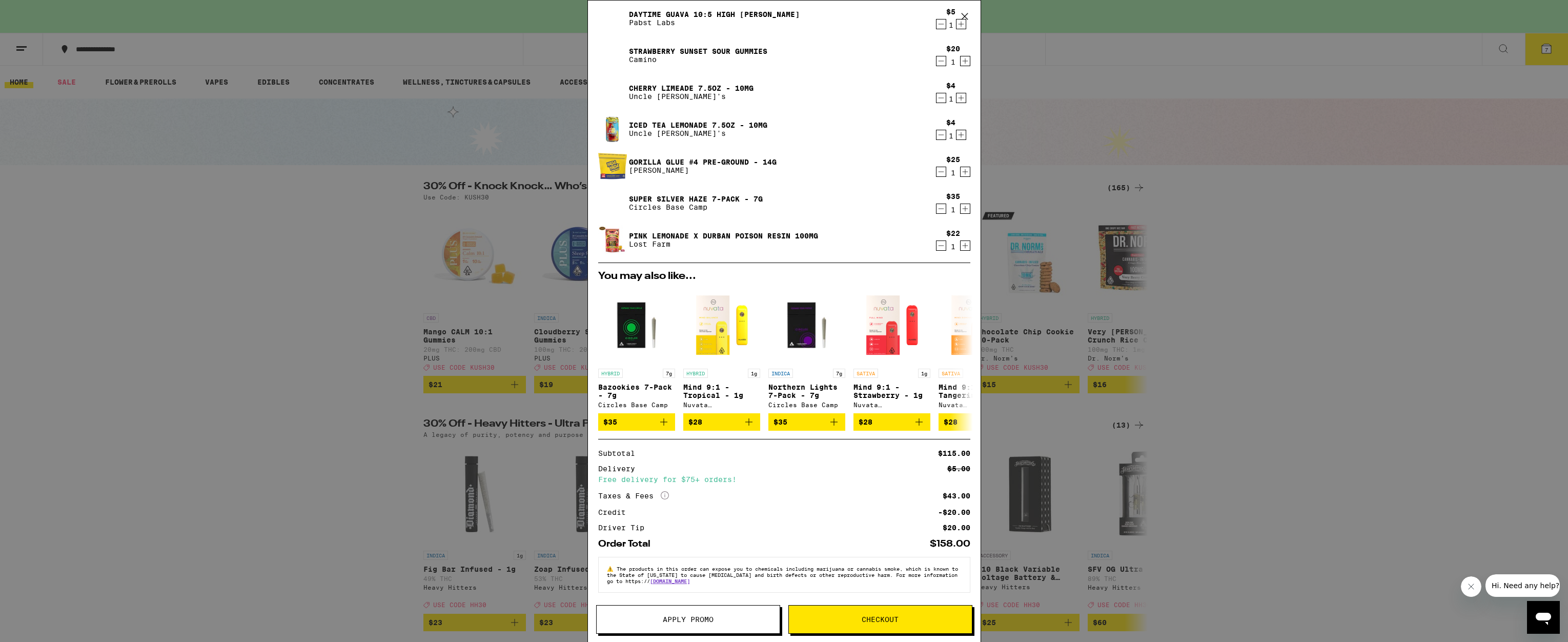
click at [862, 617] on span "Checkout" at bounding box center [880, 619] width 37 height 7
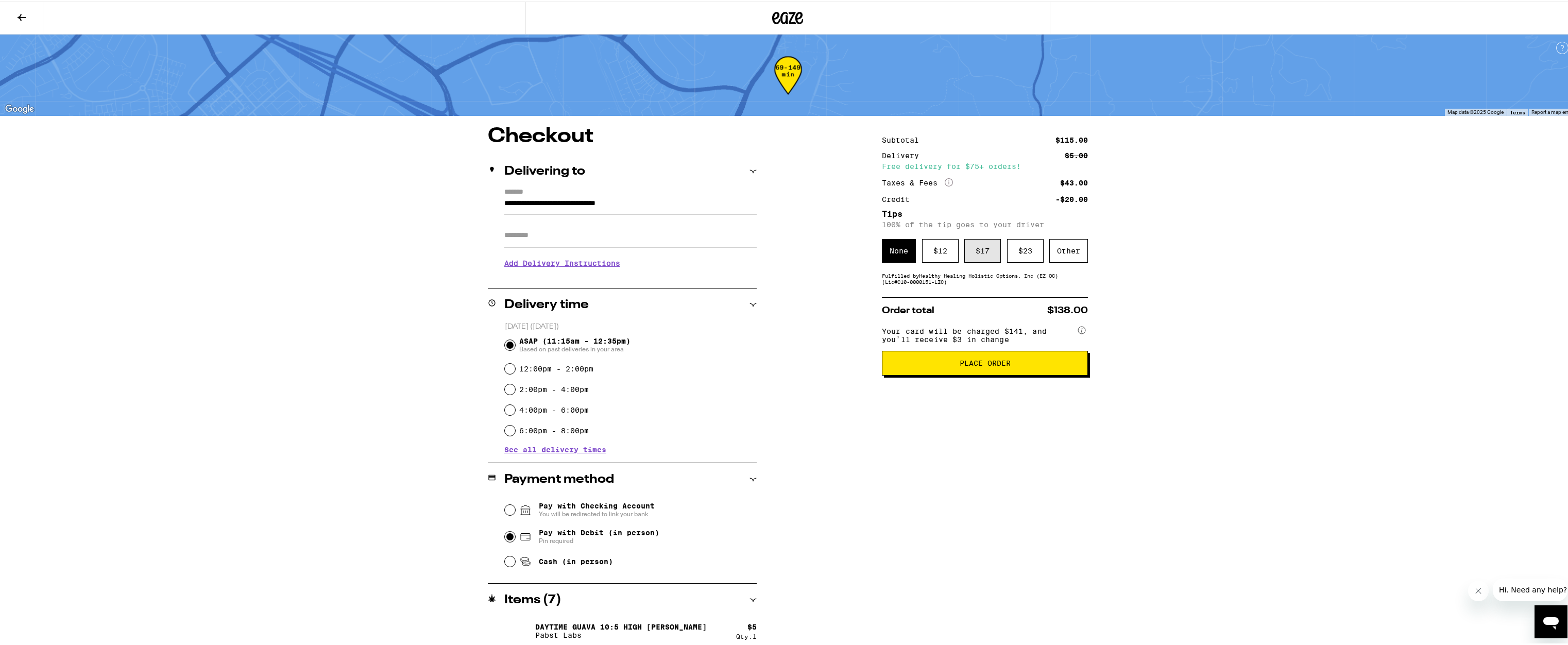
click at [979, 253] on div "$ 17" at bounding box center [983, 249] width 37 height 24
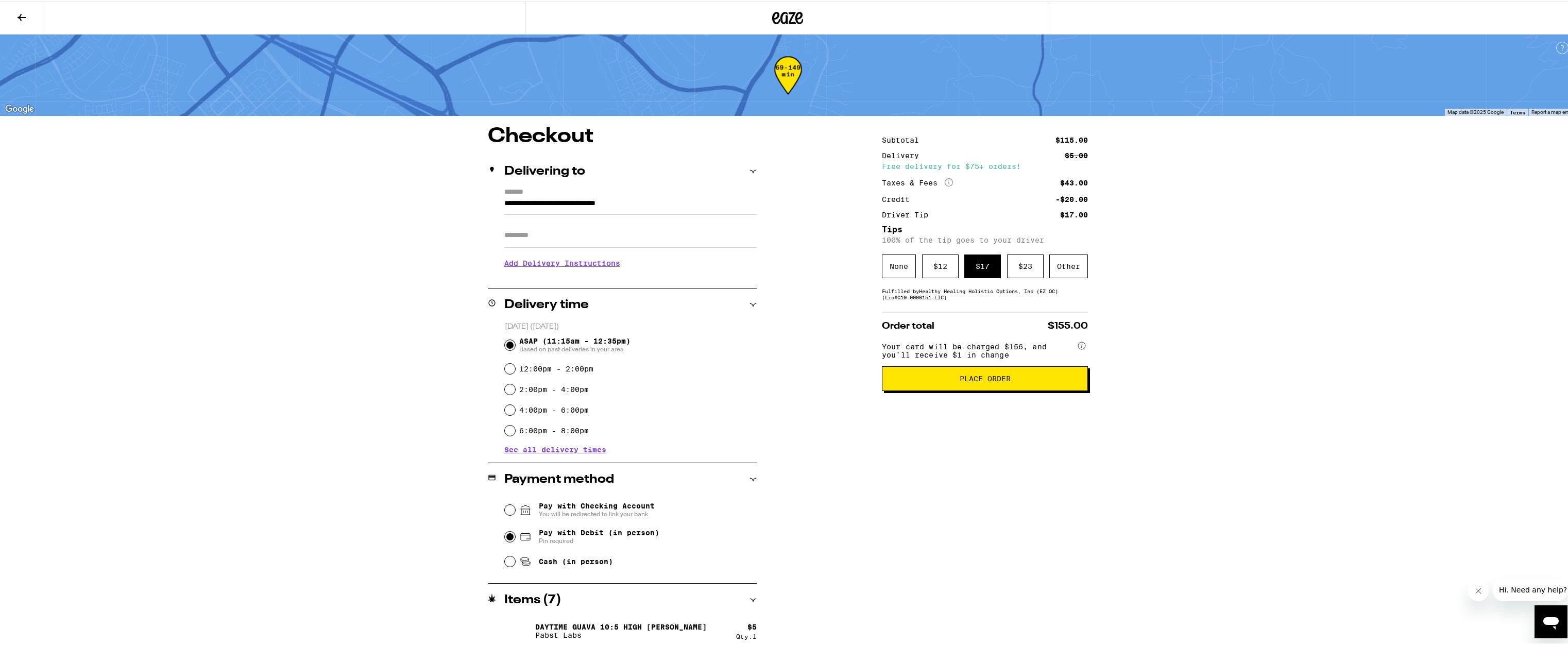
click at [1035, 381] on span "Place Order" at bounding box center [985, 378] width 188 height 7
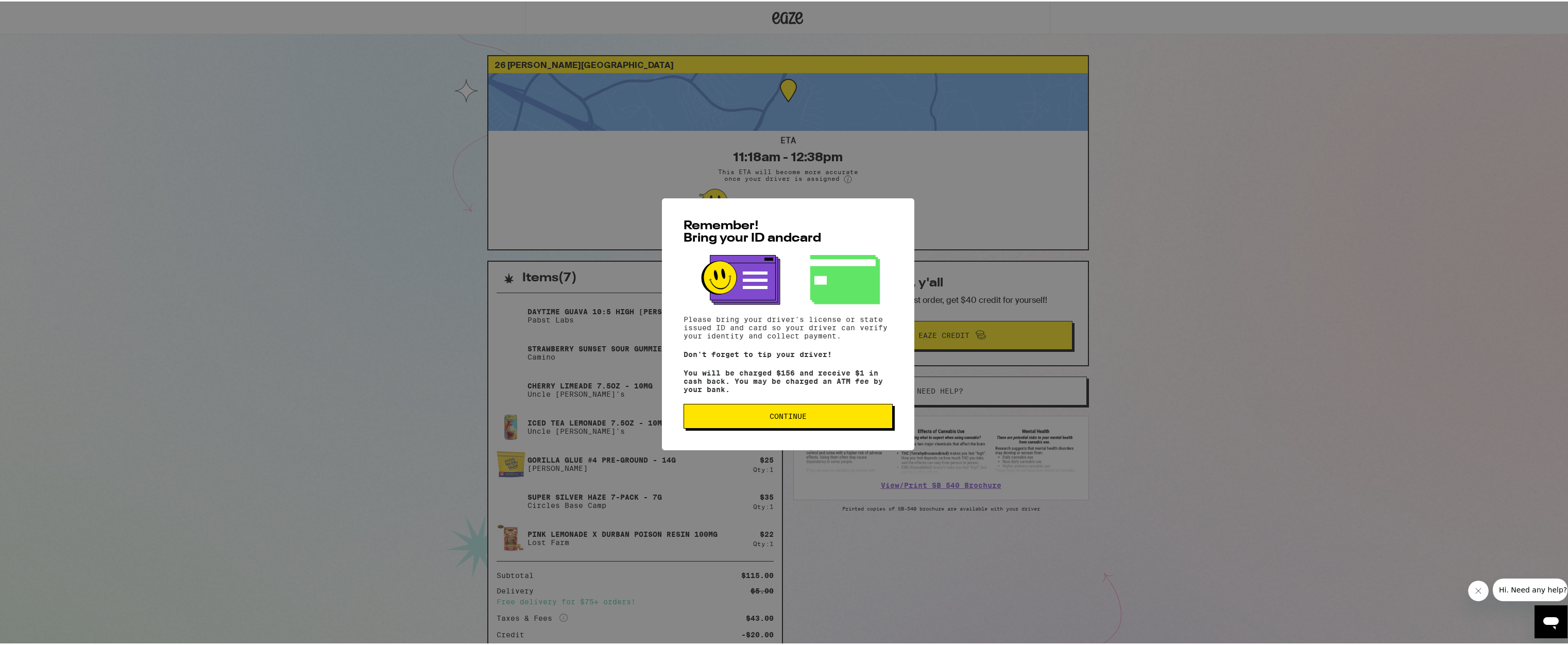
click at [828, 427] on button "Continue" at bounding box center [788, 415] width 209 height 24
